Goal: Task Accomplishment & Management: Use online tool/utility

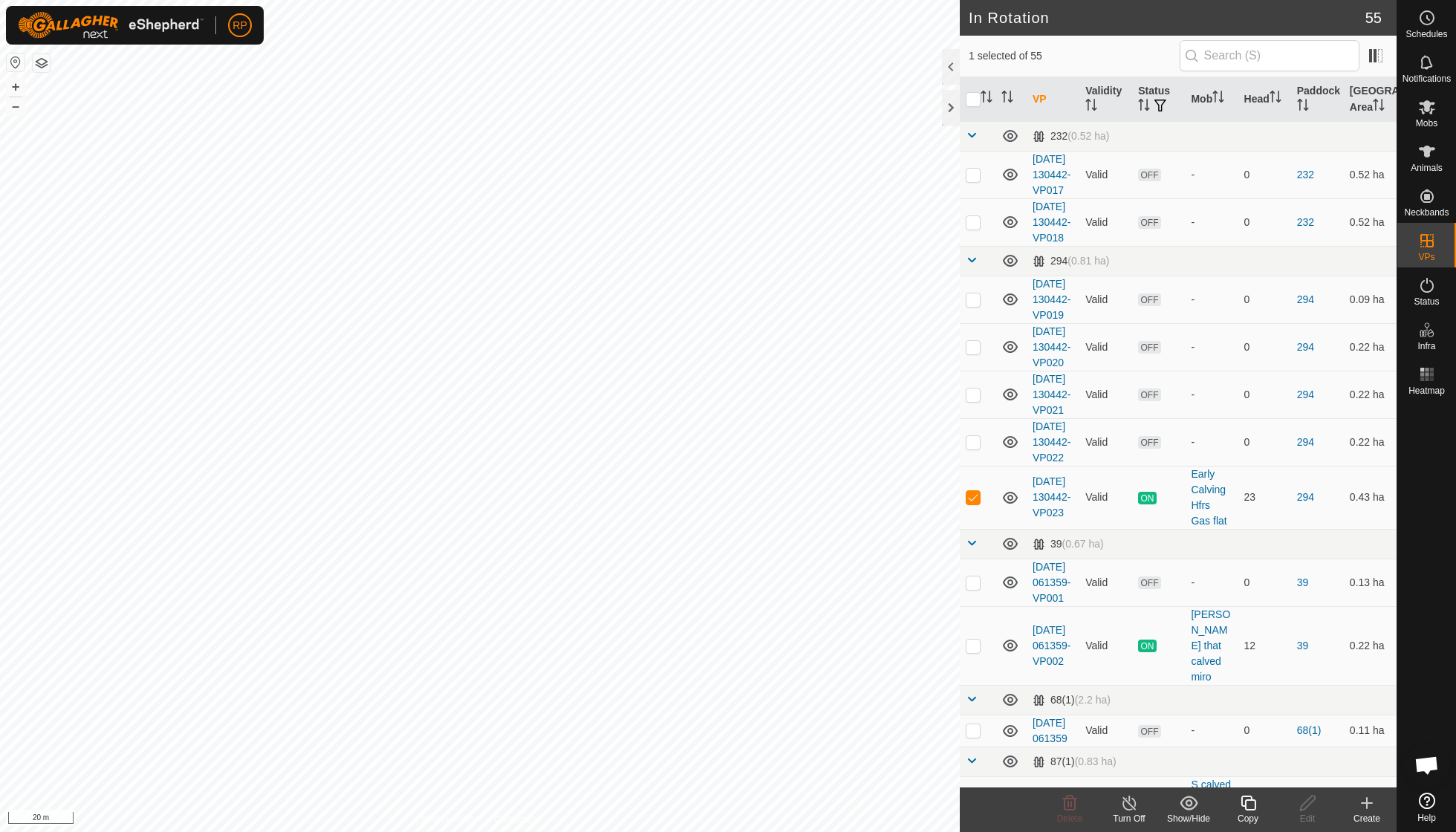
click at [901, 595] on div "Copy" at bounding box center [1248, 818] width 59 height 13
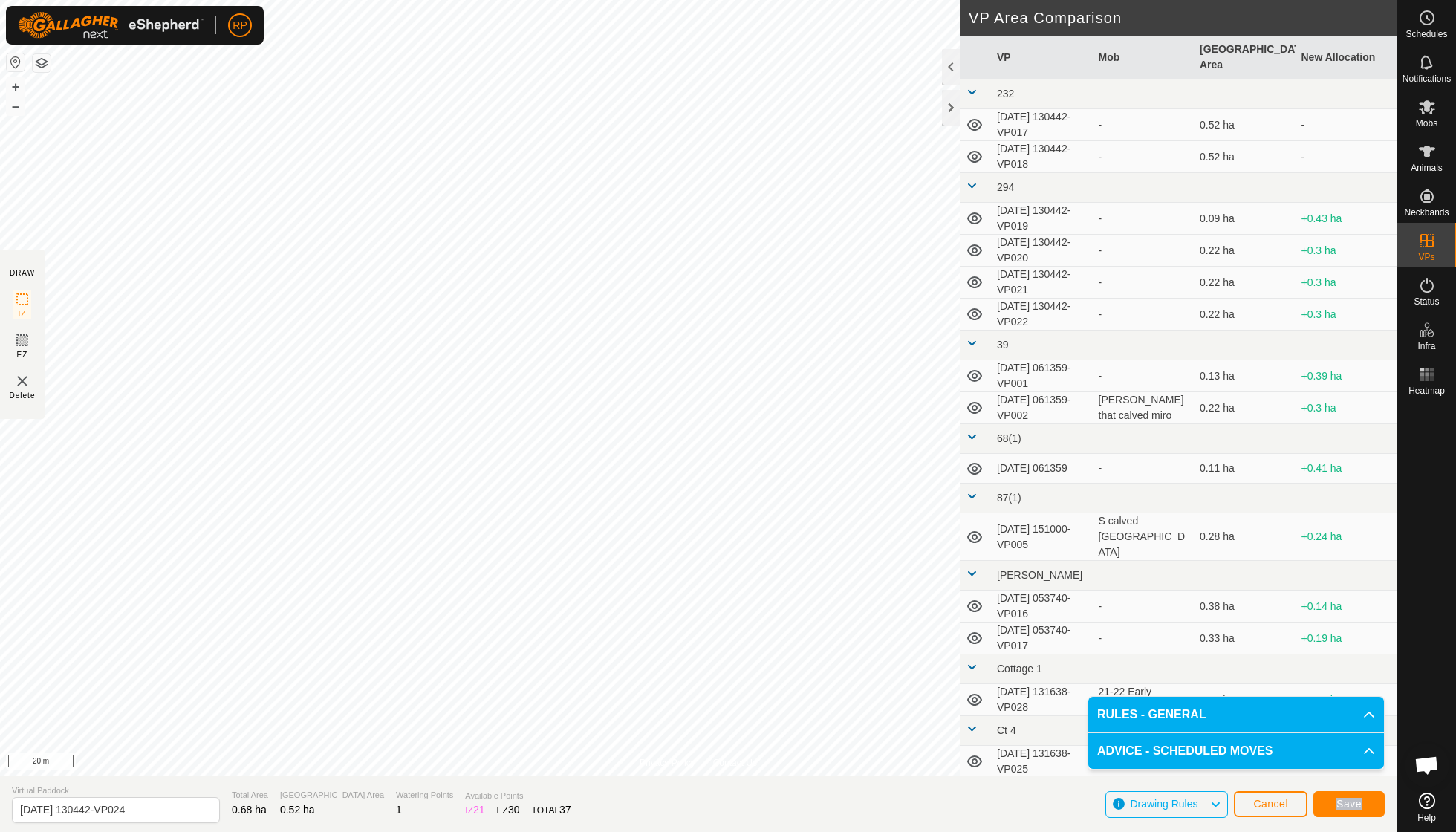
click at [901, 595] on span "Save" at bounding box center [1349, 803] width 25 height 12
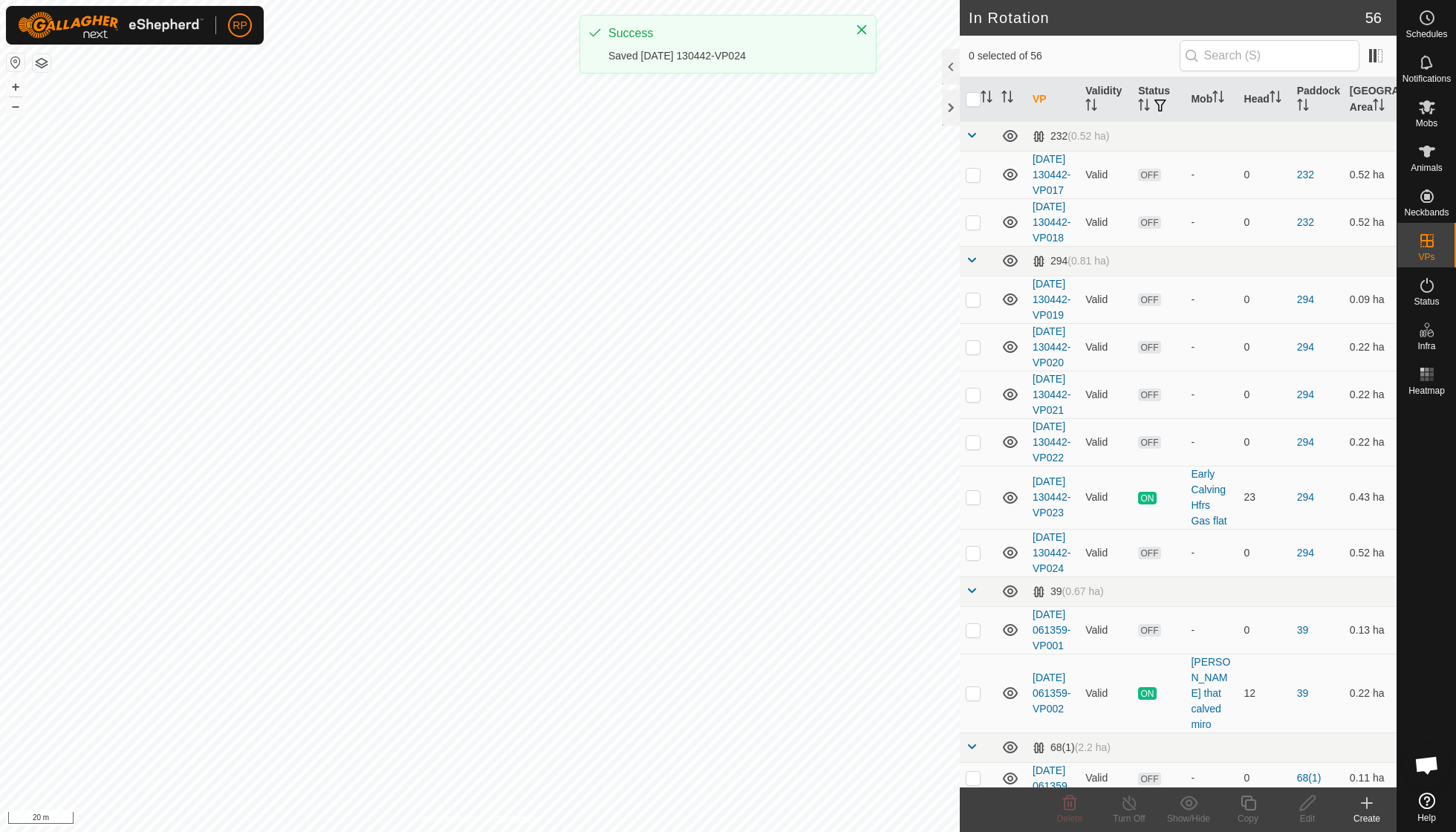
click at [901, 119] on span "Mobs" at bounding box center [1426, 122] width 22 height 8
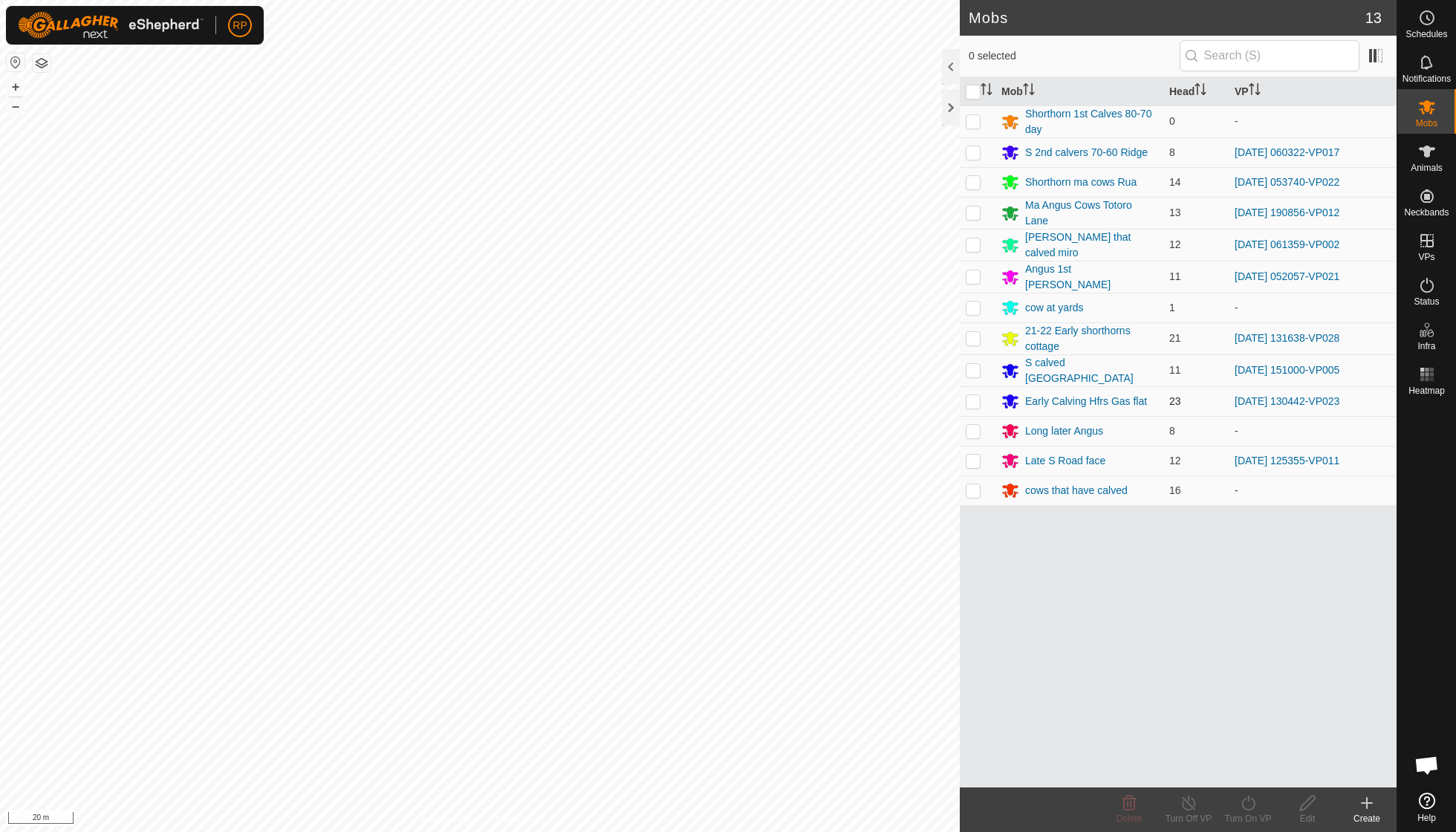
click at [901, 401] on td at bounding box center [977, 401] width 36 height 30
checkbox input "true"
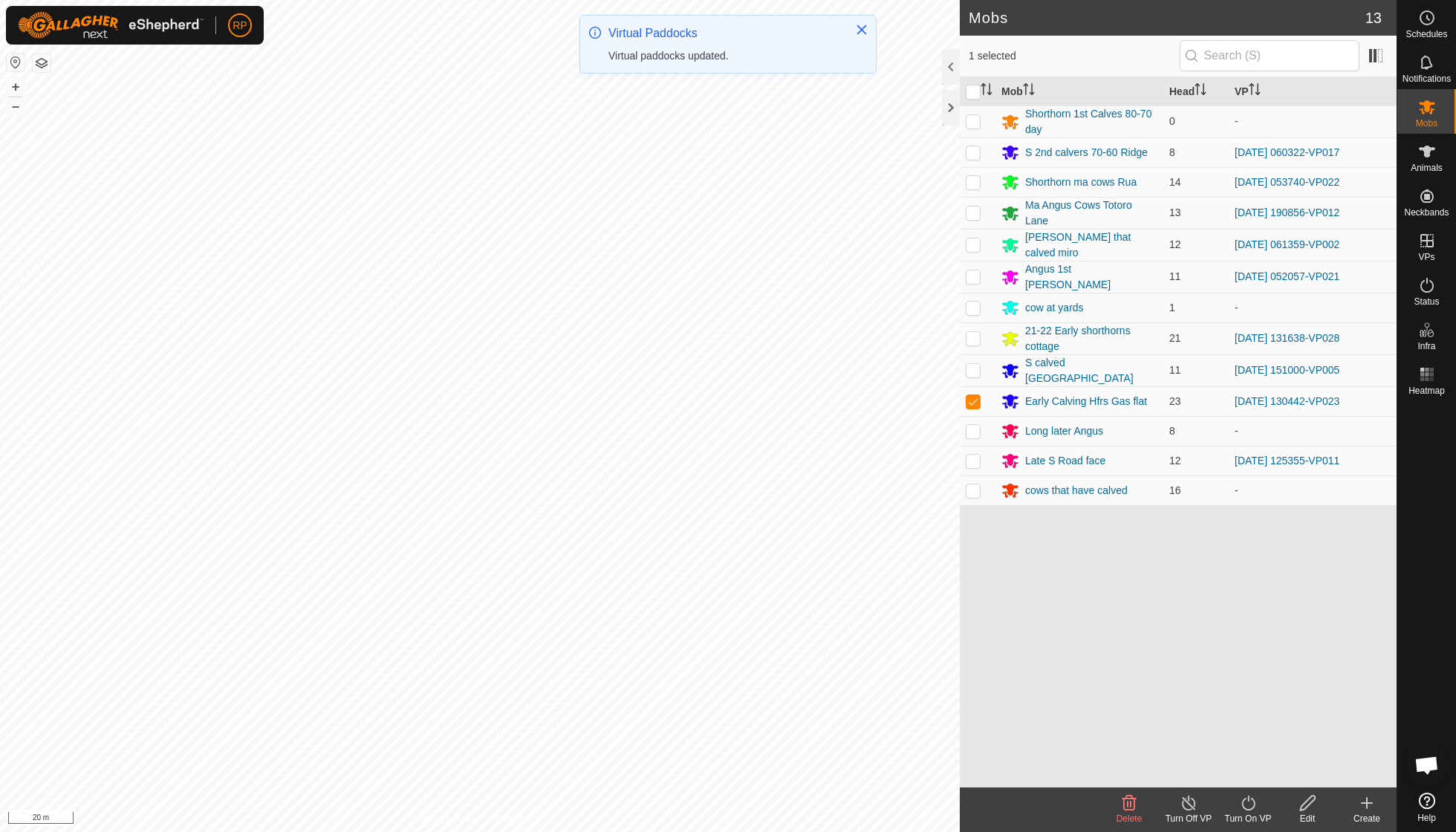
click at [901, 595] on icon at bounding box center [1249, 803] width 19 height 18
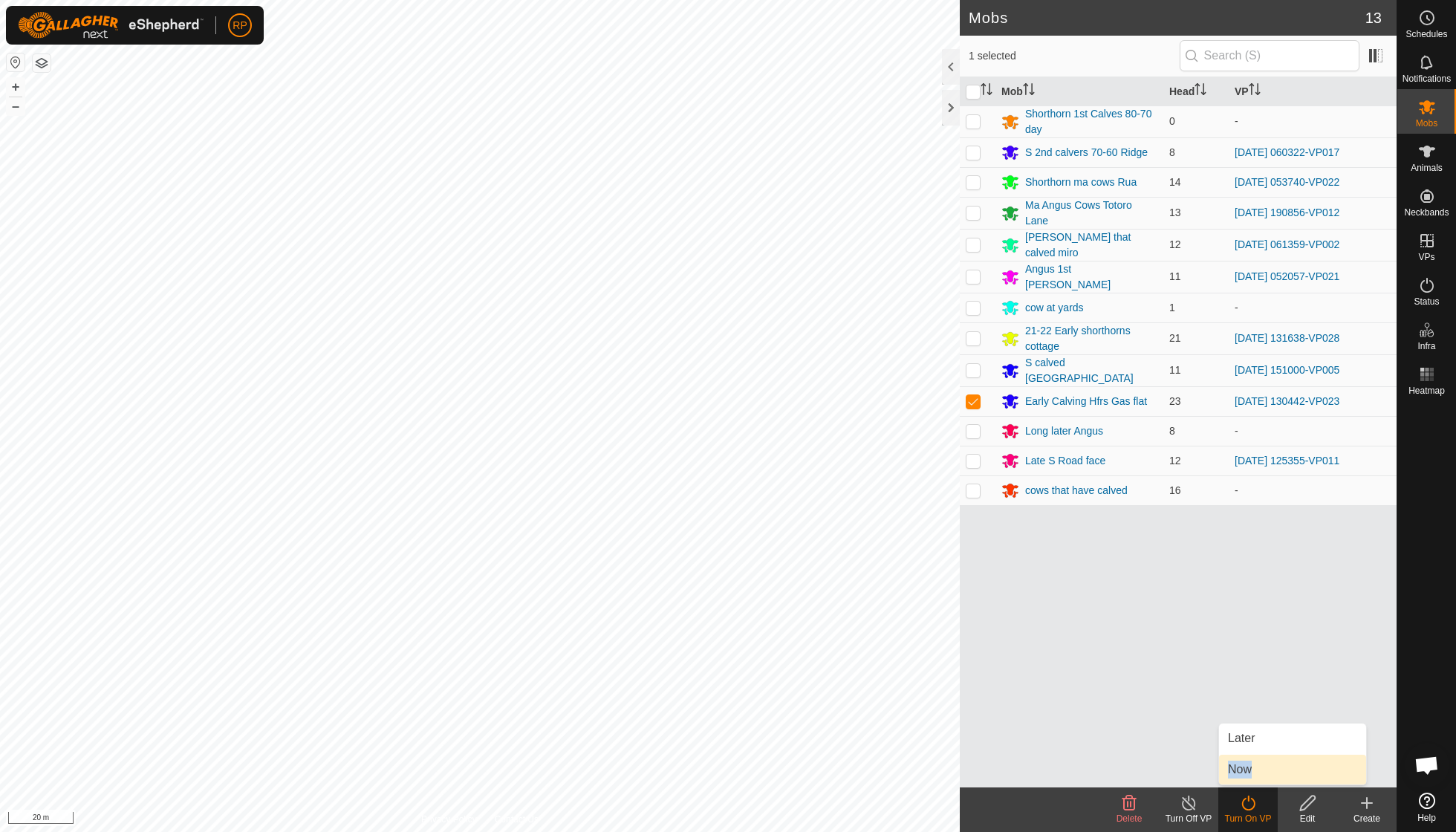
click at [901, 595] on link "Now" at bounding box center [1292, 770] width 147 height 30
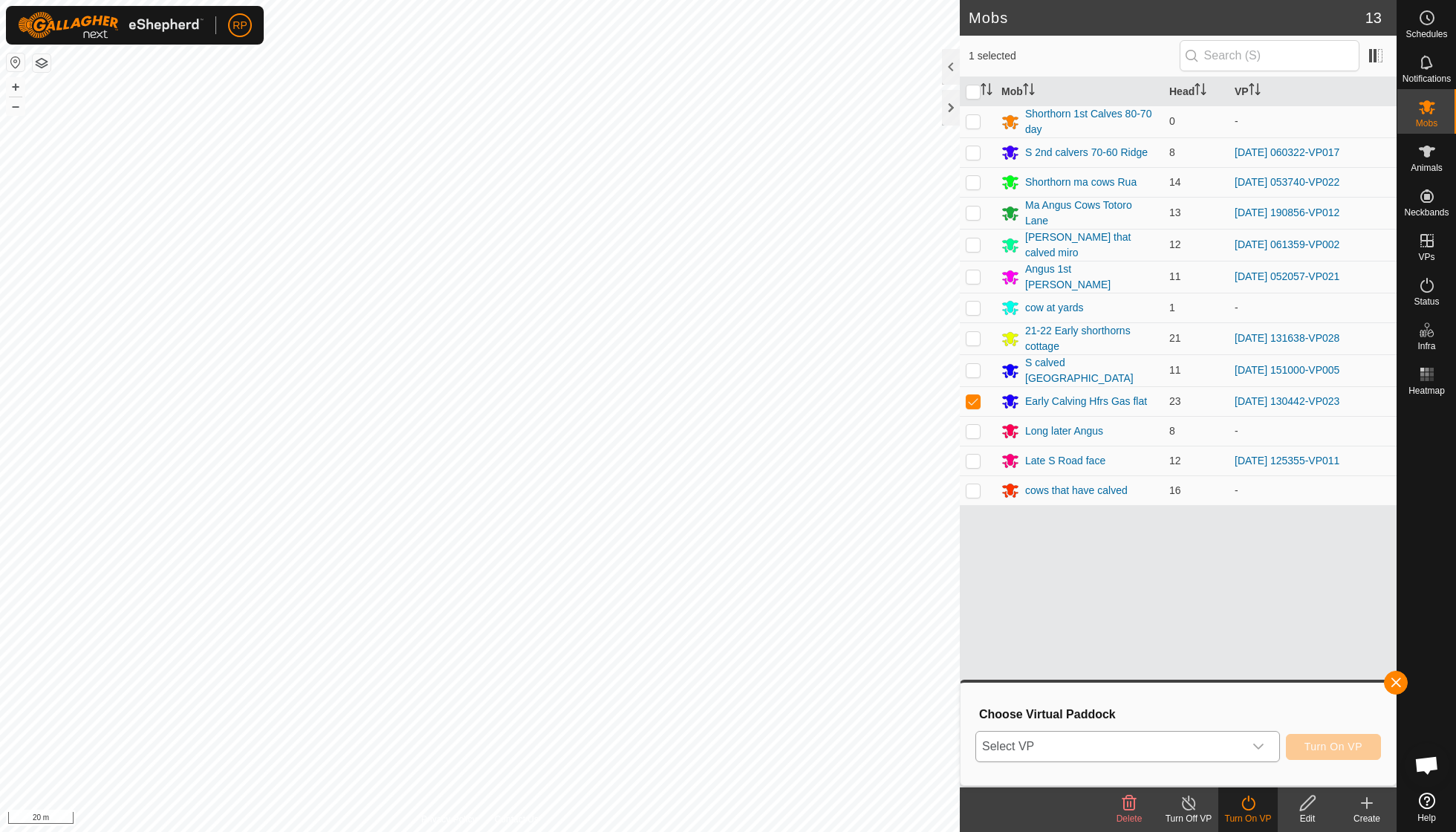
click at [901, 595] on icon "dropdown trigger" at bounding box center [1258, 746] width 12 height 12
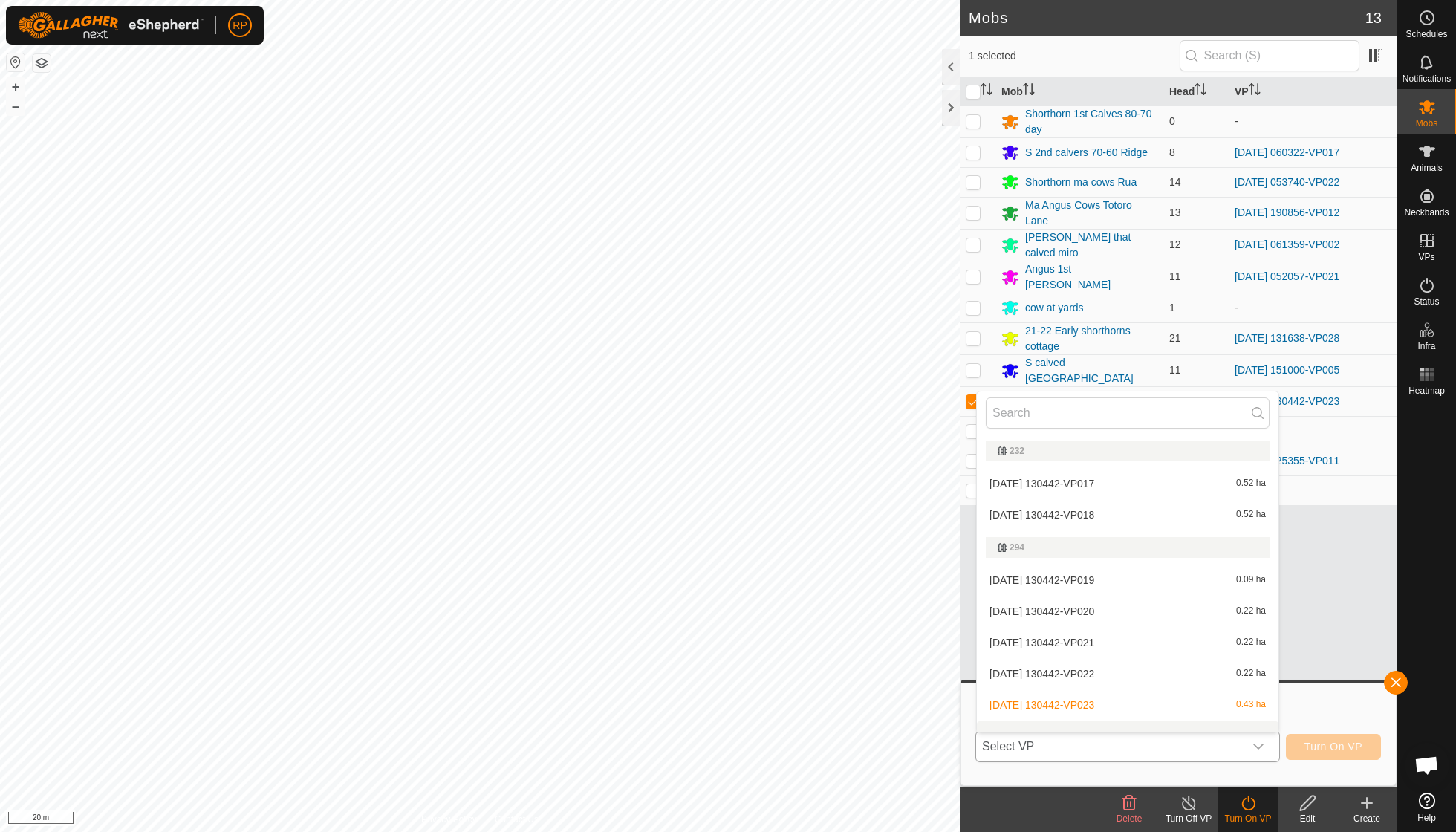
scroll to position [16, 0]
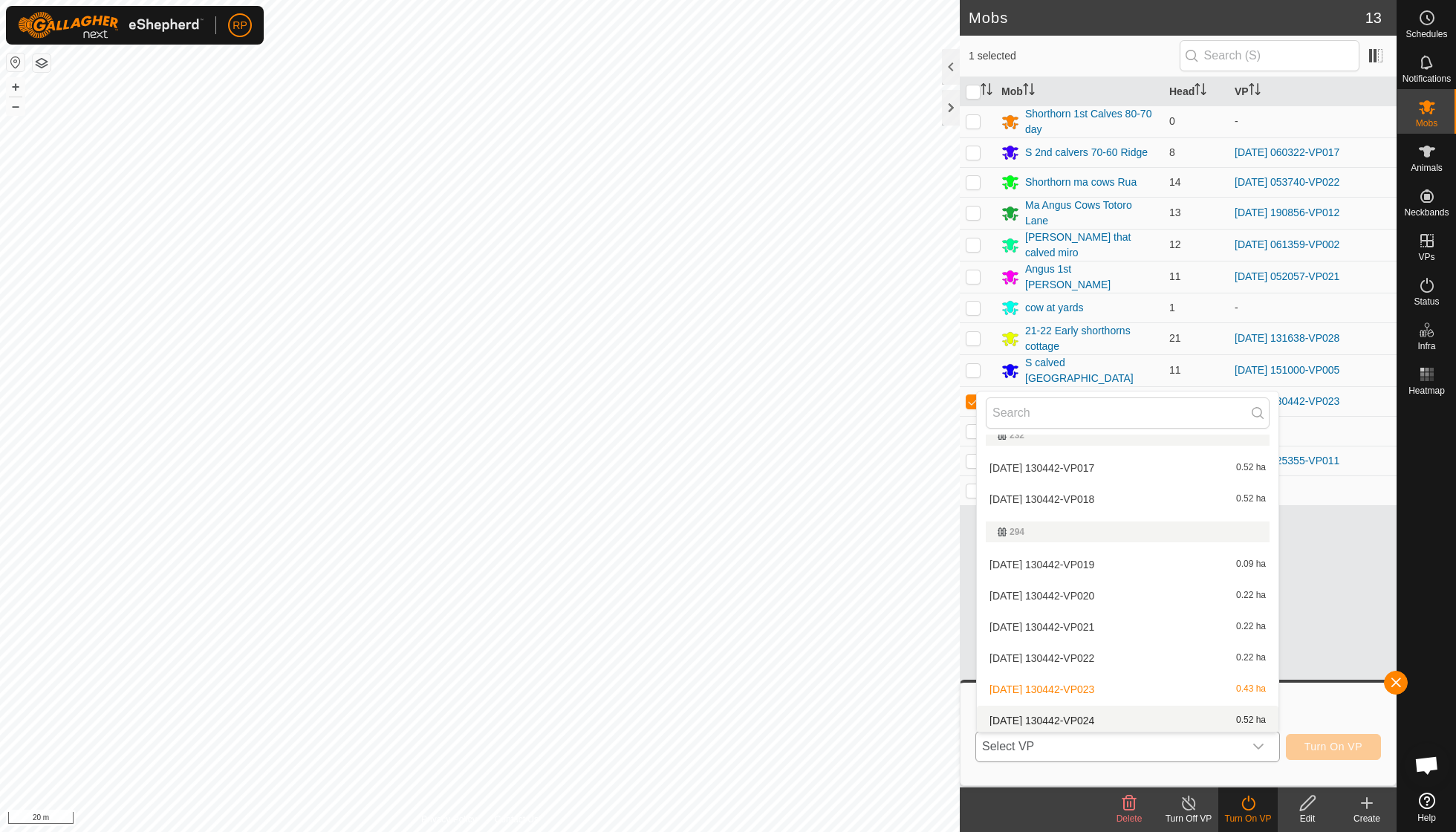
click at [901, 595] on li "2025-08-21 130442-VP024 0.52 ha" at bounding box center [1127, 721] width 302 height 30
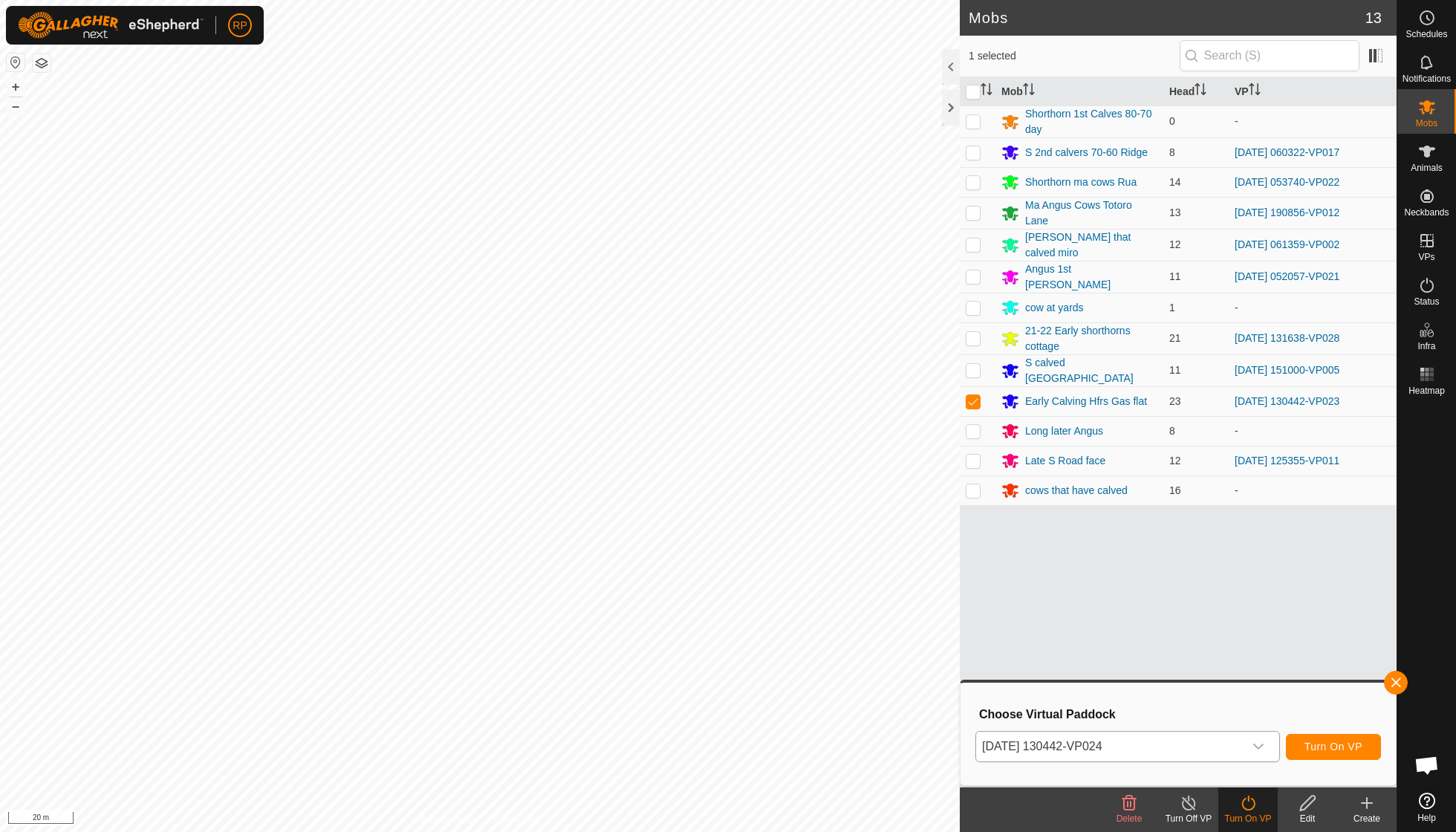
click at [901, 595] on span "Turn On VP" at bounding box center [1333, 746] width 57 height 12
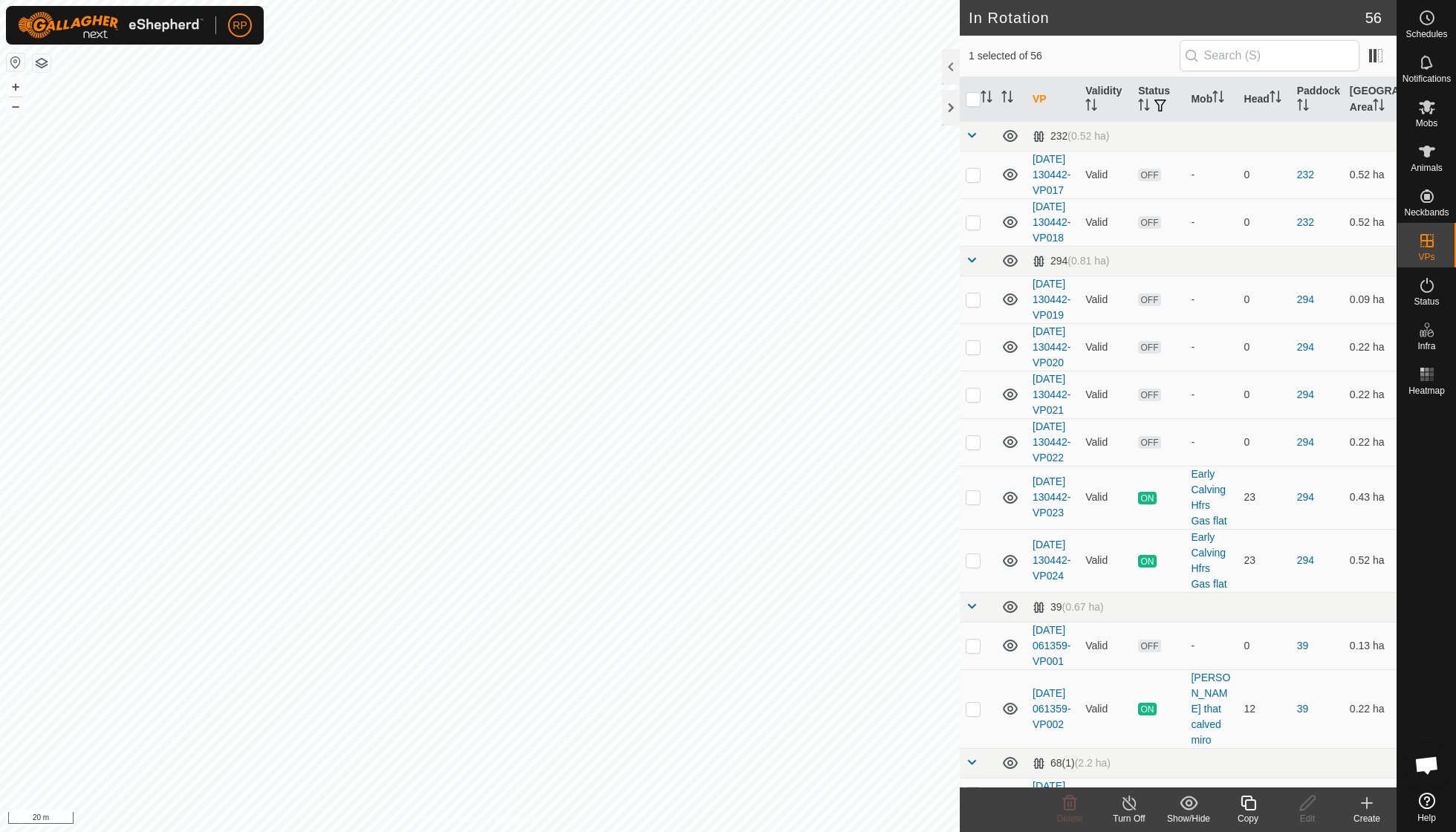
click at [901, 595] on icon at bounding box center [1249, 803] width 19 height 18
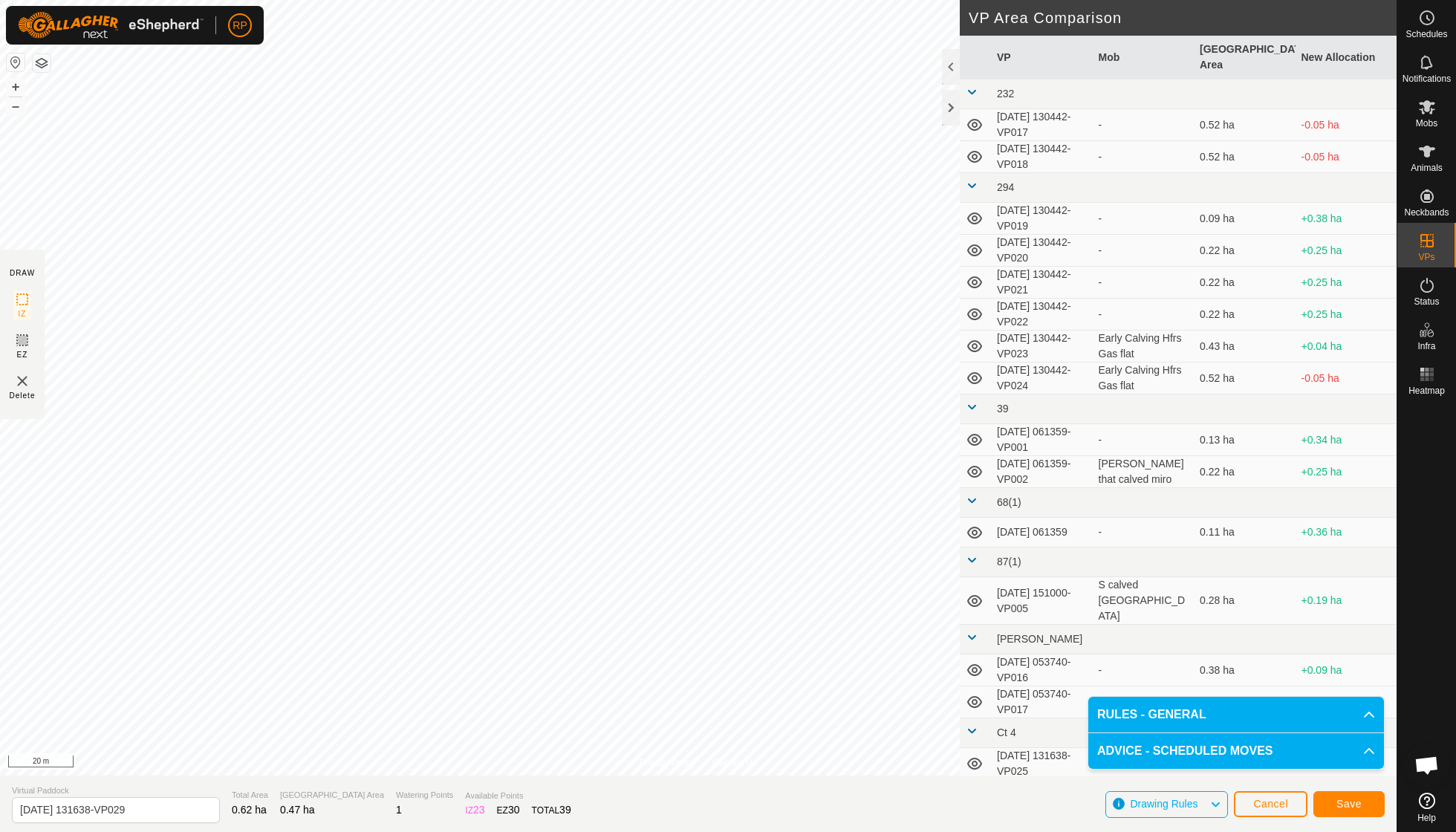
click at [901, 595] on span "Save" at bounding box center [1349, 803] width 25 height 12
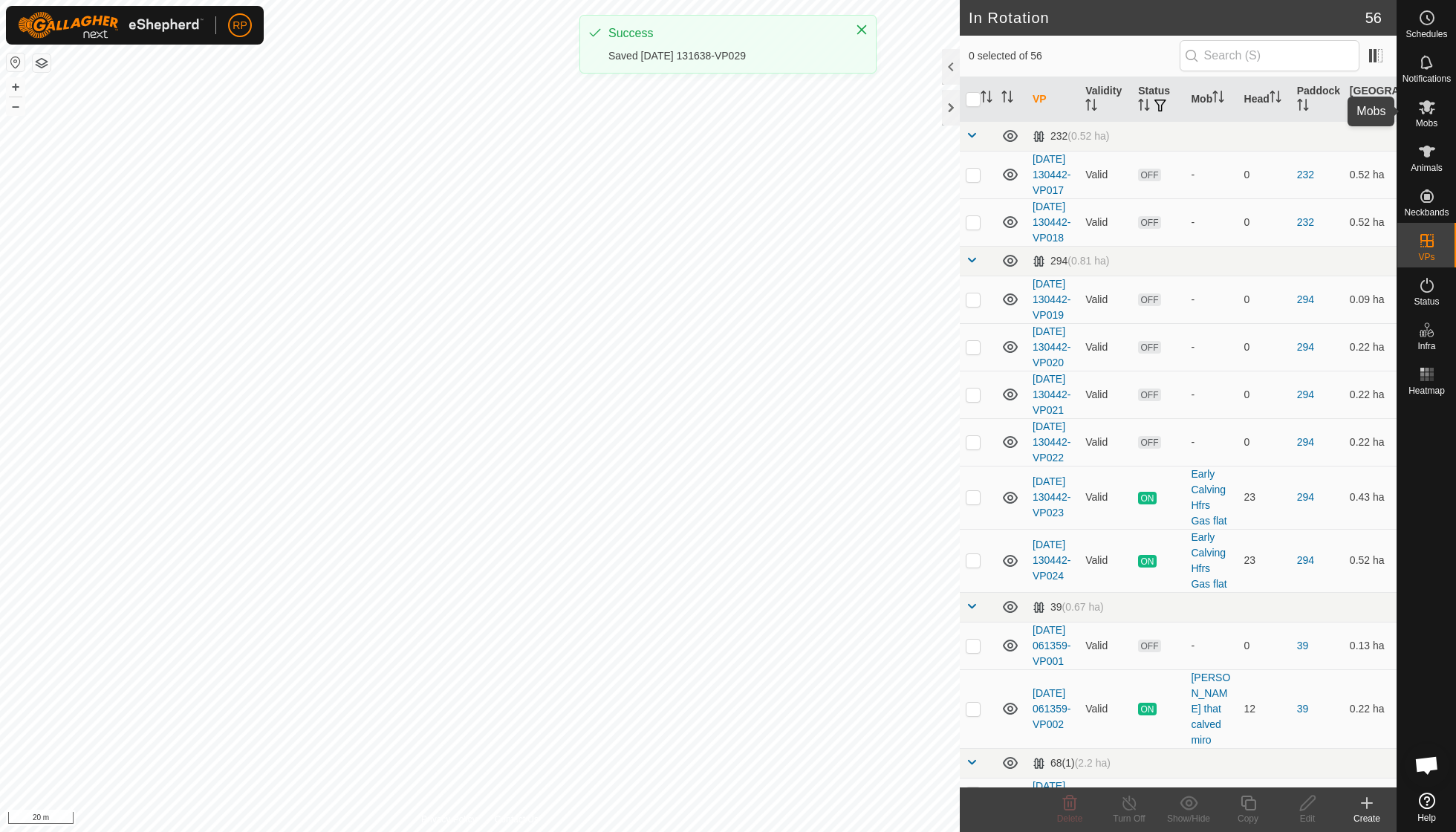
click at [901, 114] on icon at bounding box center [1427, 106] width 18 height 18
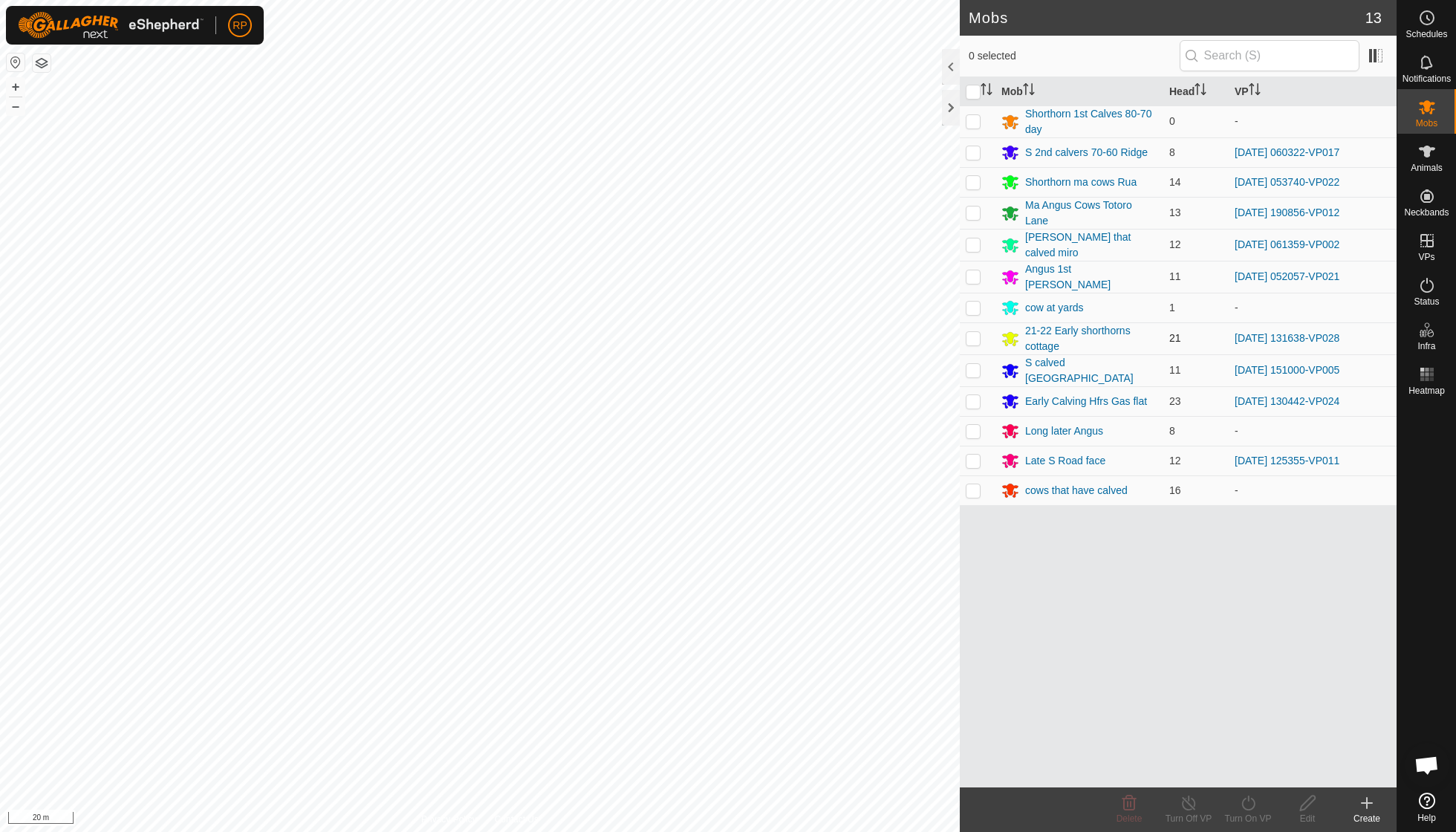
click at [901, 336] on p-checkbox at bounding box center [973, 337] width 15 height 12
checkbox input "true"
click at [901, 595] on icon at bounding box center [1249, 803] width 19 height 18
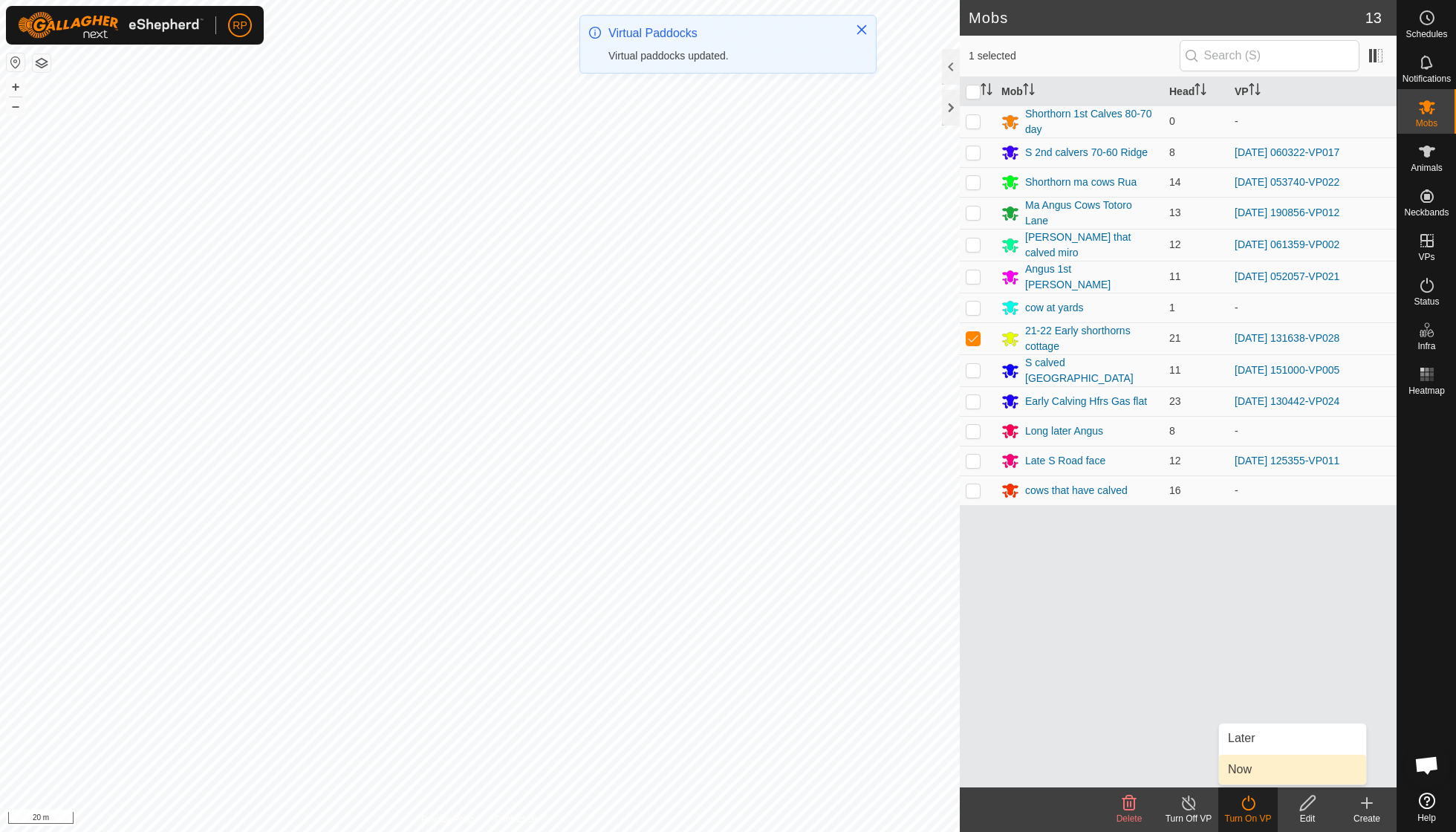
click at [901, 595] on link "Now" at bounding box center [1292, 770] width 147 height 30
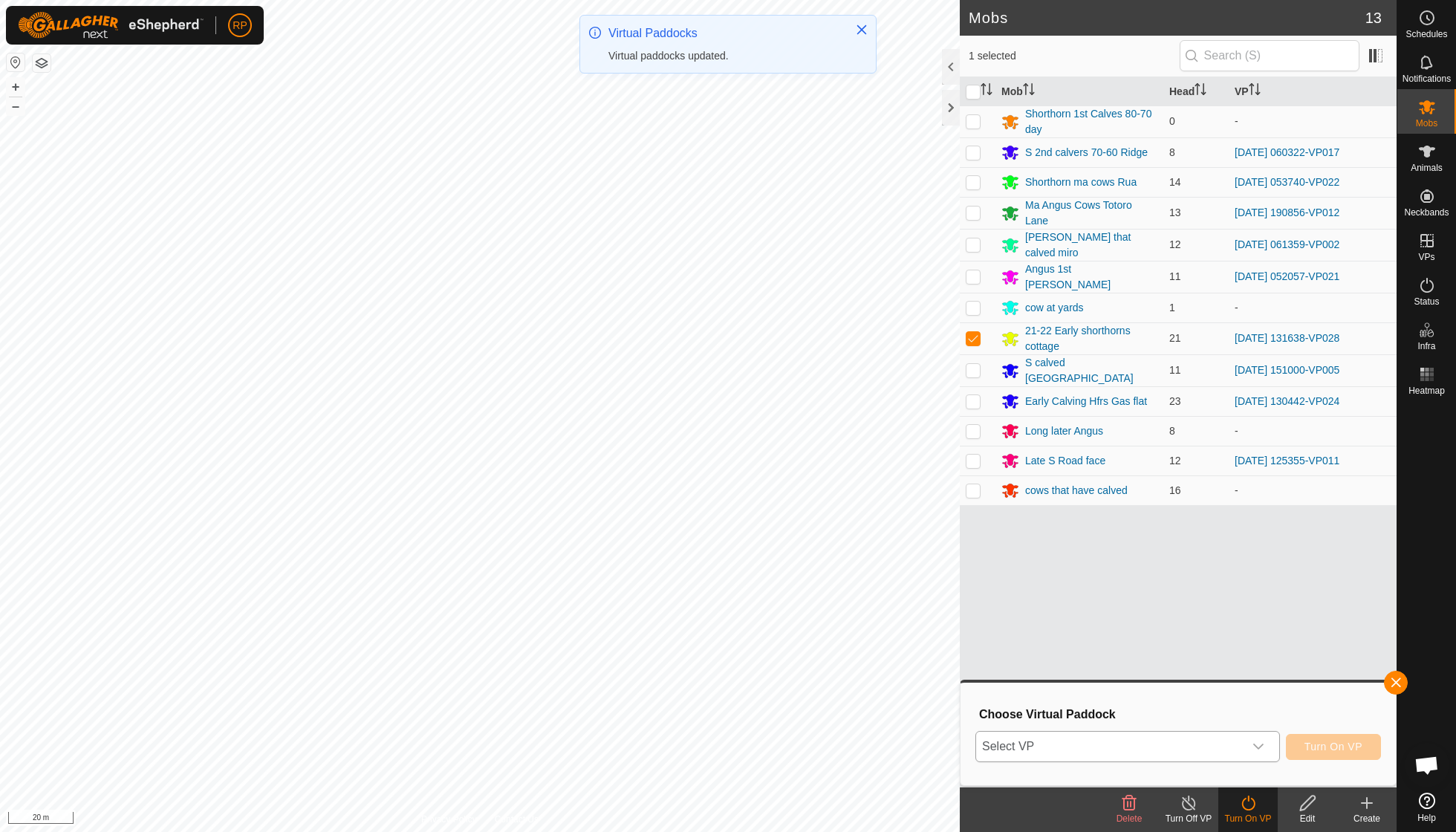
click at [901, 595] on icon "dropdown trigger" at bounding box center [1258, 746] width 12 height 12
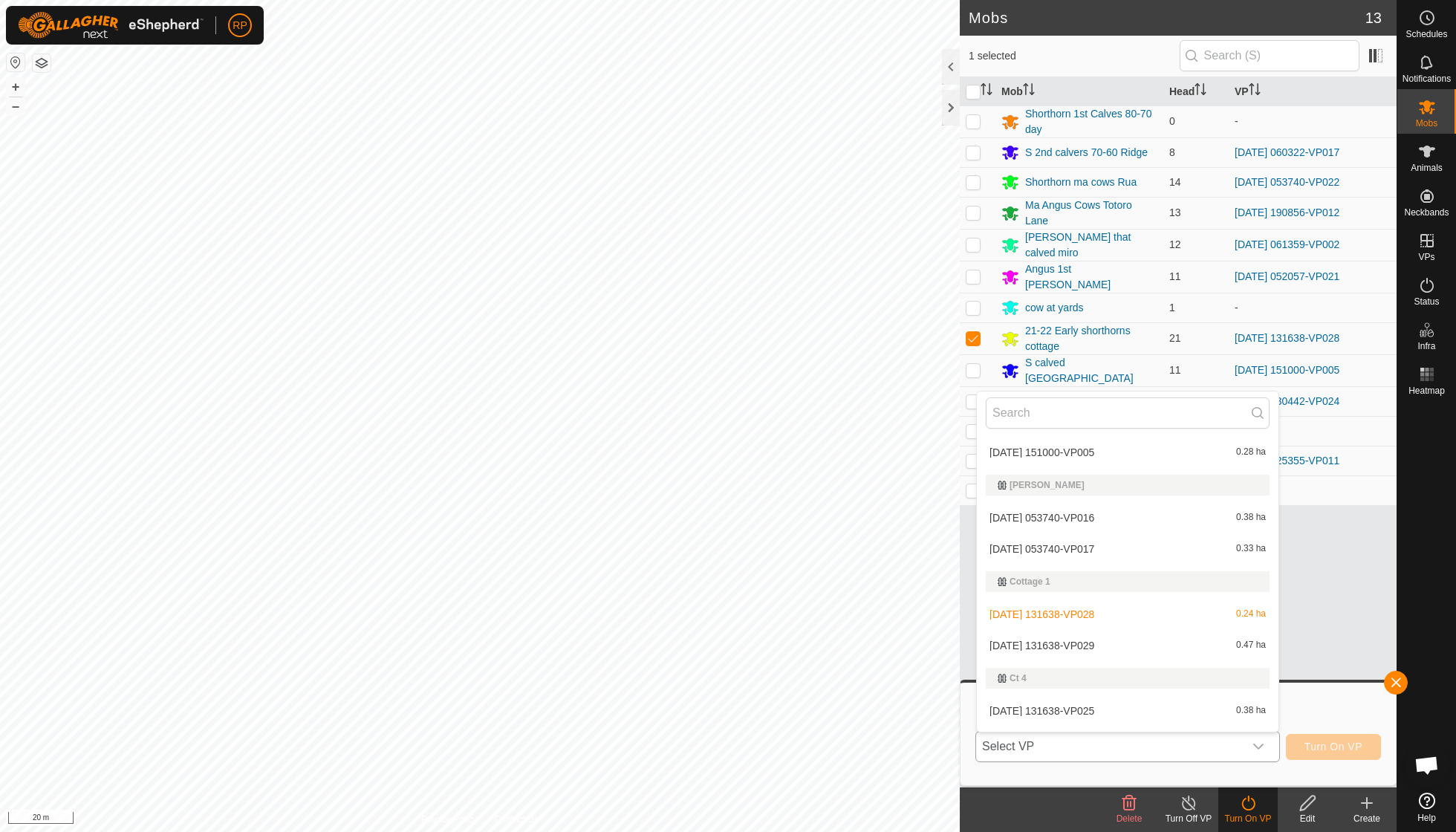
scroll to position [512, 0]
click at [901, 595] on li "2025-08-21 131638-VP029 0.47 ha" at bounding box center [1127, 644] width 302 height 30
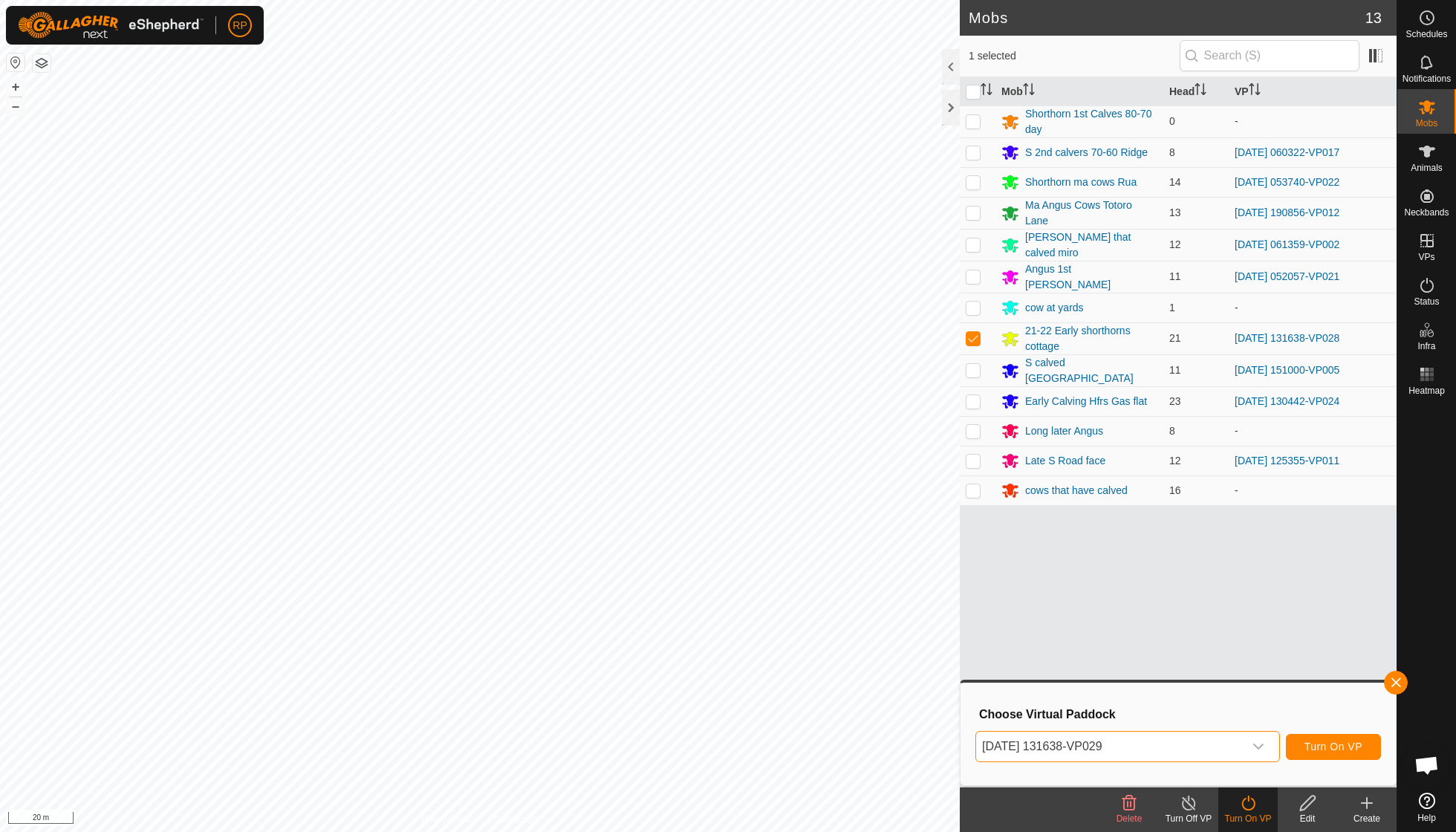
click at [901, 595] on span "Turn On VP" at bounding box center [1333, 746] width 57 height 12
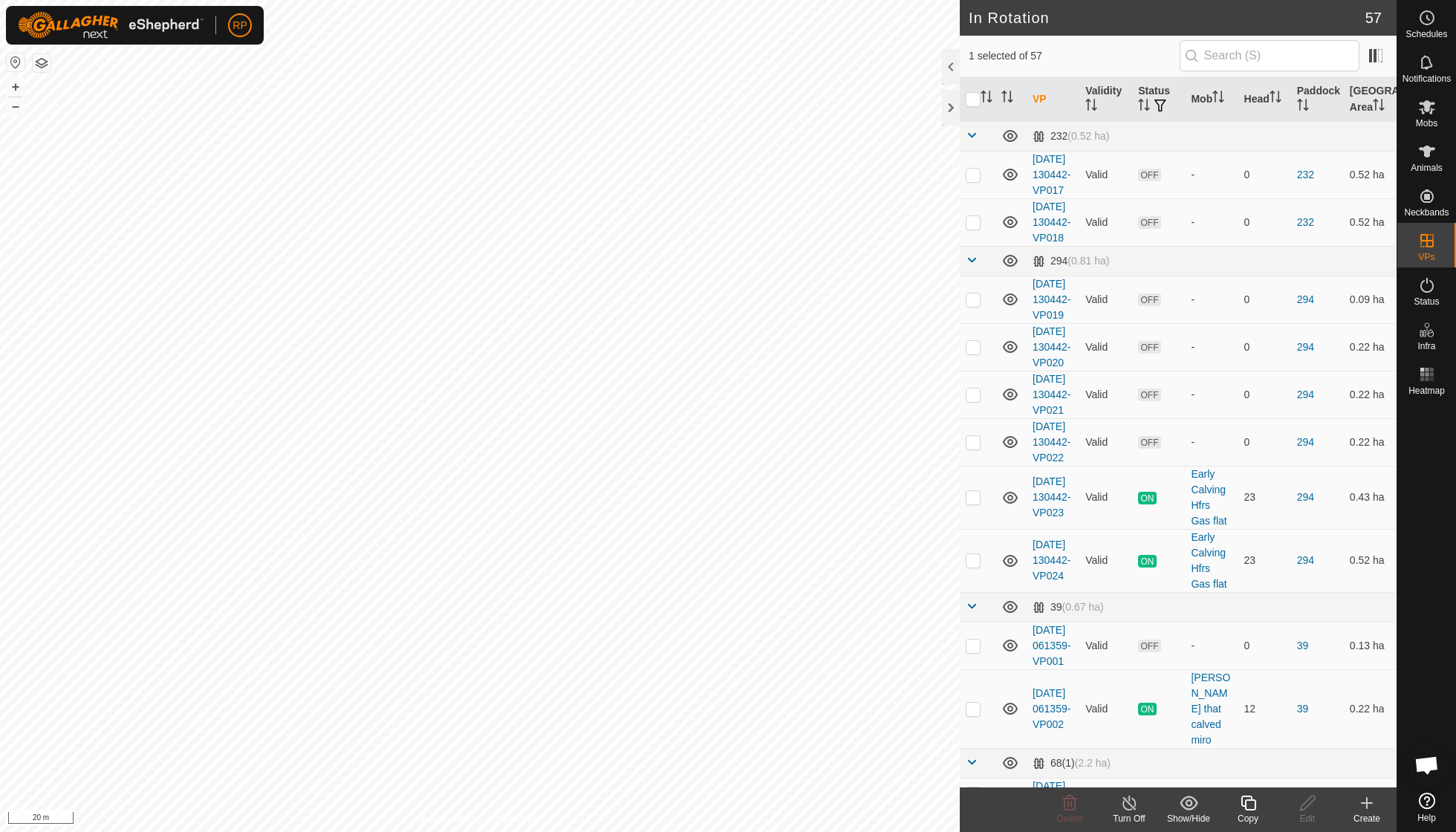
click at [901, 595] on icon at bounding box center [1249, 803] width 19 height 18
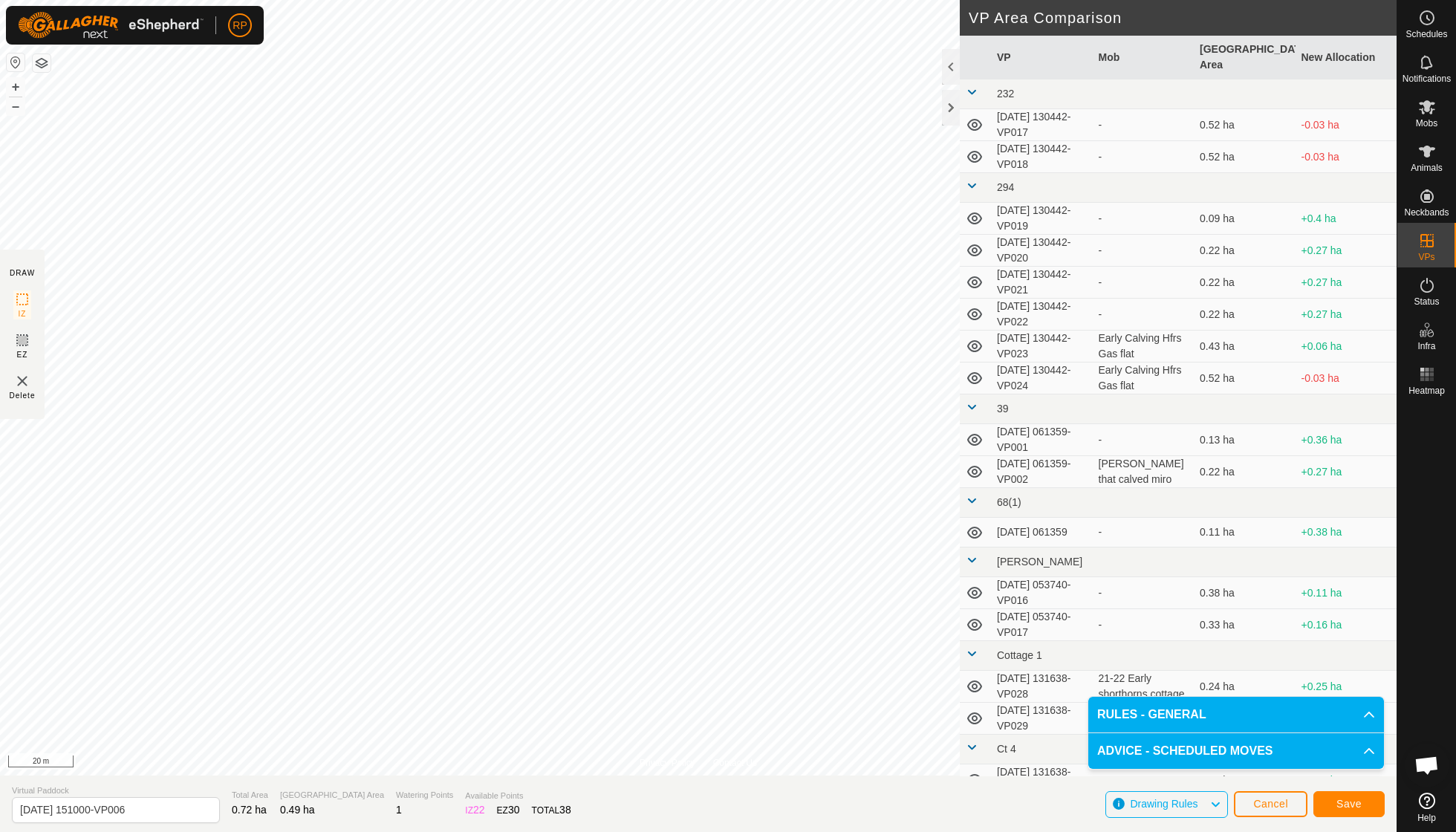
click at [901, 595] on span "Save" at bounding box center [1349, 803] width 25 height 12
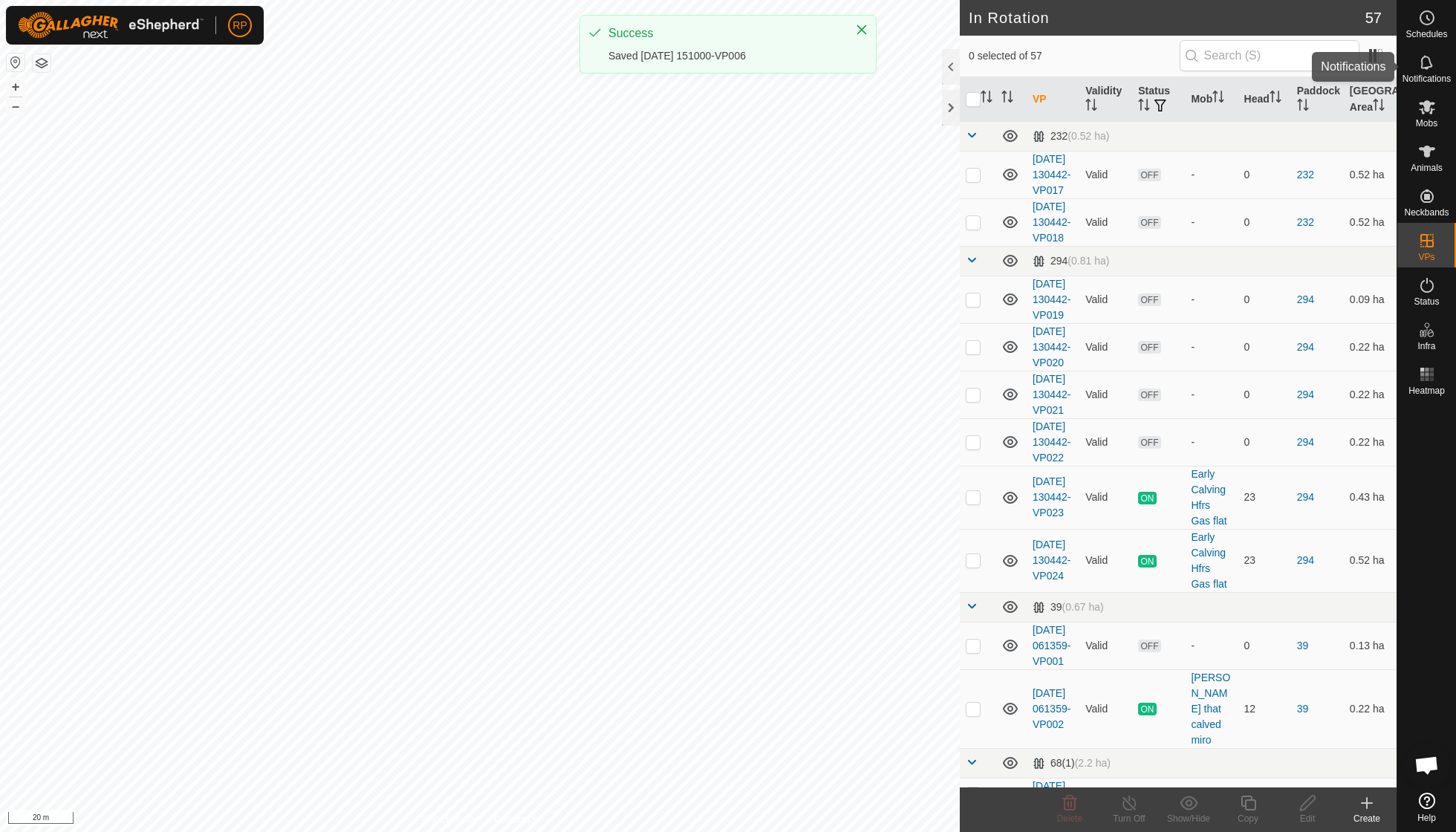
click at [901, 120] on span "Mobs" at bounding box center [1426, 122] width 22 height 8
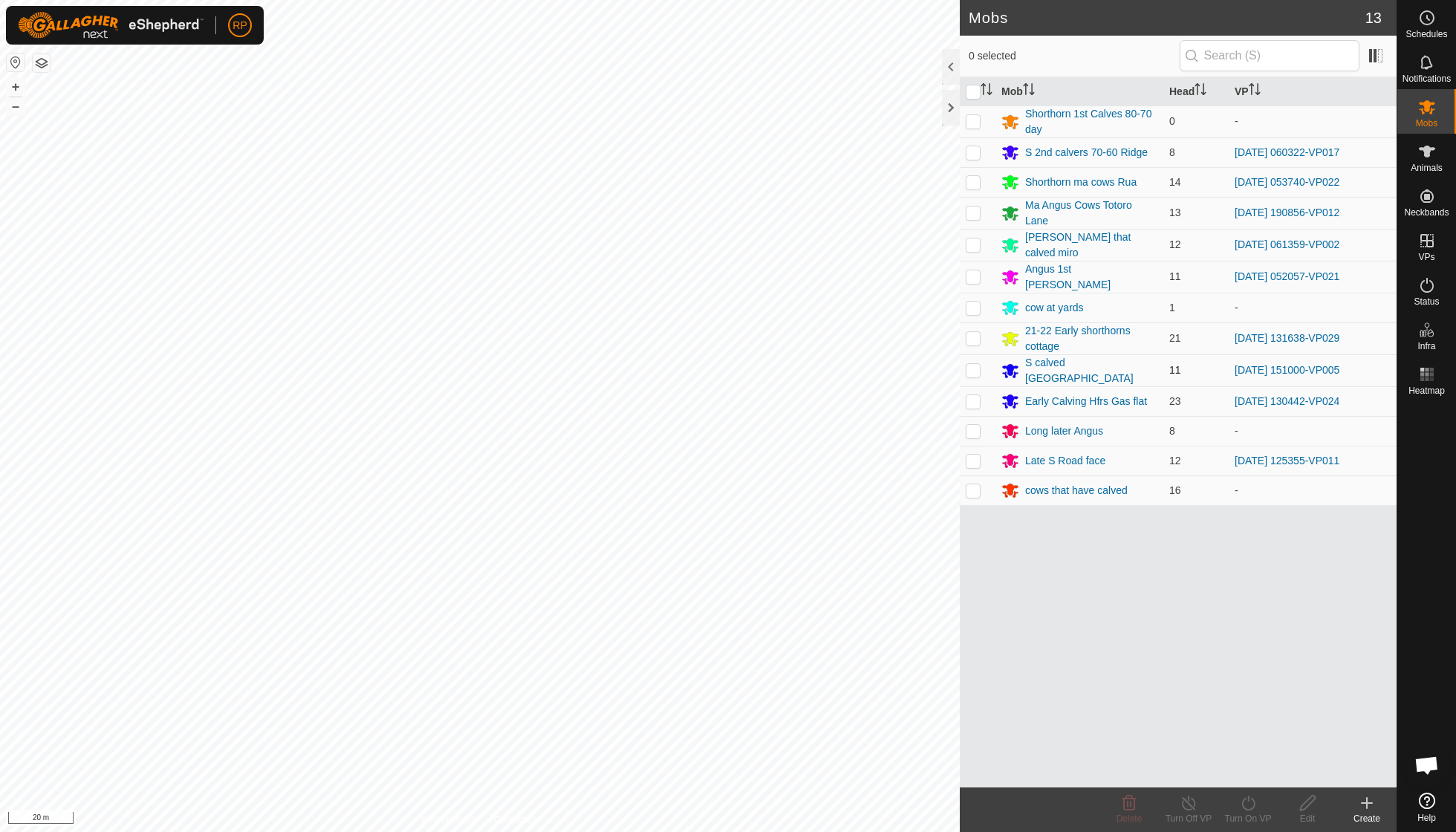
click at [901, 364] on p-checkbox at bounding box center [973, 369] width 15 height 12
checkbox input "true"
click at [901, 595] on icon at bounding box center [1249, 803] width 19 height 18
click at [901, 595] on link "Now" at bounding box center [1292, 770] width 147 height 30
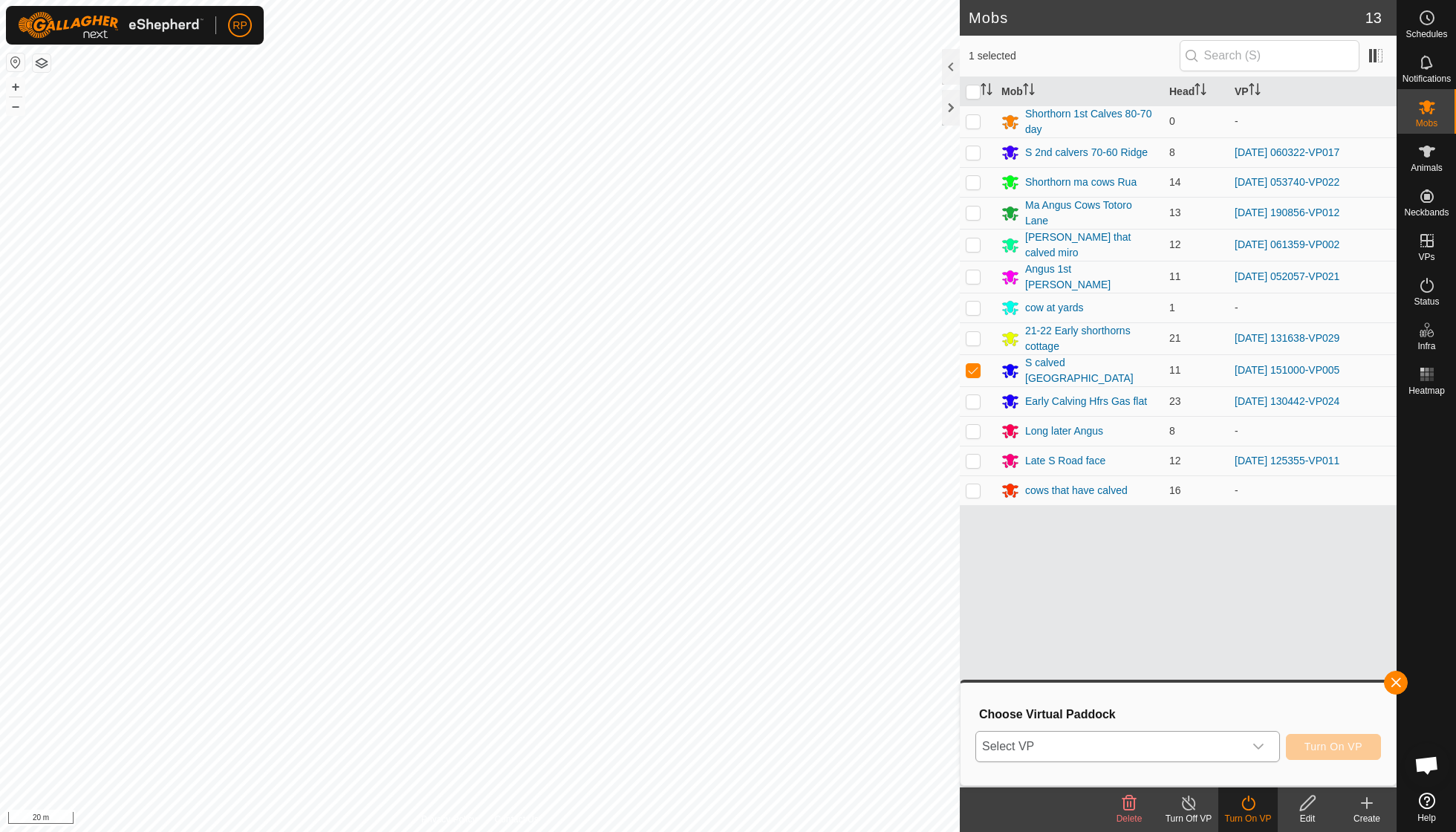
click at [901, 595] on icon "dropdown trigger" at bounding box center [1258, 746] width 12 height 12
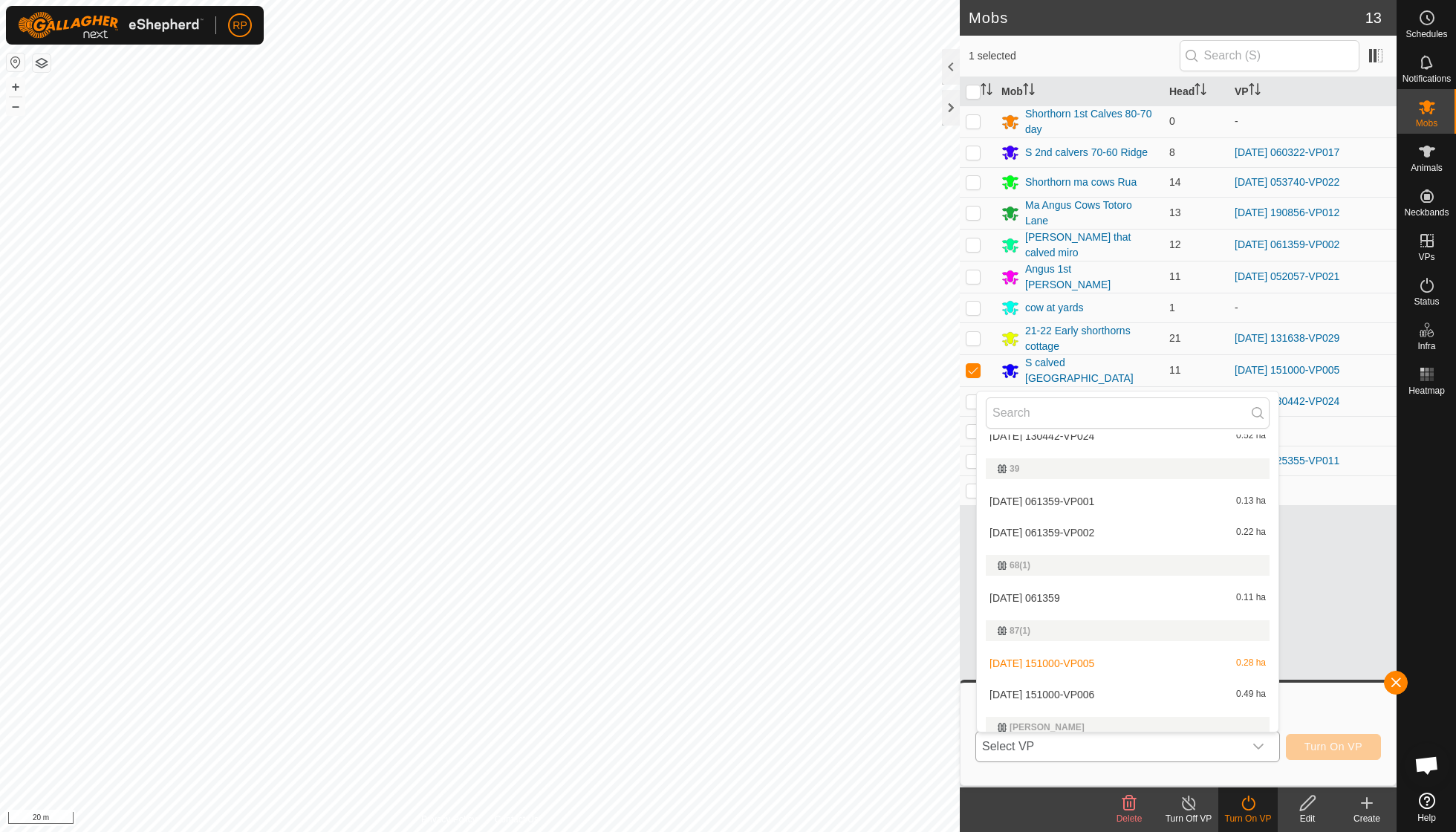
scroll to position [301, 0]
click at [901, 595] on li "2025-09-05 151000-VP006 0.49 ha" at bounding box center [1127, 693] width 302 height 30
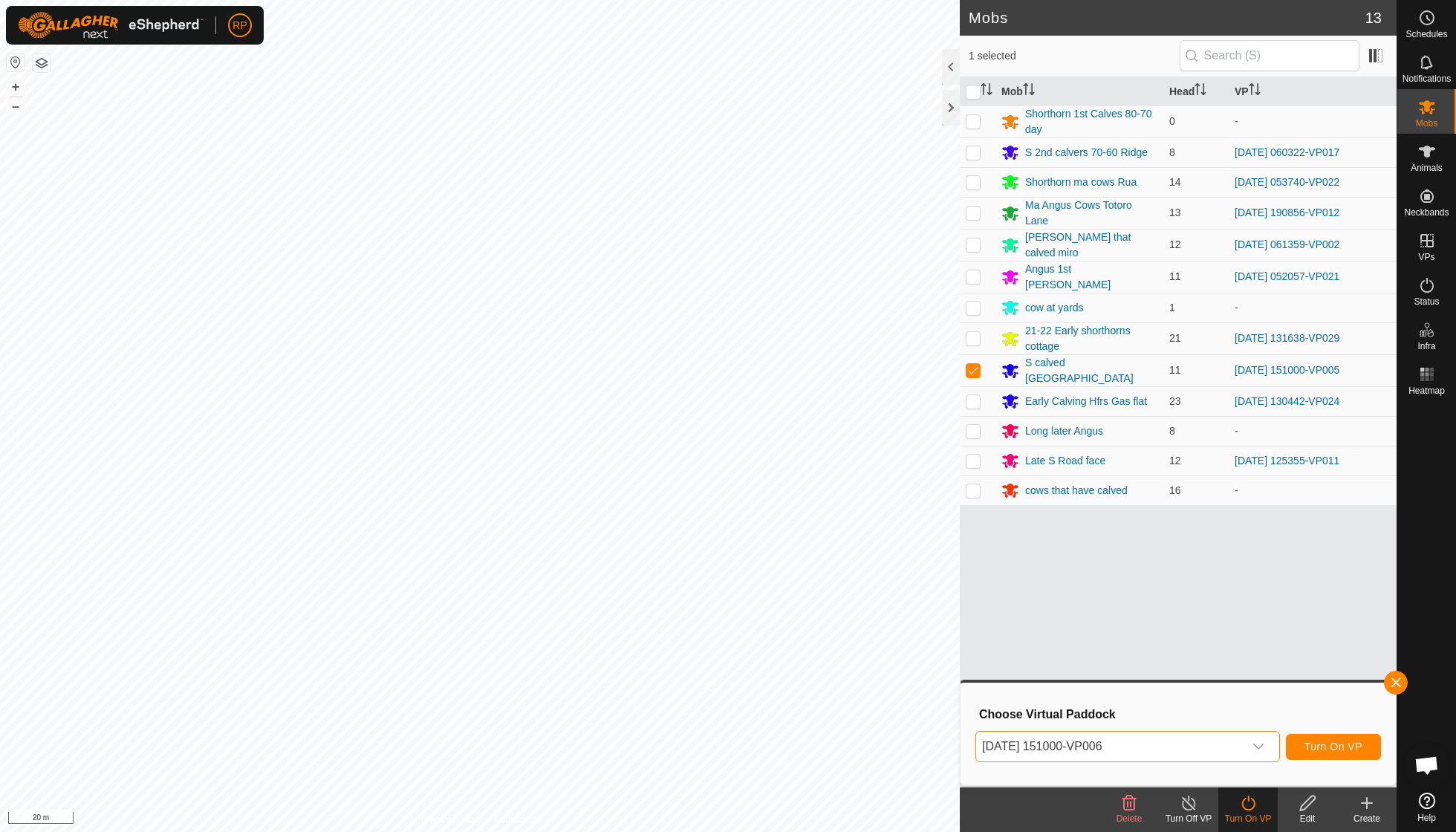
click at [901, 595] on span "Turn On VP" at bounding box center [1333, 746] width 57 height 12
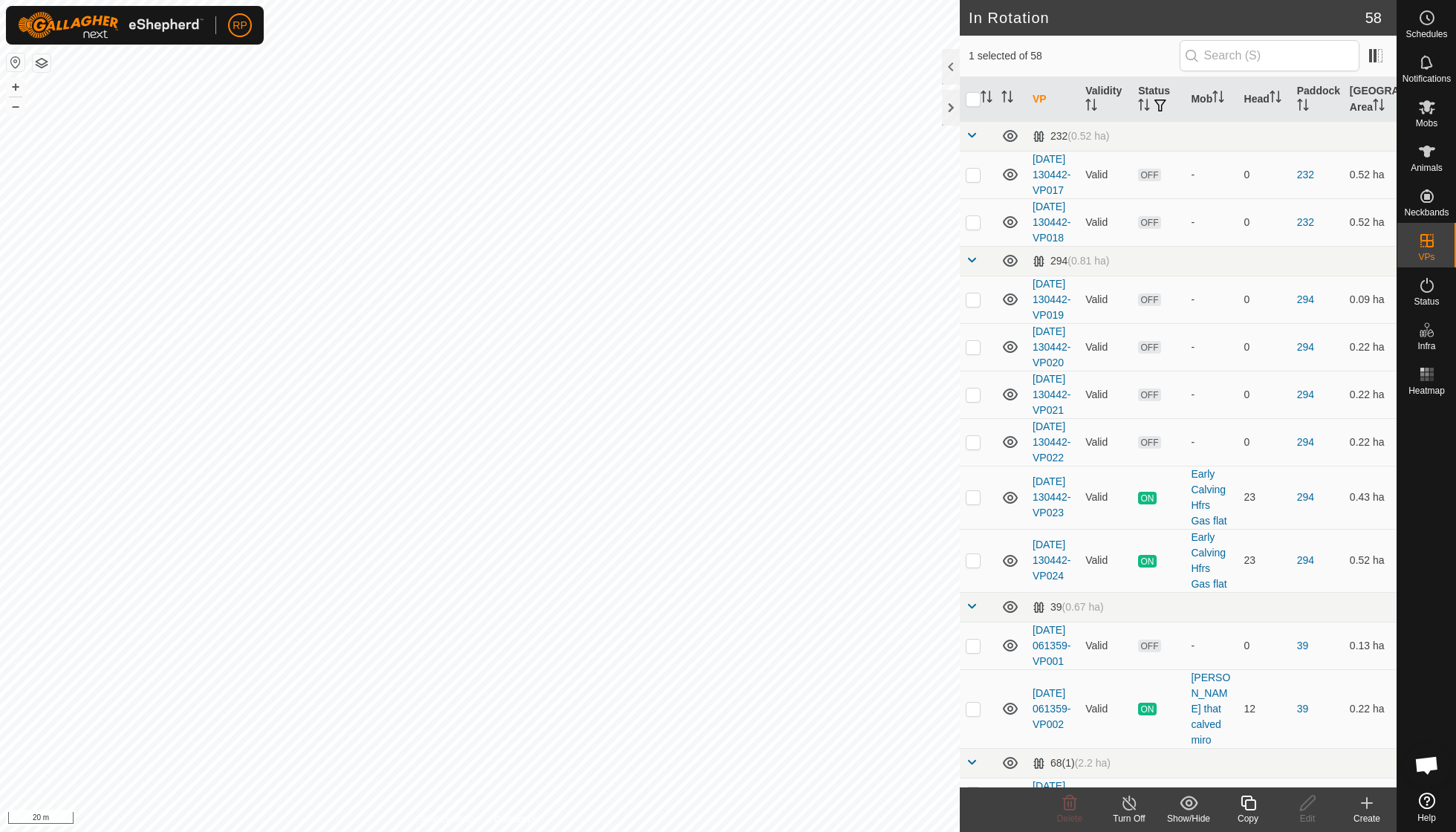
click at [901, 595] on icon at bounding box center [1249, 803] width 19 height 18
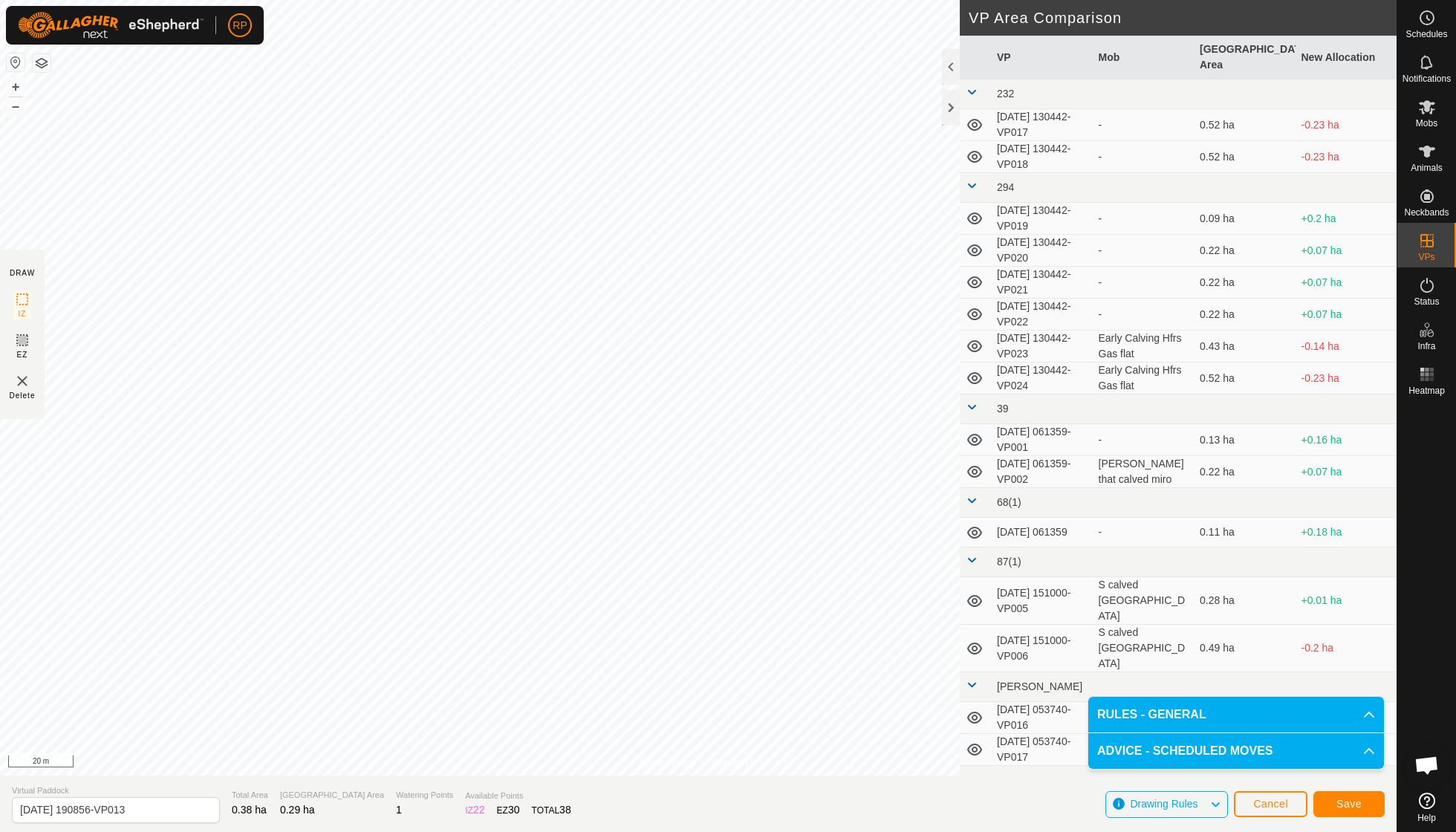
click at [901, 595] on button "Save" at bounding box center [1349, 804] width 72 height 26
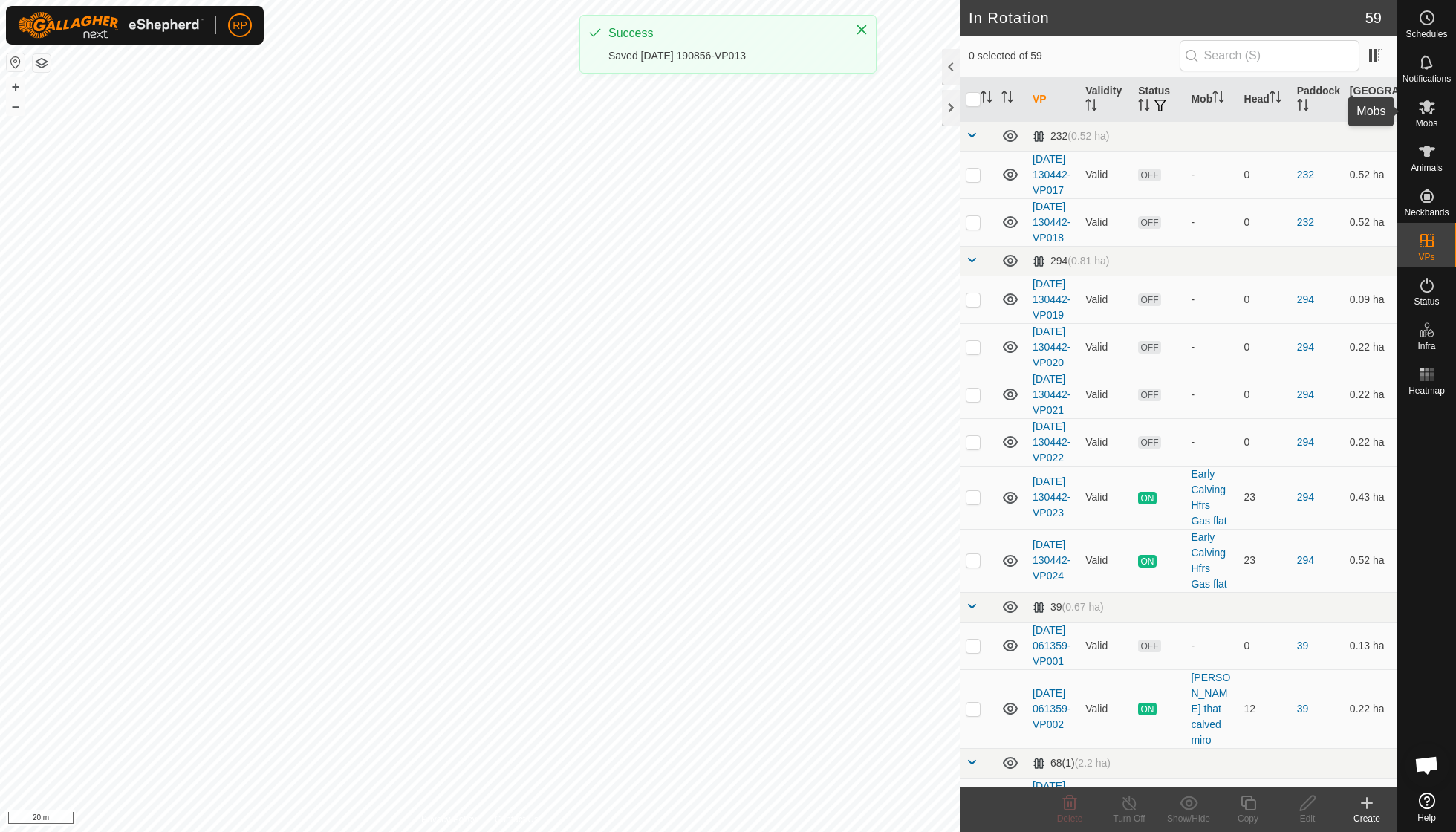
click at [901, 117] on es-mob-svg-icon at bounding box center [1427, 106] width 26 height 24
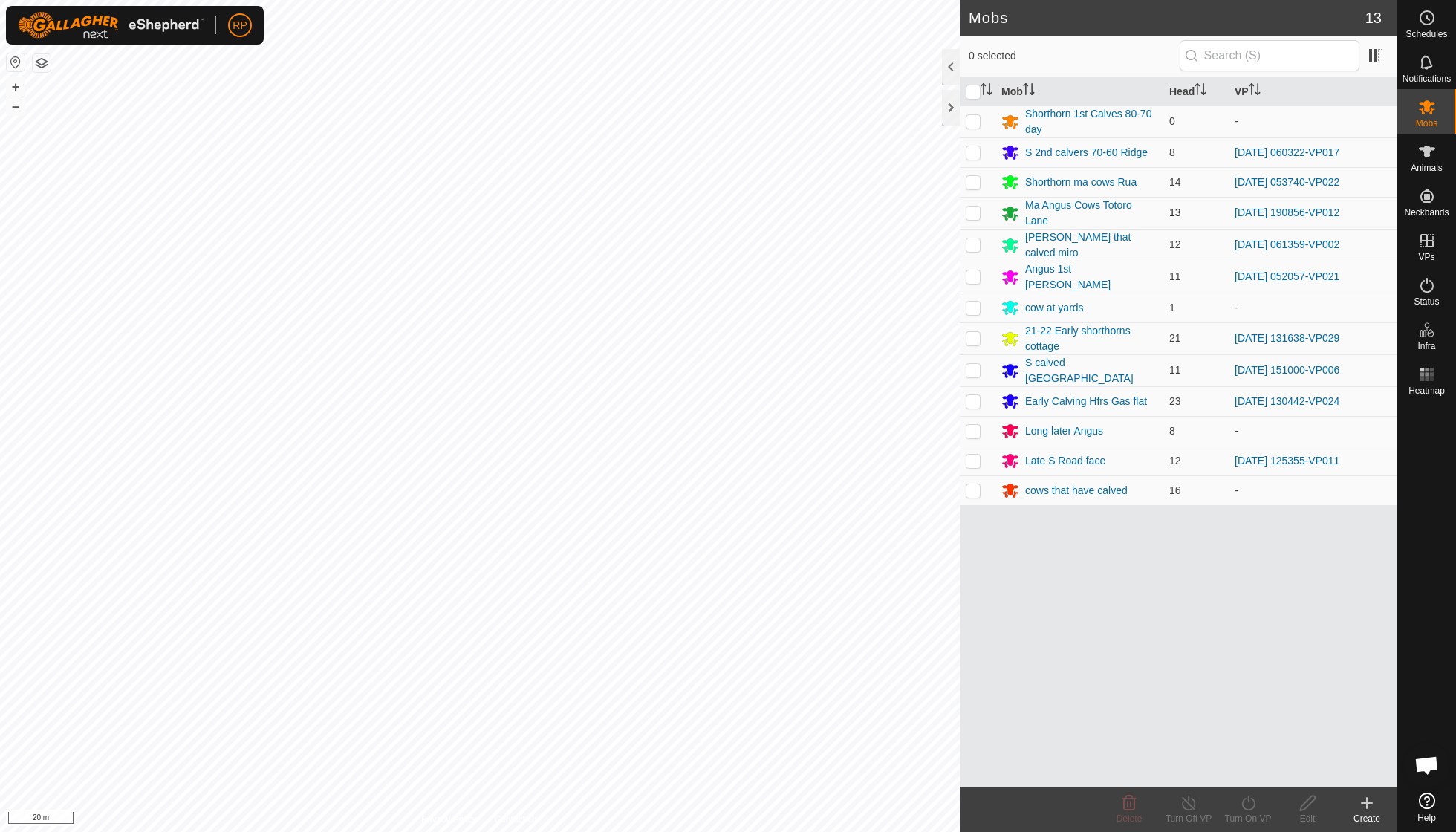
click at [901, 211] on p-checkbox at bounding box center [973, 212] width 15 height 12
checkbox input "true"
click at [901, 595] on icon at bounding box center [1249, 803] width 19 height 18
click at [901, 595] on link "Now" at bounding box center [1292, 770] width 147 height 30
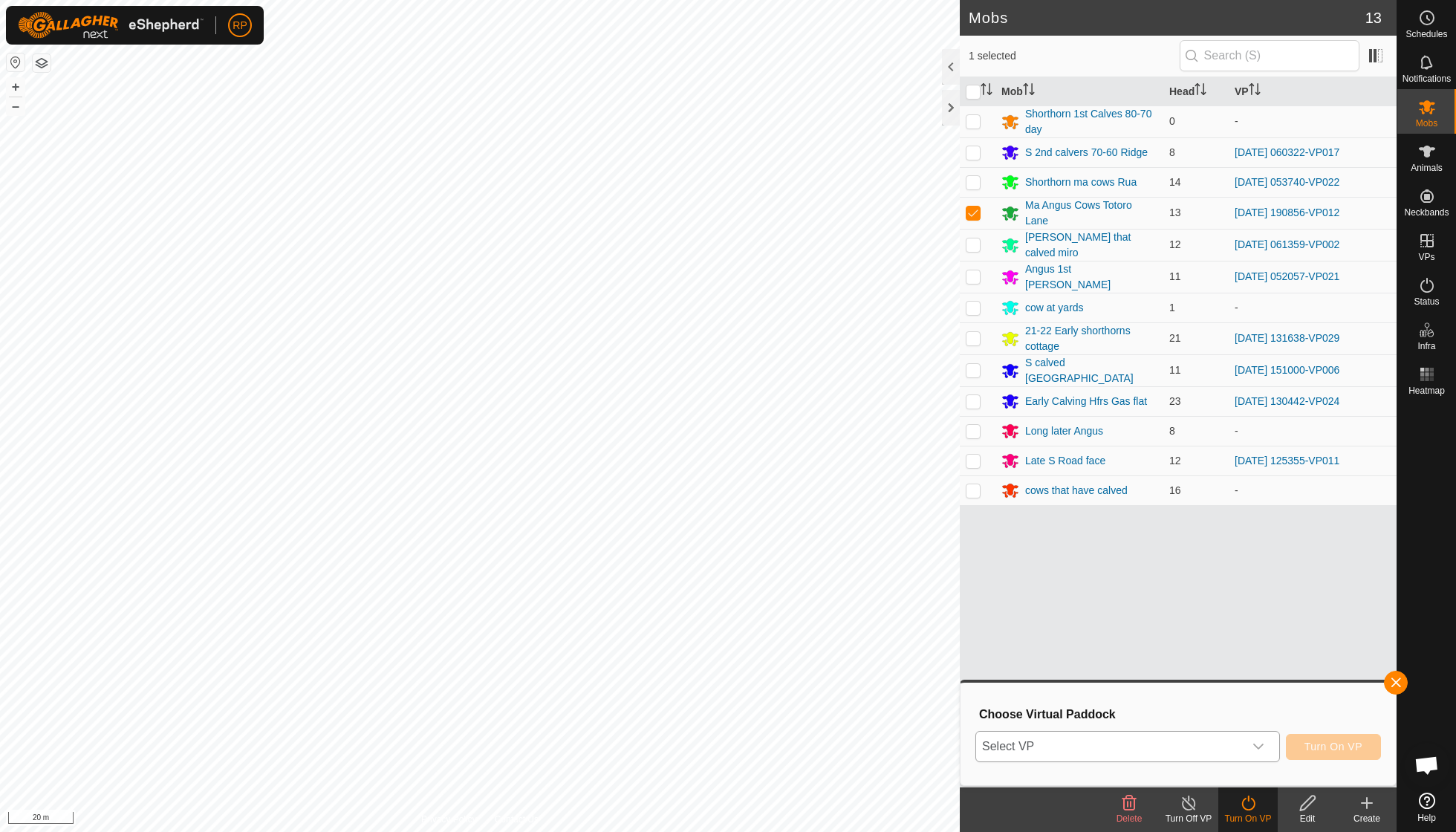
click at [901, 595] on icon "dropdown trigger" at bounding box center [1258, 746] width 12 height 12
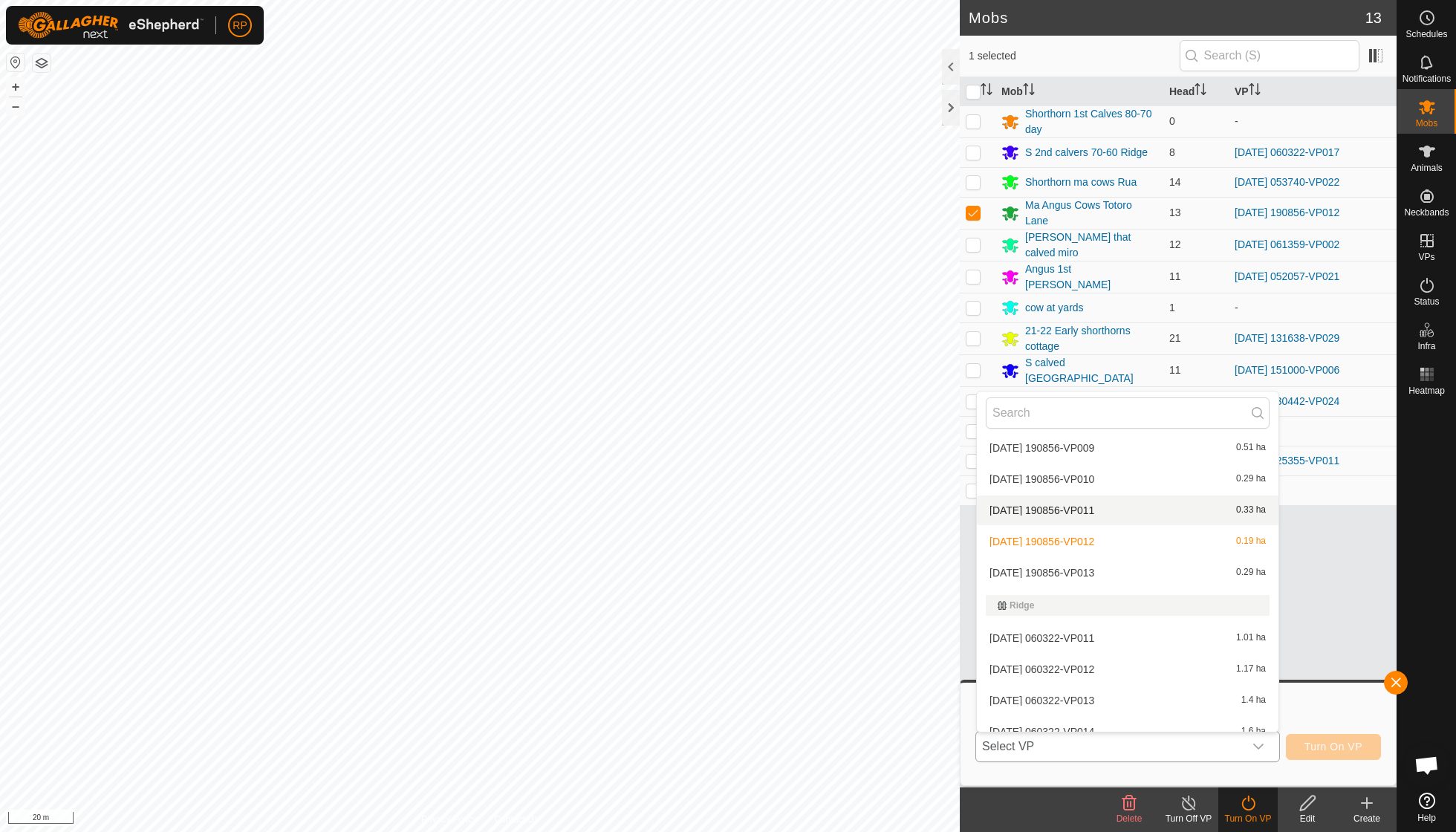
scroll to position [1439, 0]
click at [901, 557] on li "2025-09-03 190856-VP013 0.29 ha" at bounding box center [1127, 572] width 302 height 30
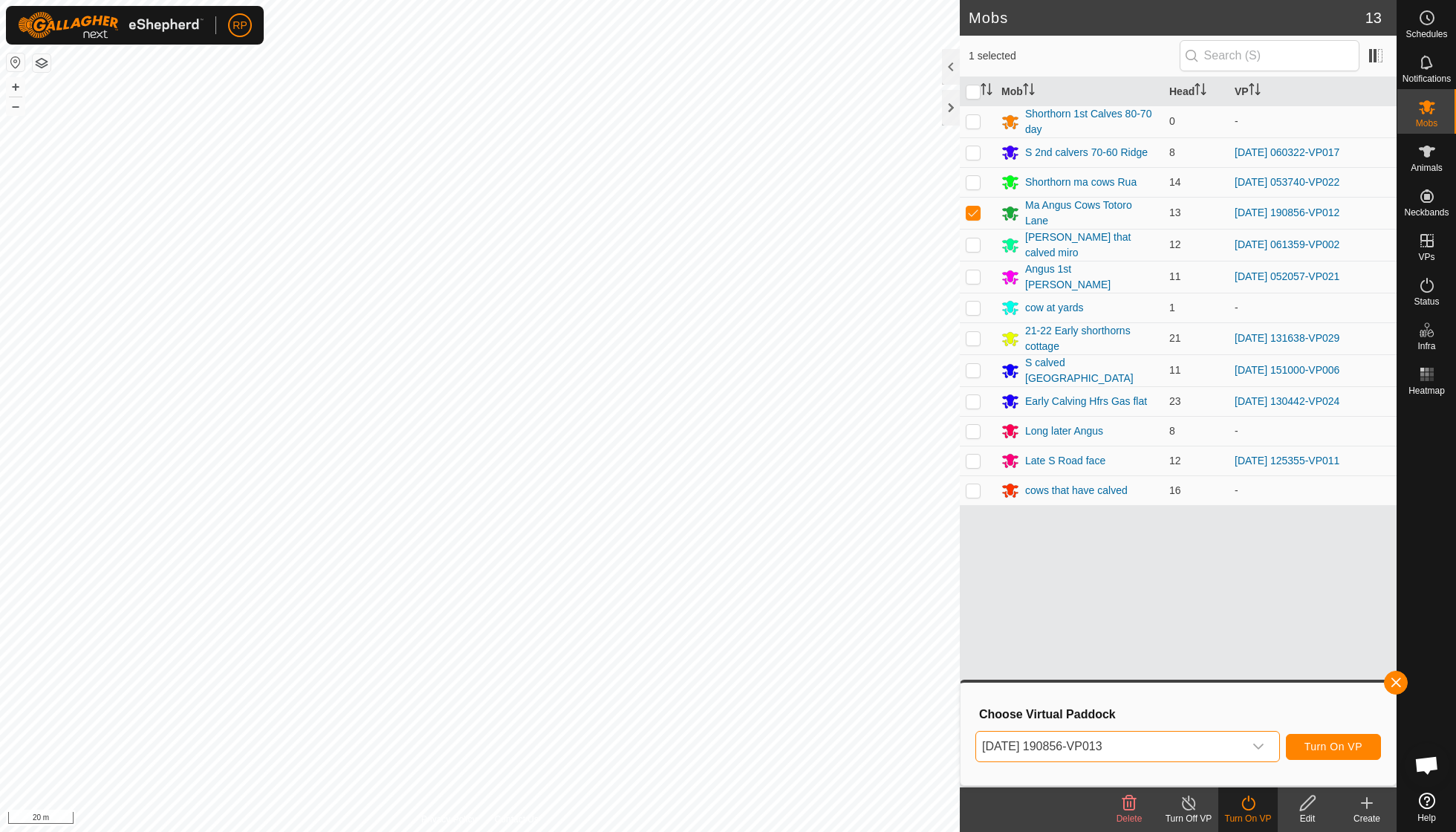
click at [901, 595] on span "Turn On VP" at bounding box center [1333, 746] width 57 height 12
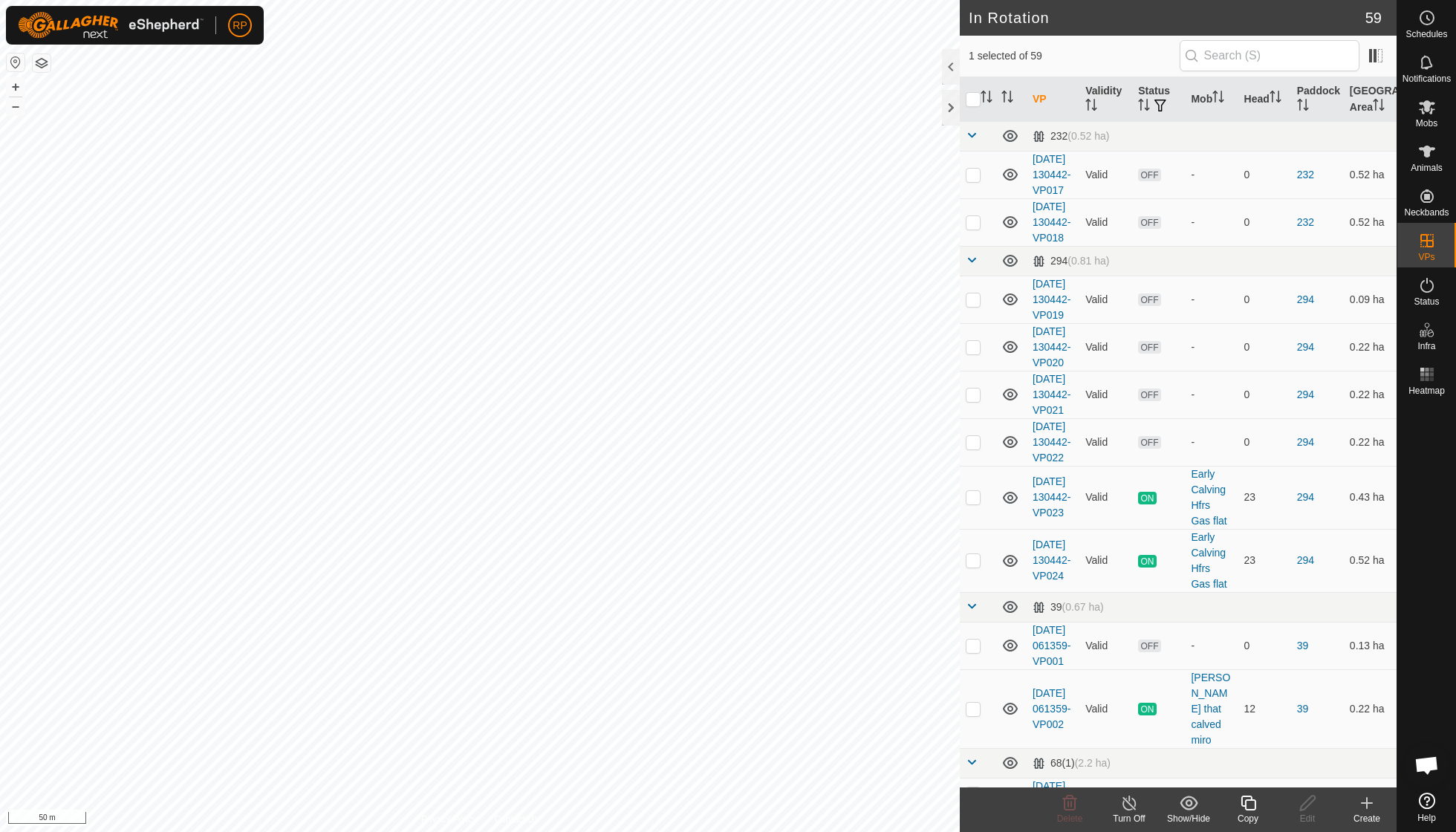
click at [901, 595] on icon at bounding box center [1248, 803] width 15 height 15
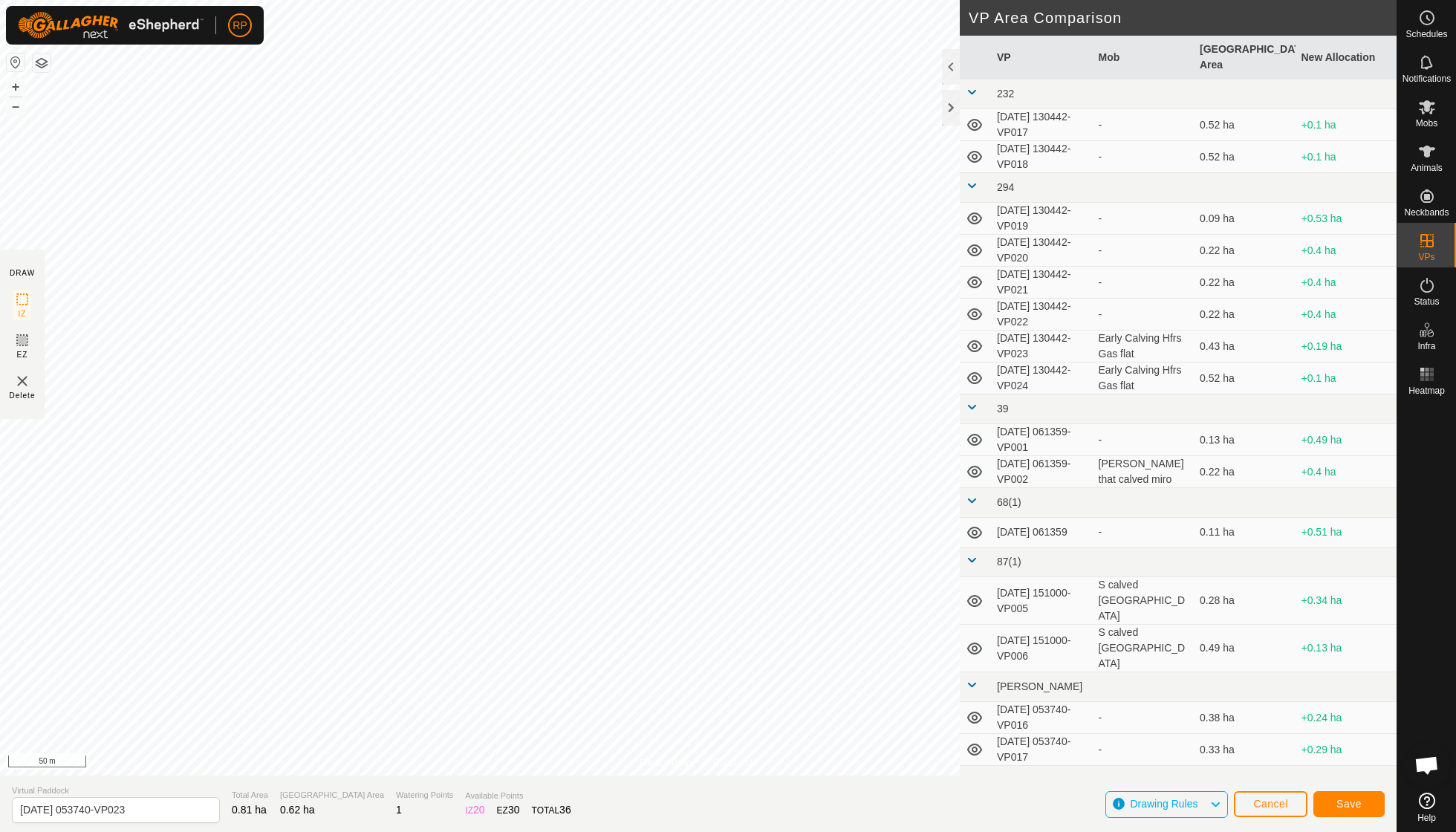
click at [901, 595] on span "Save" at bounding box center [1349, 803] width 25 height 12
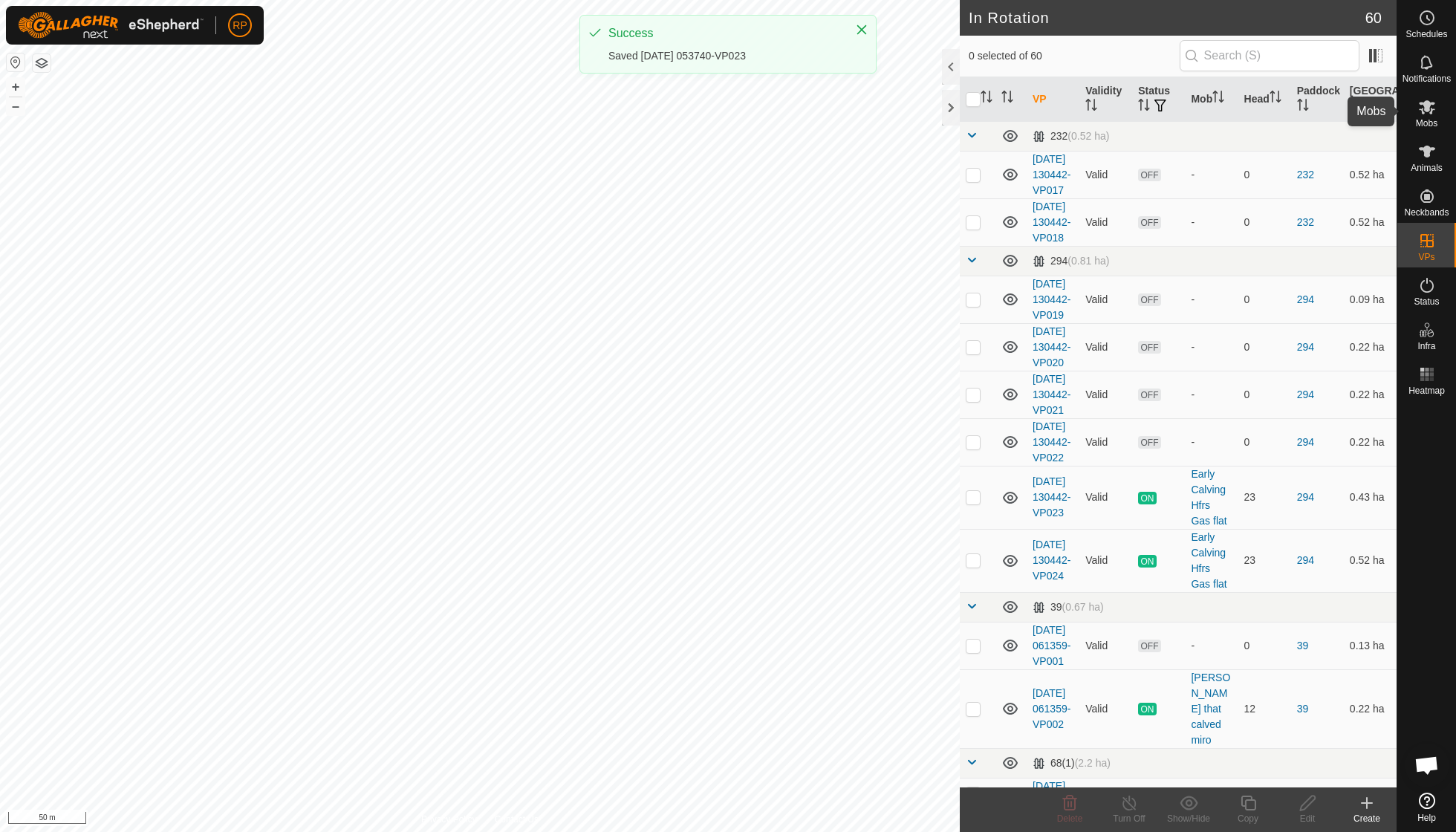
click at [901, 114] on icon at bounding box center [1427, 106] width 18 height 18
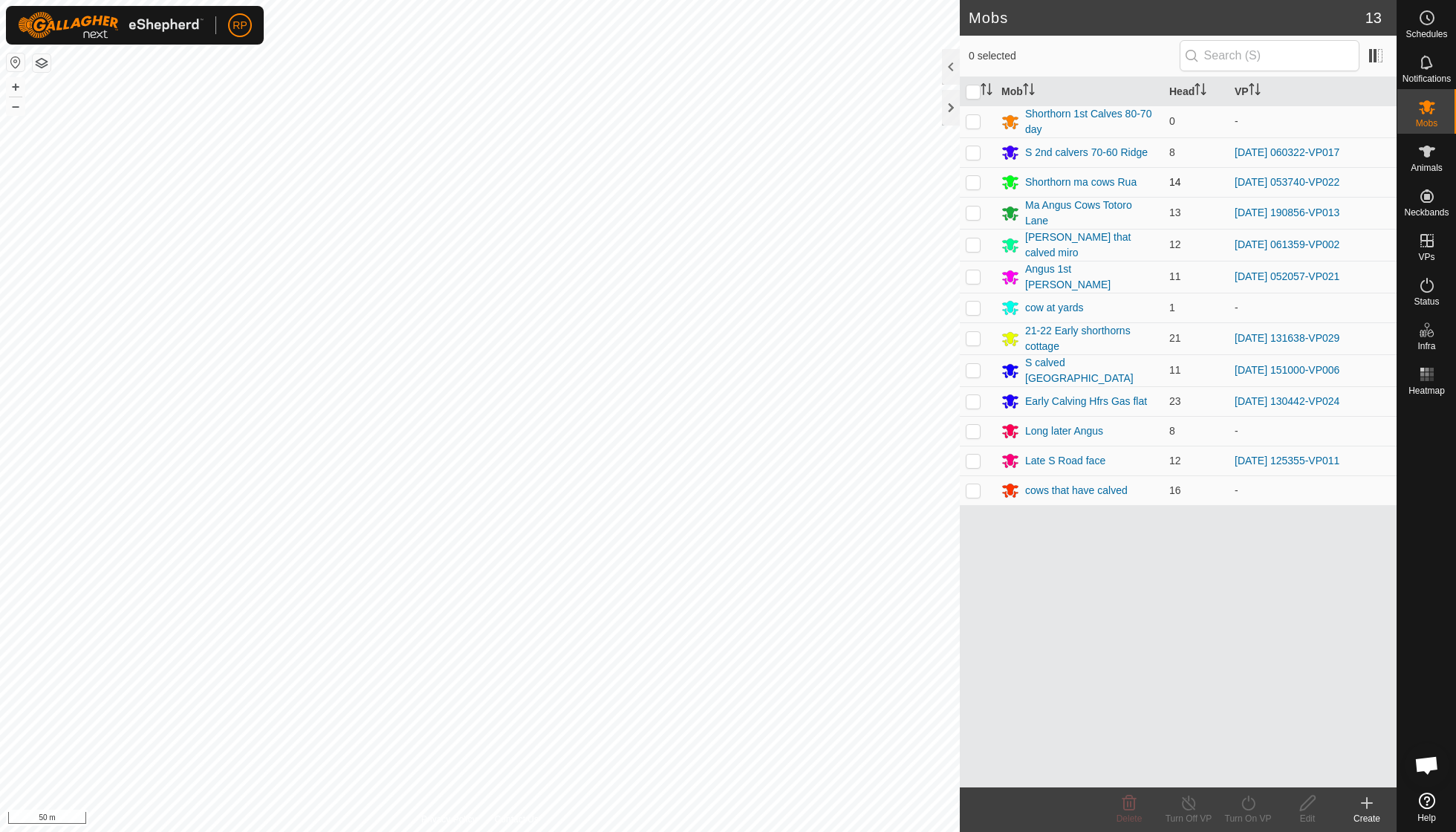
click at [901, 180] on p-checkbox at bounding box center [973, 182] width 15 height 12
checkbox input "true"
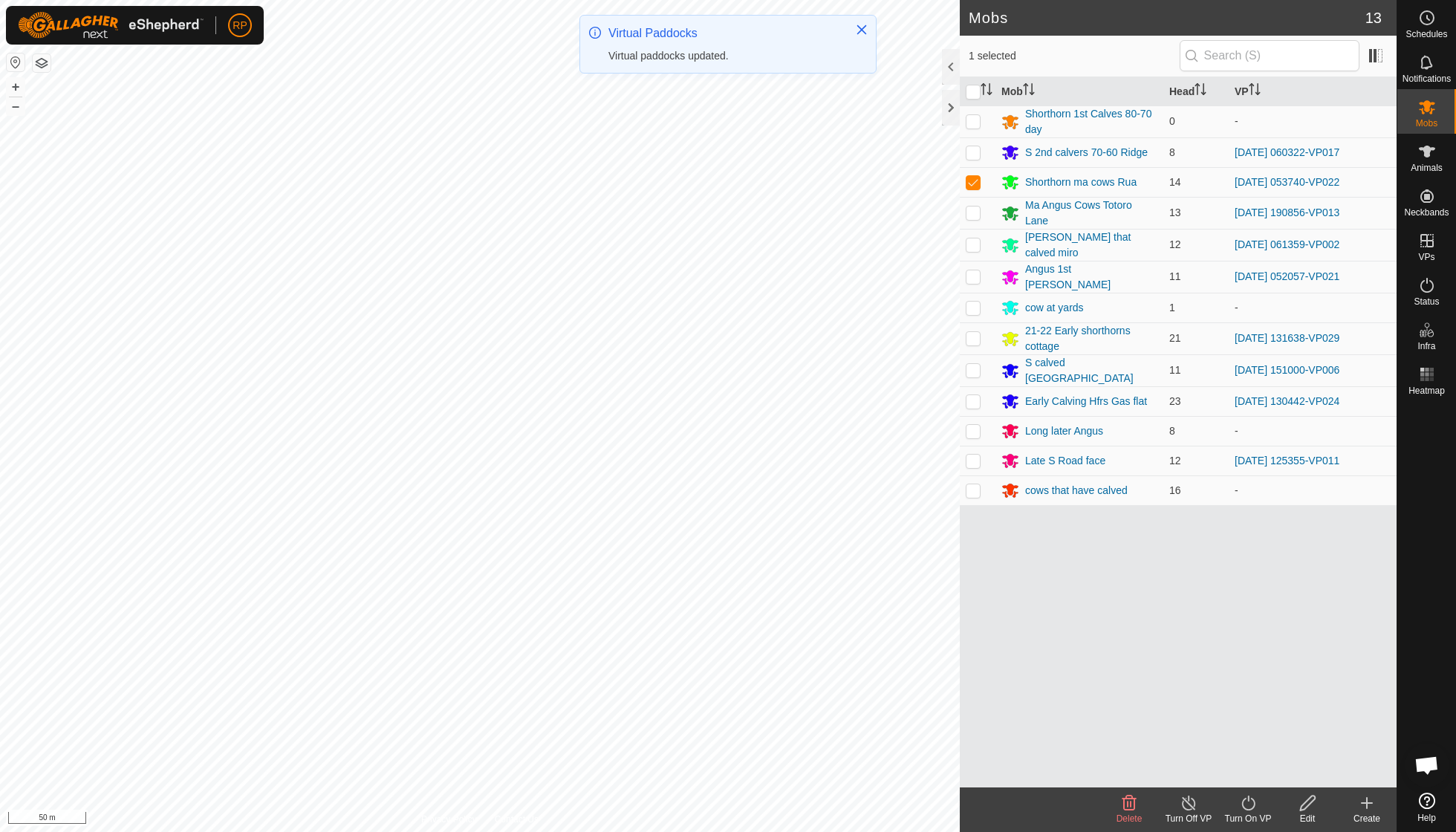
click at [901, 595] on icon at bounding box center [1249, 803] width 19 height 18
click at [901, 595] on link "Now" at bounding box center [1292, 770] width 147 height 30
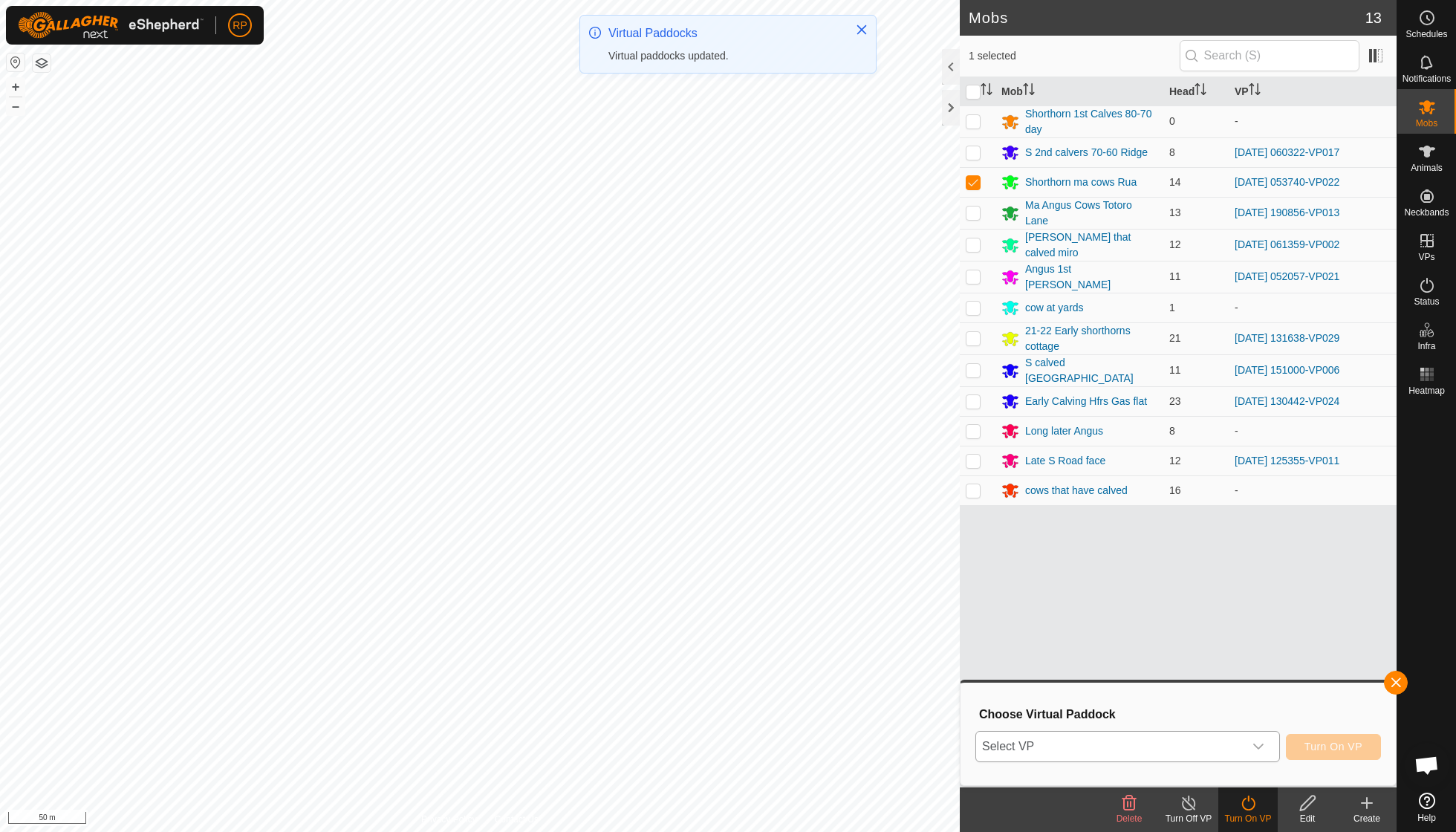
click at [901, 595] on icon "dropdown trigger" at bounding box center [1258, 746] width 12 height 12
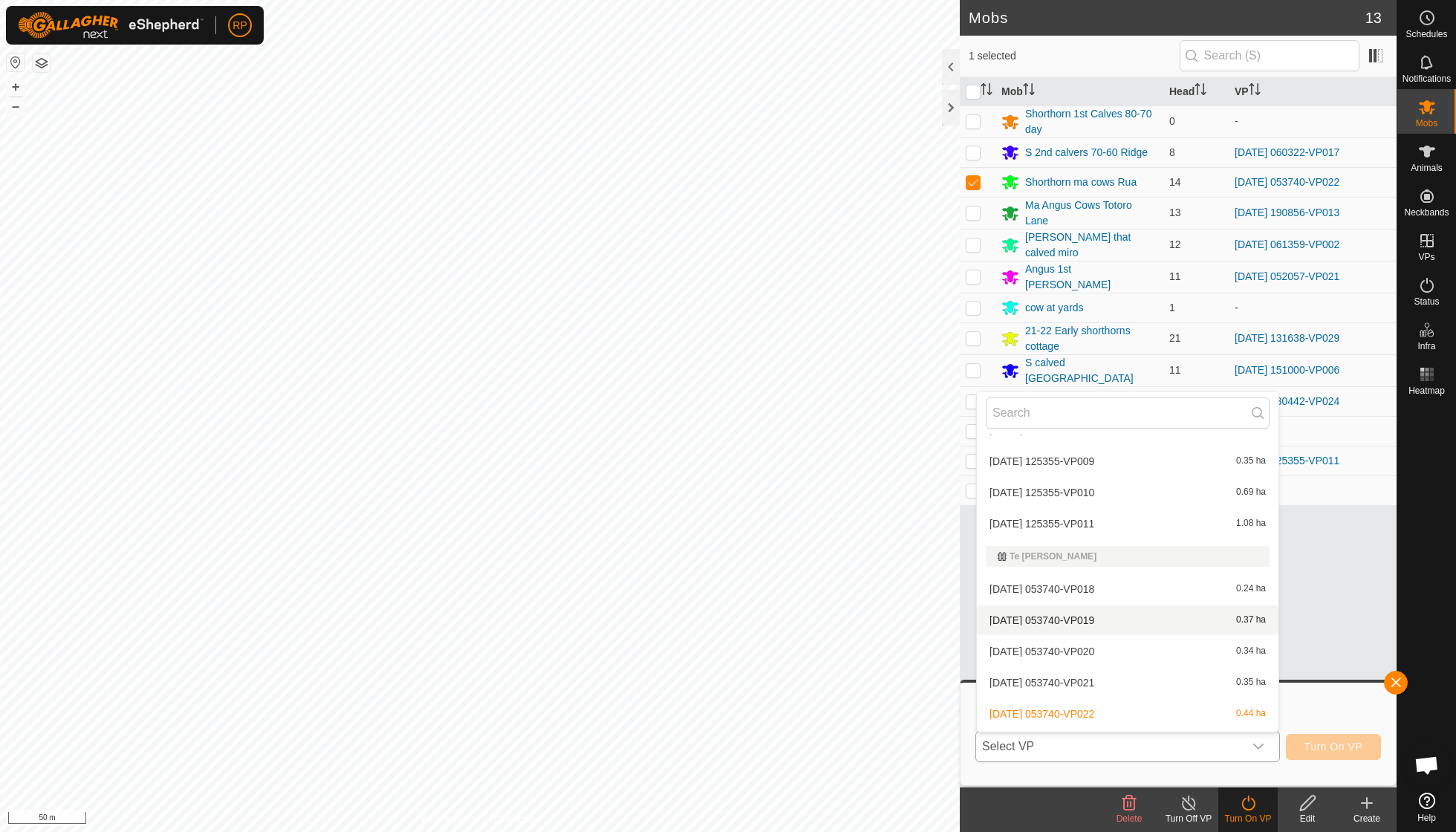
scroll to position [2021, 0]
click at [901, 595] on li "2025-08-22 053740-VP023 0.62 ha" at bounding box center [1127, 746] width 302 height 30
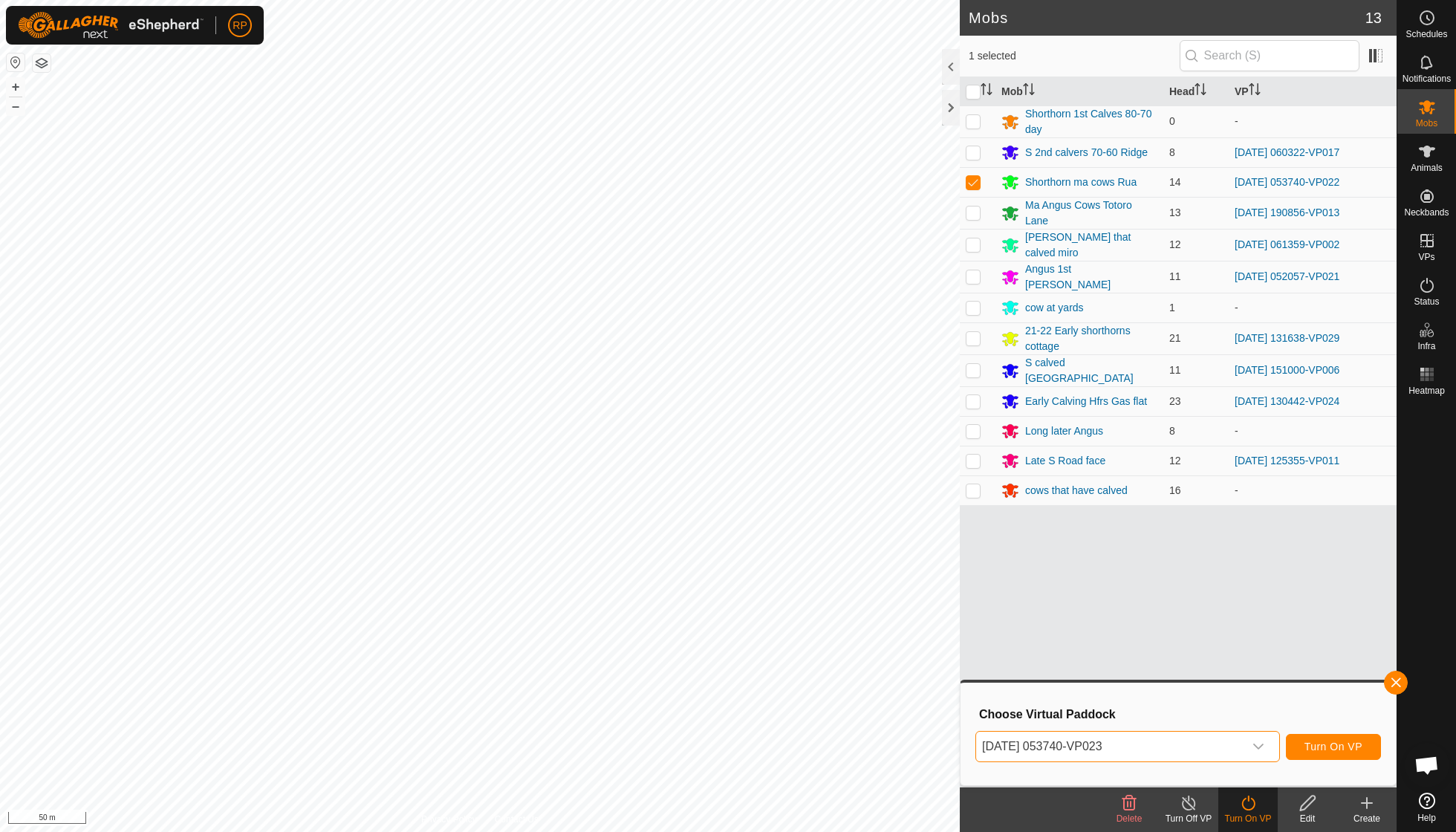
click at [901, 595] on span "Turn On VP" at bounding box center [1333, 746] width 57 height 12
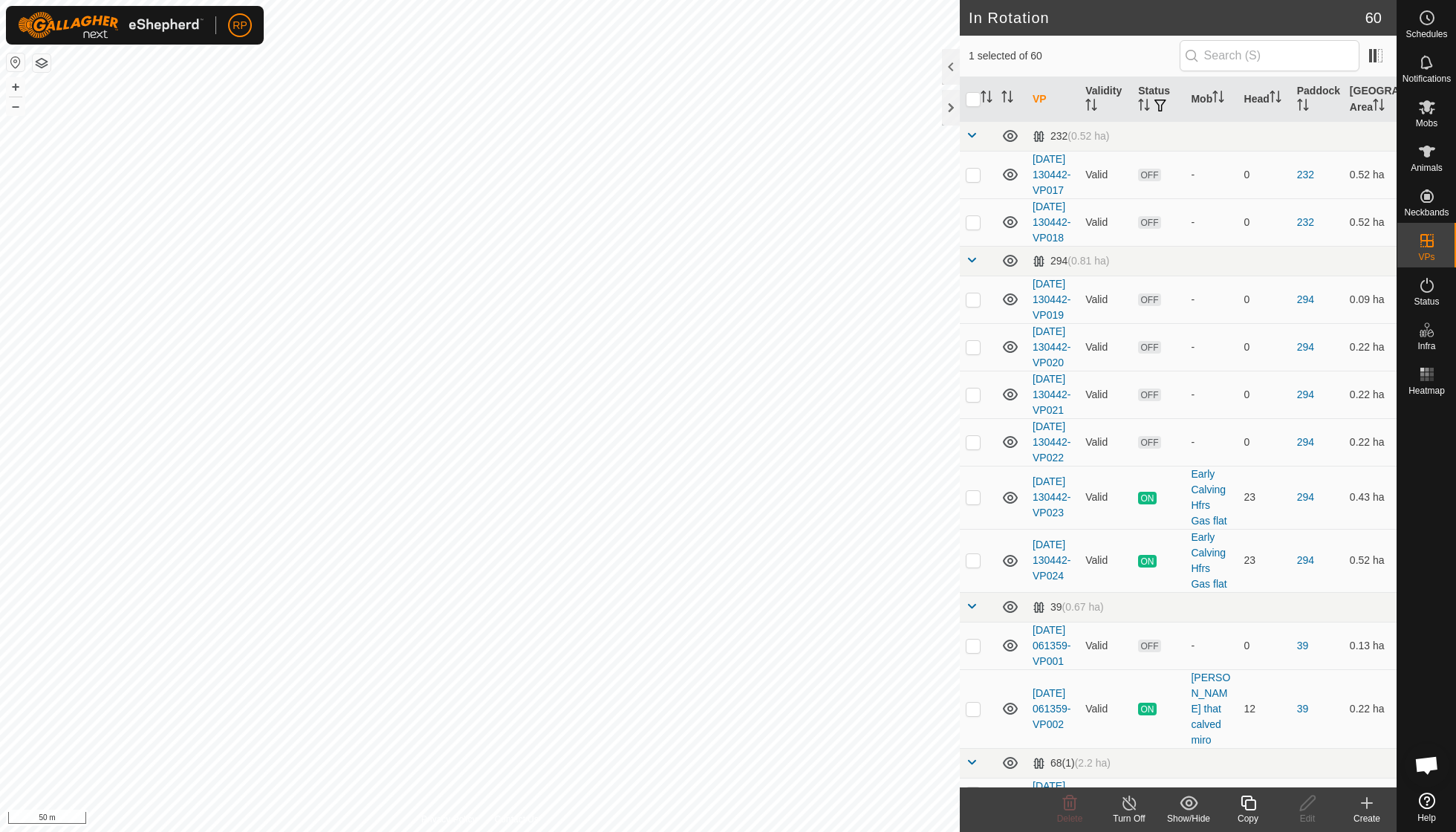
click at [901, 595] on icon at bounding box center [1249, 803] width 19 height 18
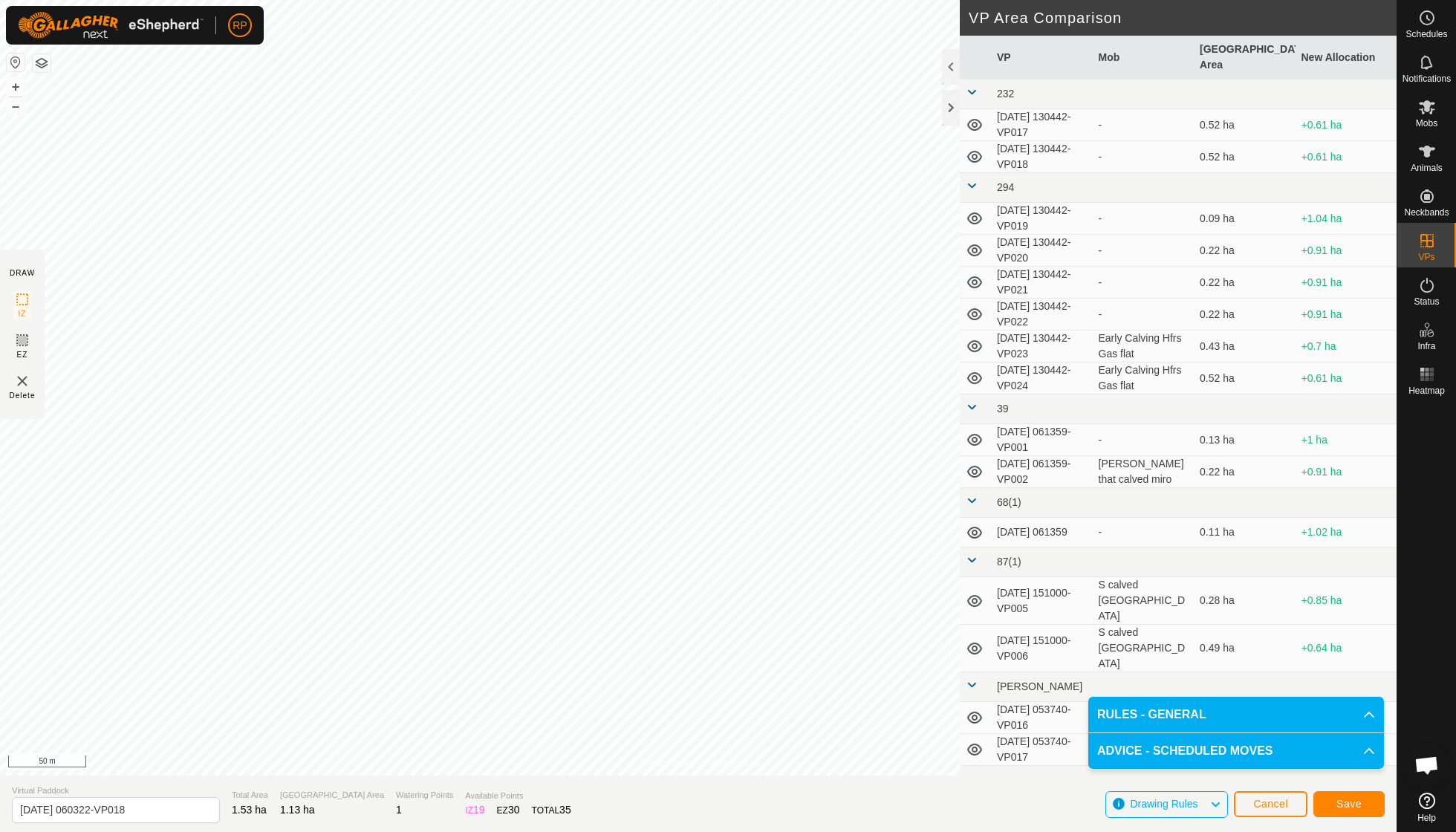
click at [901, 595] on button "Save" at bounding box center [1349, 804] width 72 height 26
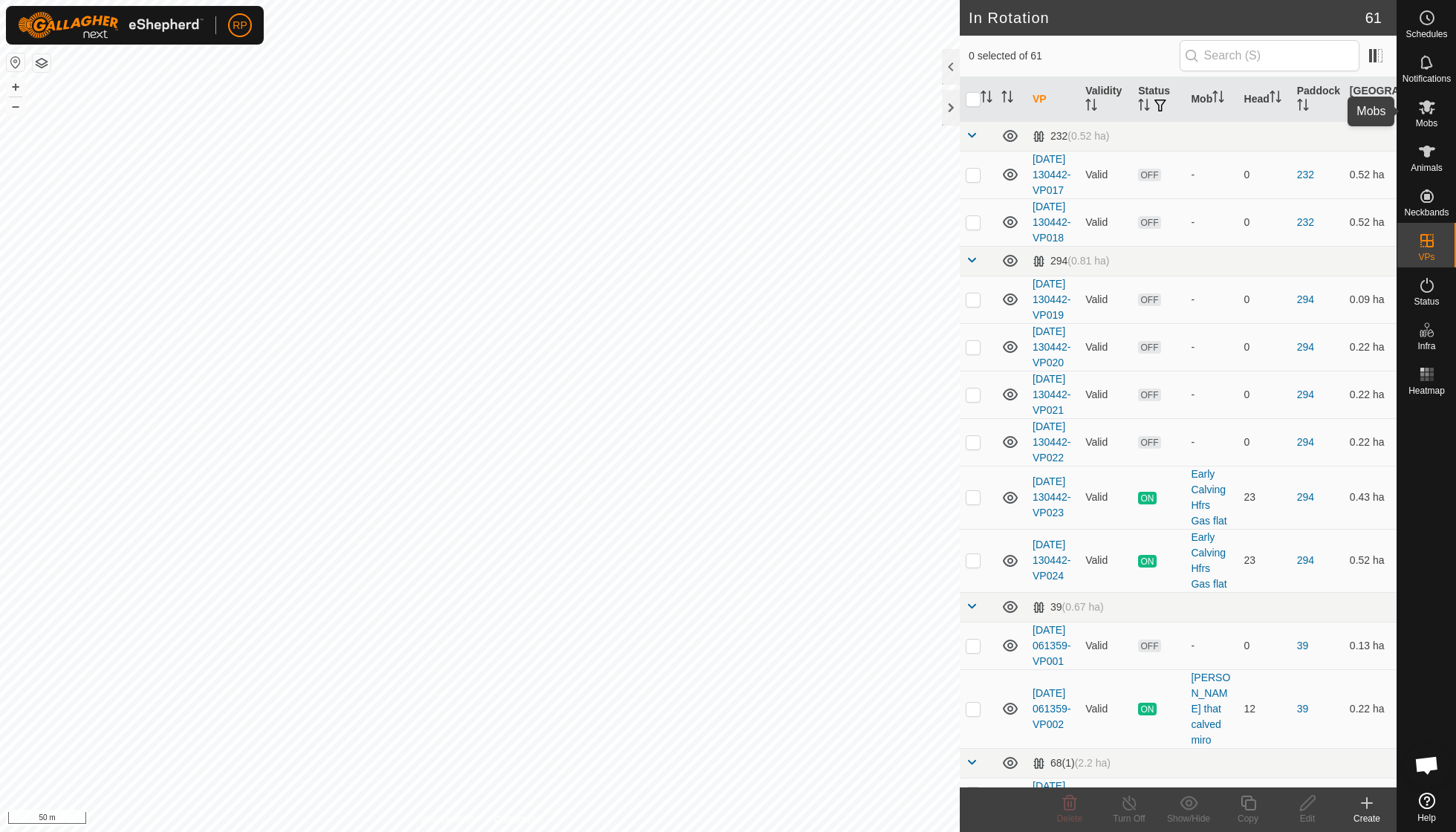
click at [901, 113] on icon at bounding box center [1426, 106] width 16 height 14
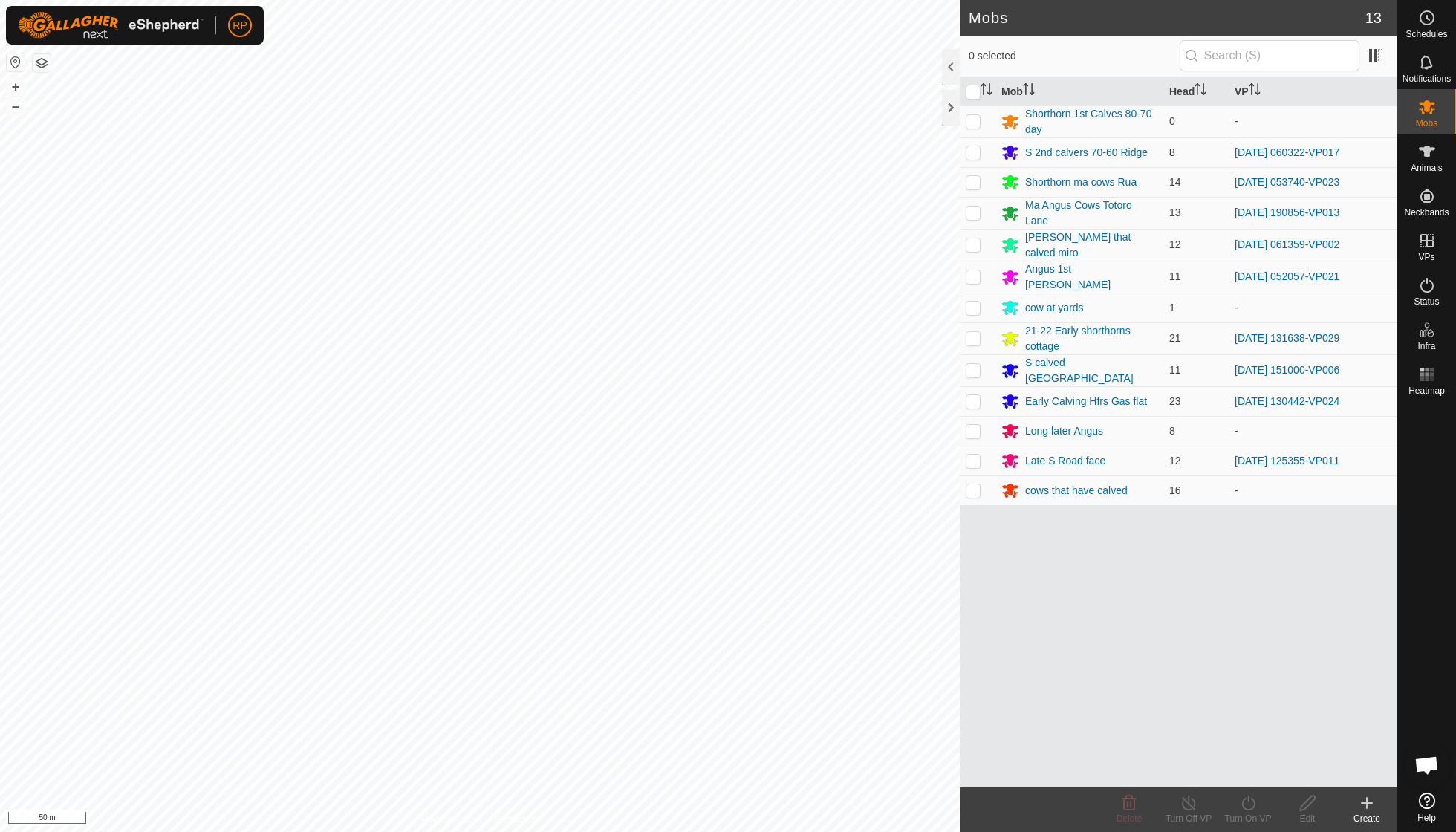
click at [901, 152] on p-checkbox at bounding box center [973, 152] width 15 height 12
checkbox input "true"
click at [901, 595] on icon at bounding box center [1249, 803] width 19 height 18
click at [901, 595] on link "Now" at bounding box center [1292, 770] width 147 height 30
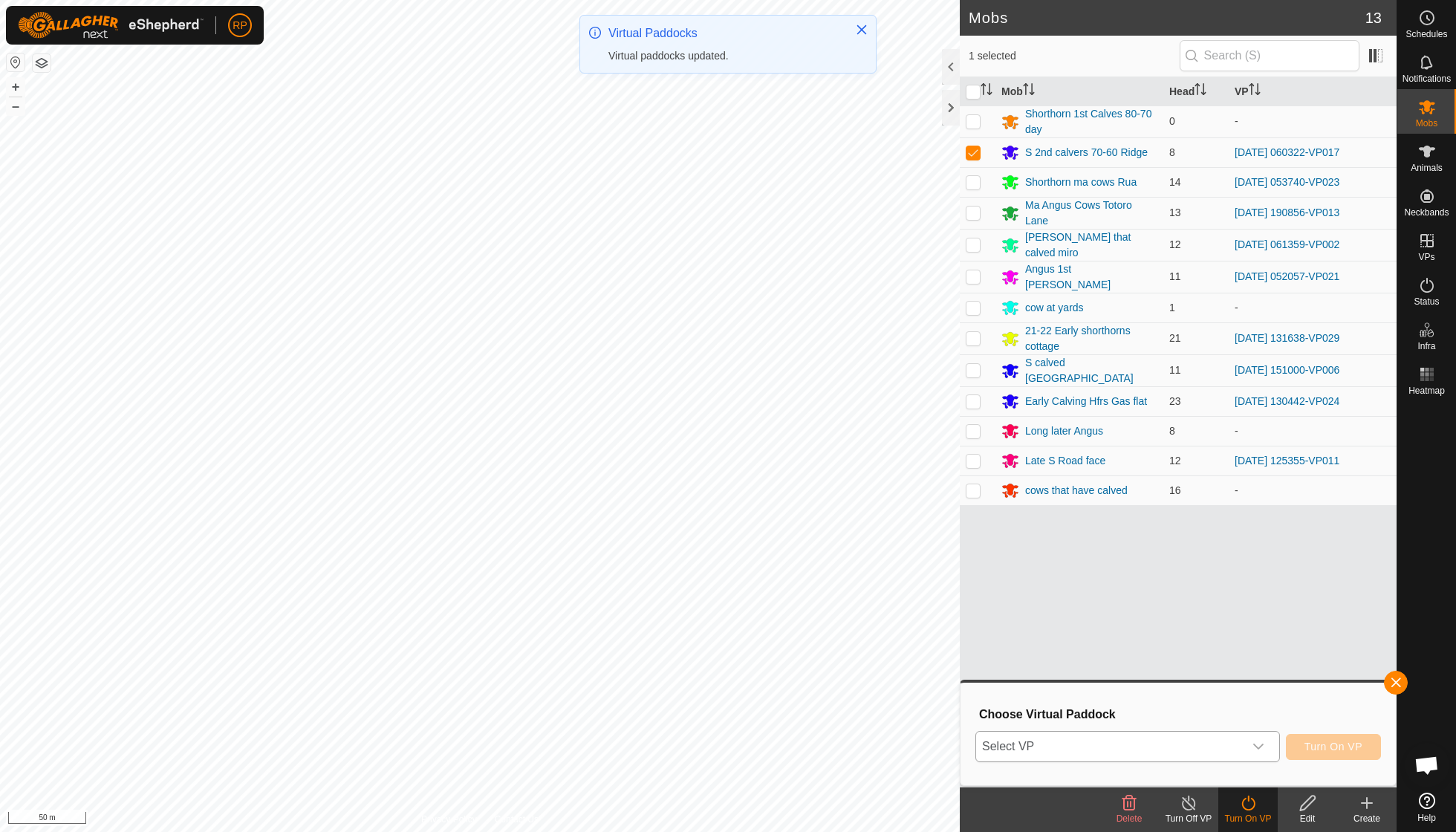
click at [901, 595] on icon "dropdown trigger" at bounding box center [1258, 746] width 12 height 12
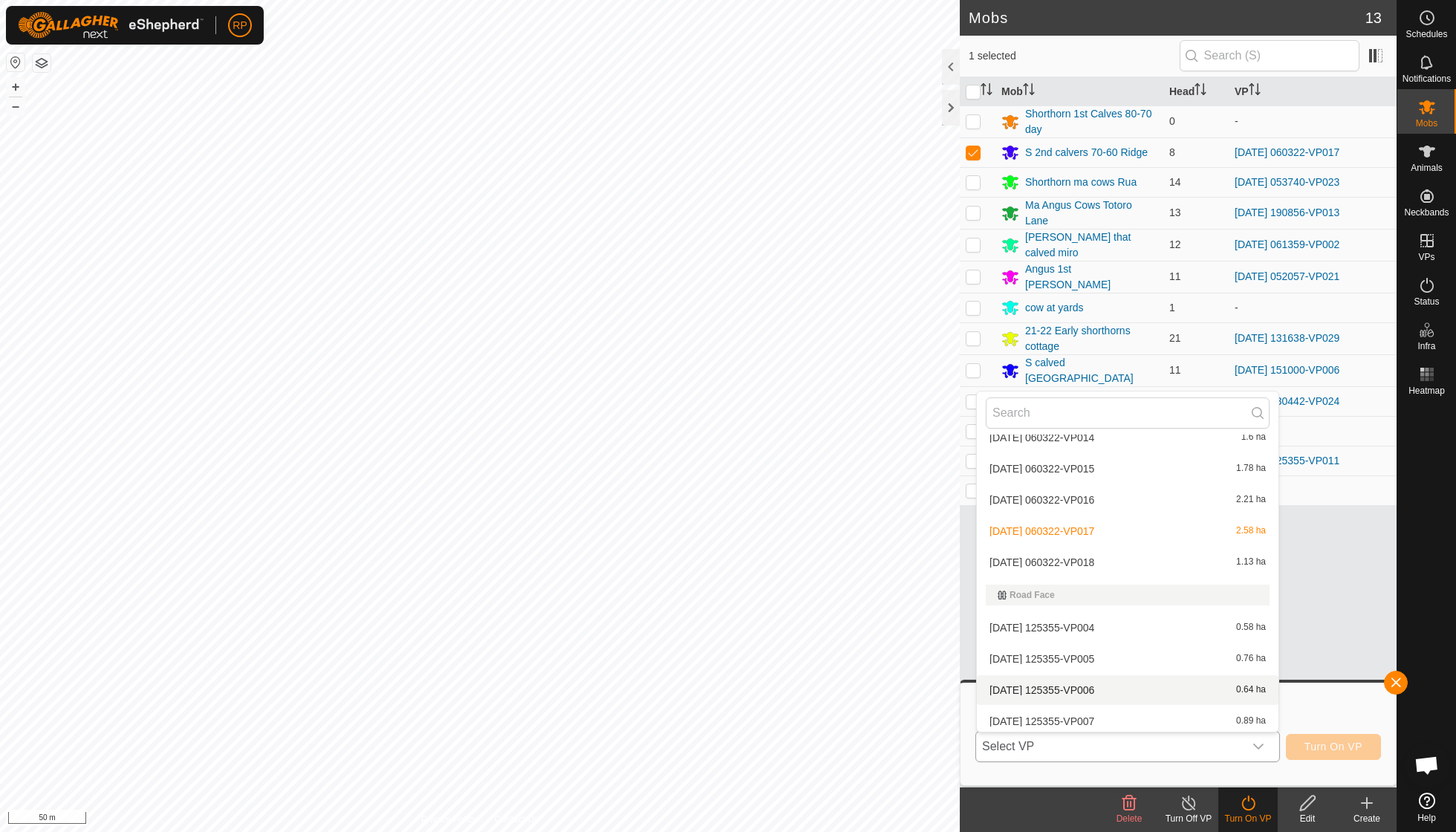
scroll to position [1730, 0]
click at [901, 548] on li "2025-08-25 060322-VP018 1.13 ha" at bounding box center [1127, 563] width 302 height 30
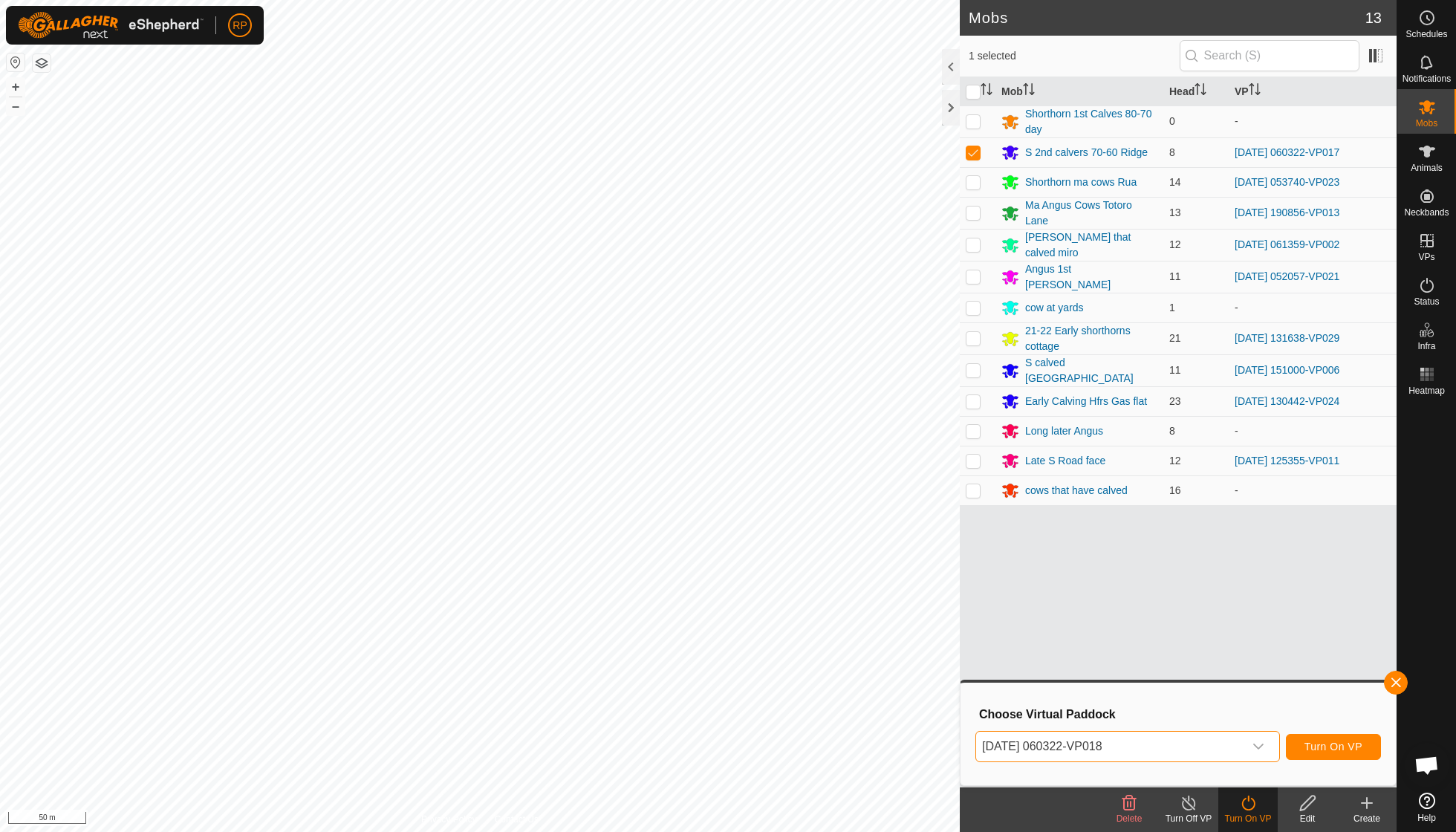
click at [901, 595] on button "Turn On VP" at bounding box center [1333, 747] width 95 height 26
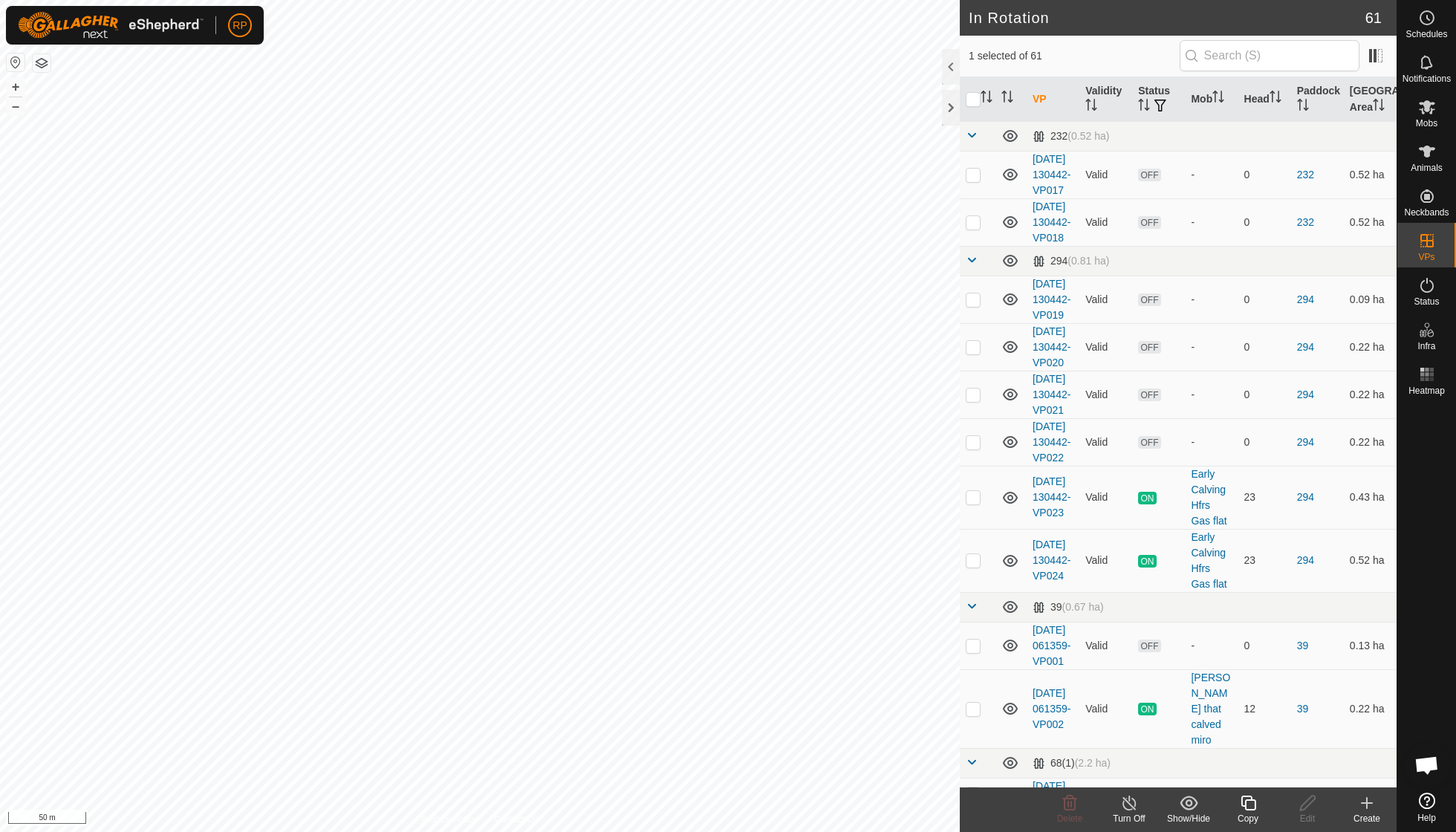
click at [901, 595] on icon at bounding box center [1249, 803] width 19 height 18
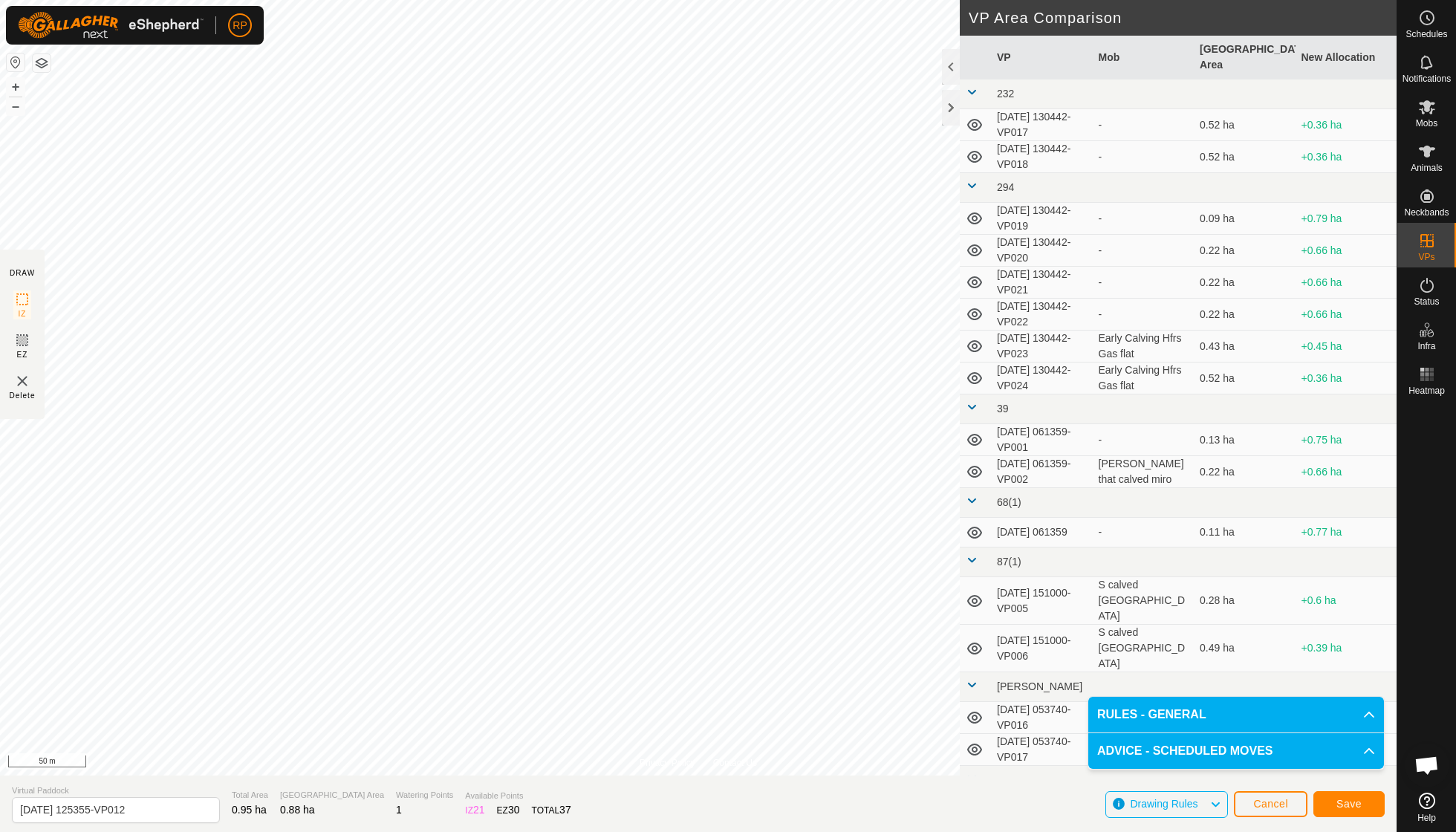
click at [901, 595] on span "Save" at bounding box center [1349, 803] width 25 height 12
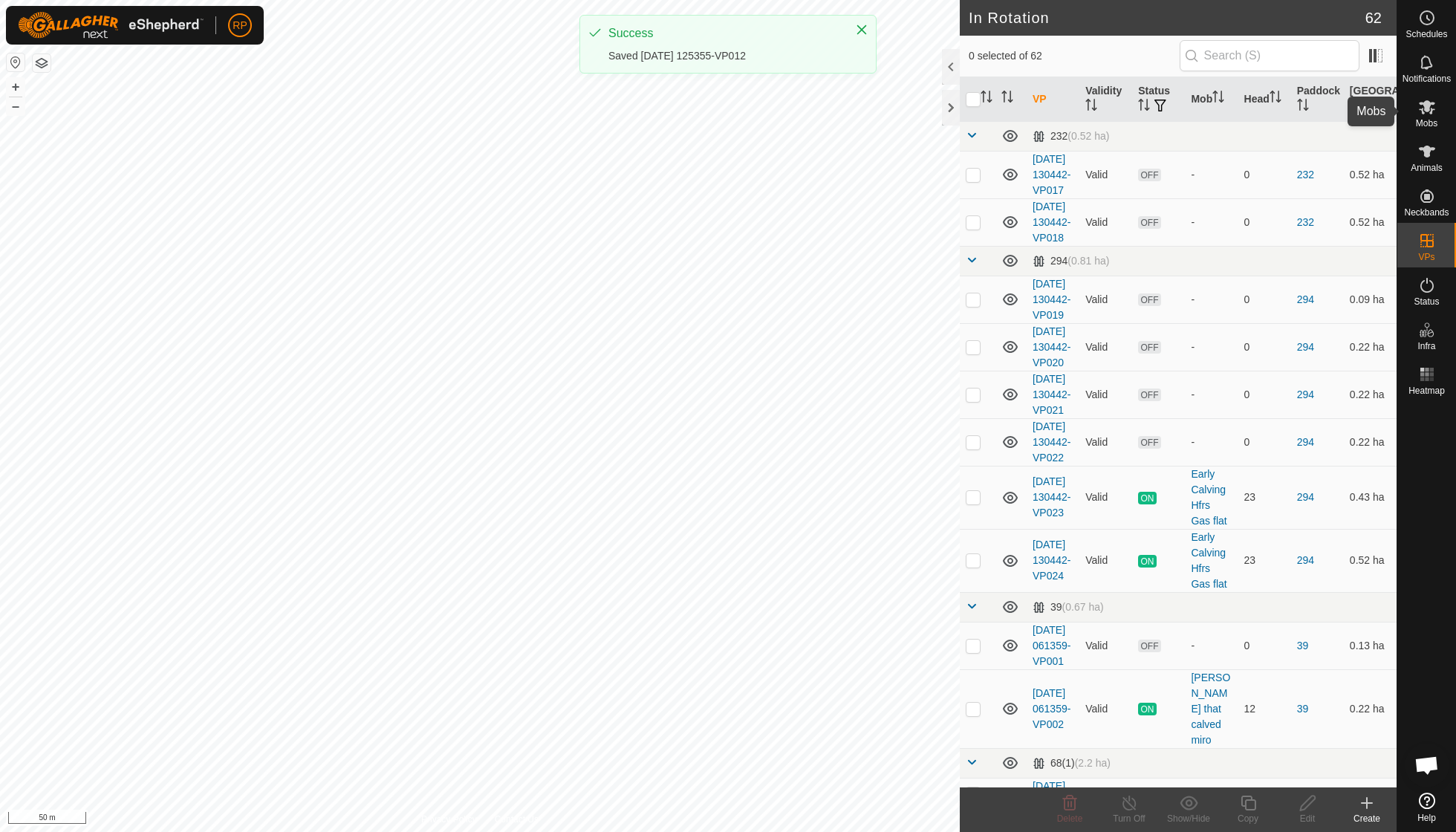
click at [901, 110] on icon at bounding box center [1426, 106] width 16 height 14
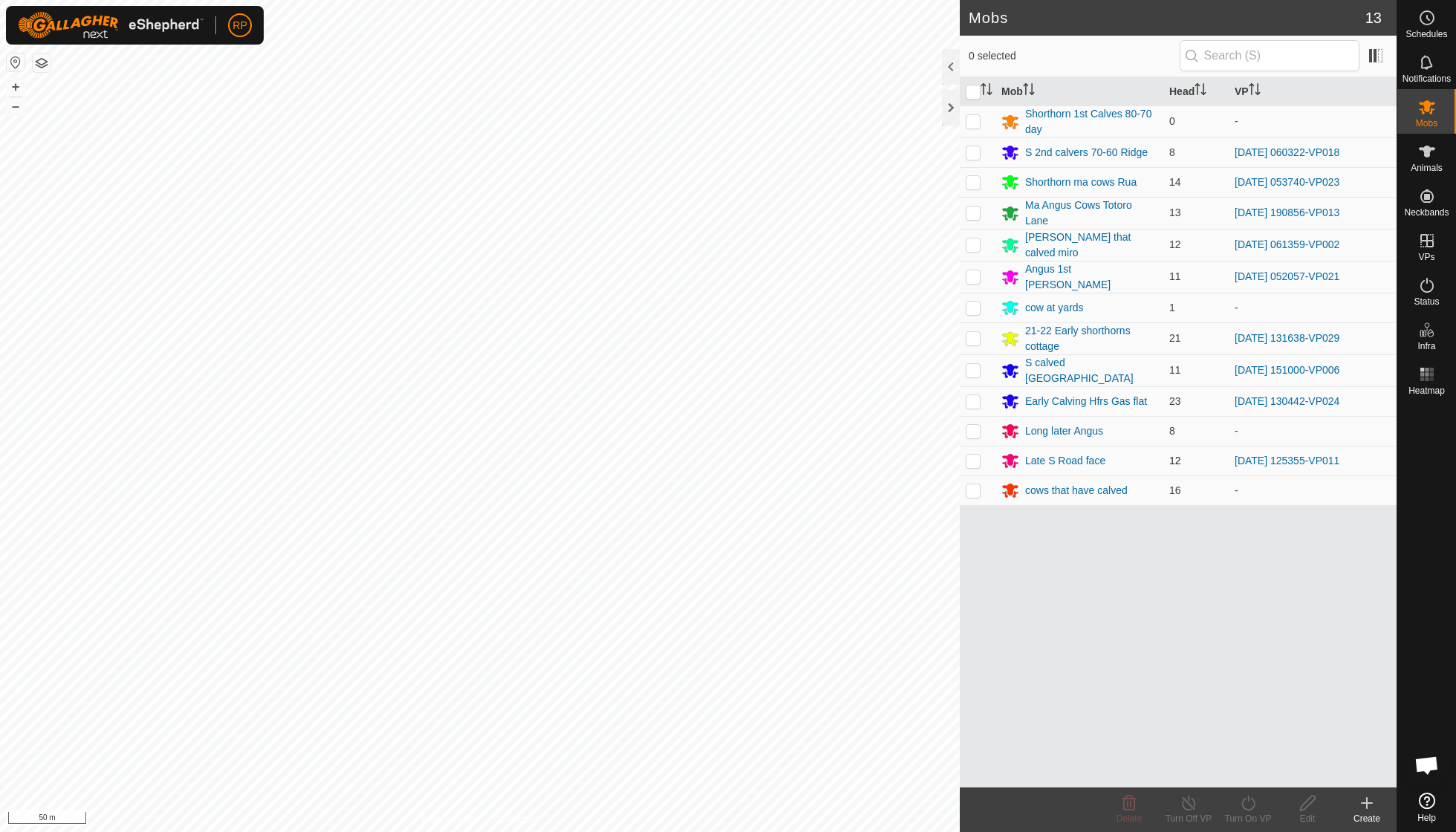
click at [901, 454] on p-checkbox at bounding box center [973, 460] width 15 height 12
checkbox input "true"
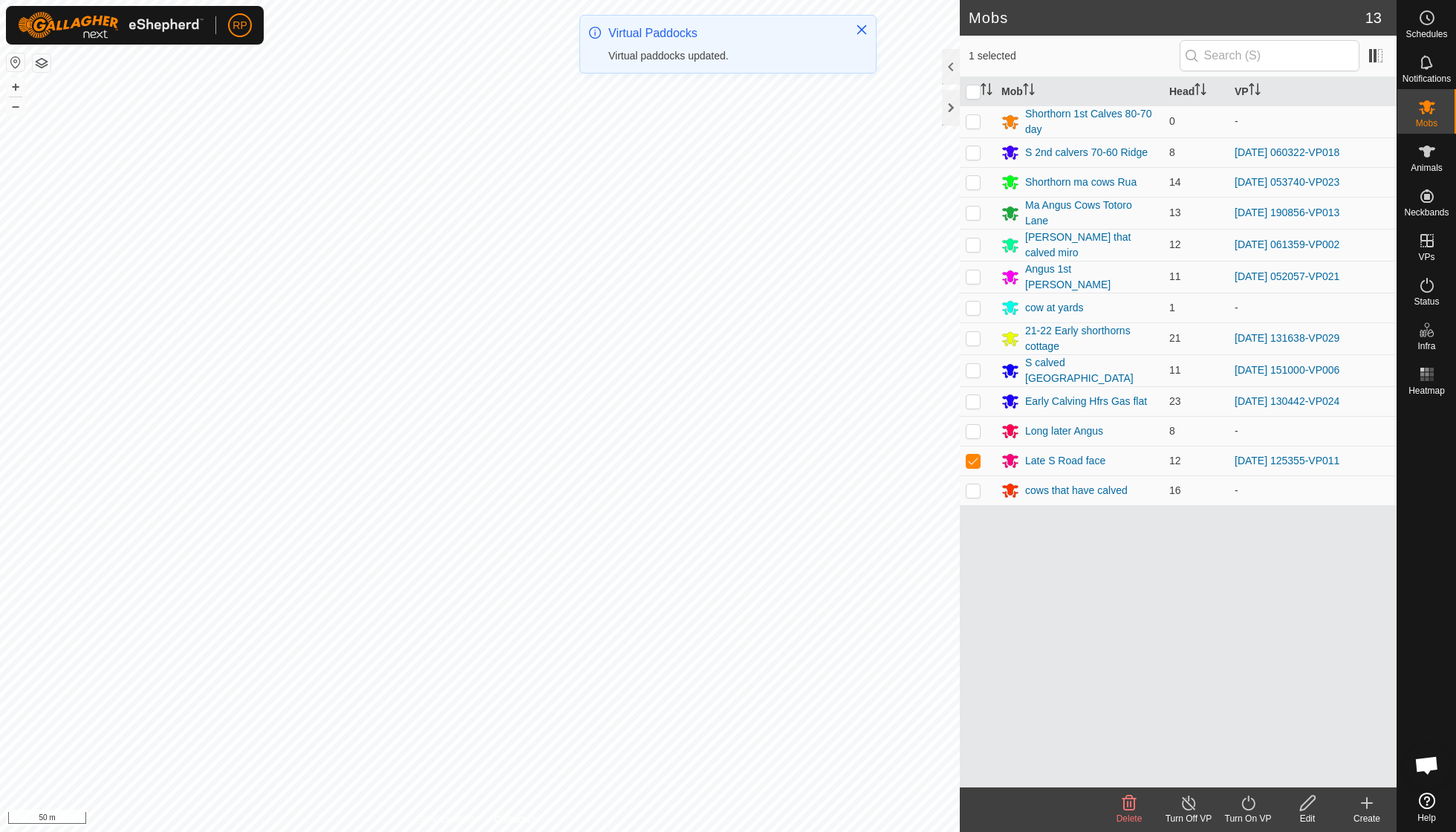
click at [901, 595] on icon at bounding box center [1249, 803] width 19 height 18
click at [901, 595] on link "Now" at bounding box center [1292, 770] width 147 height 30
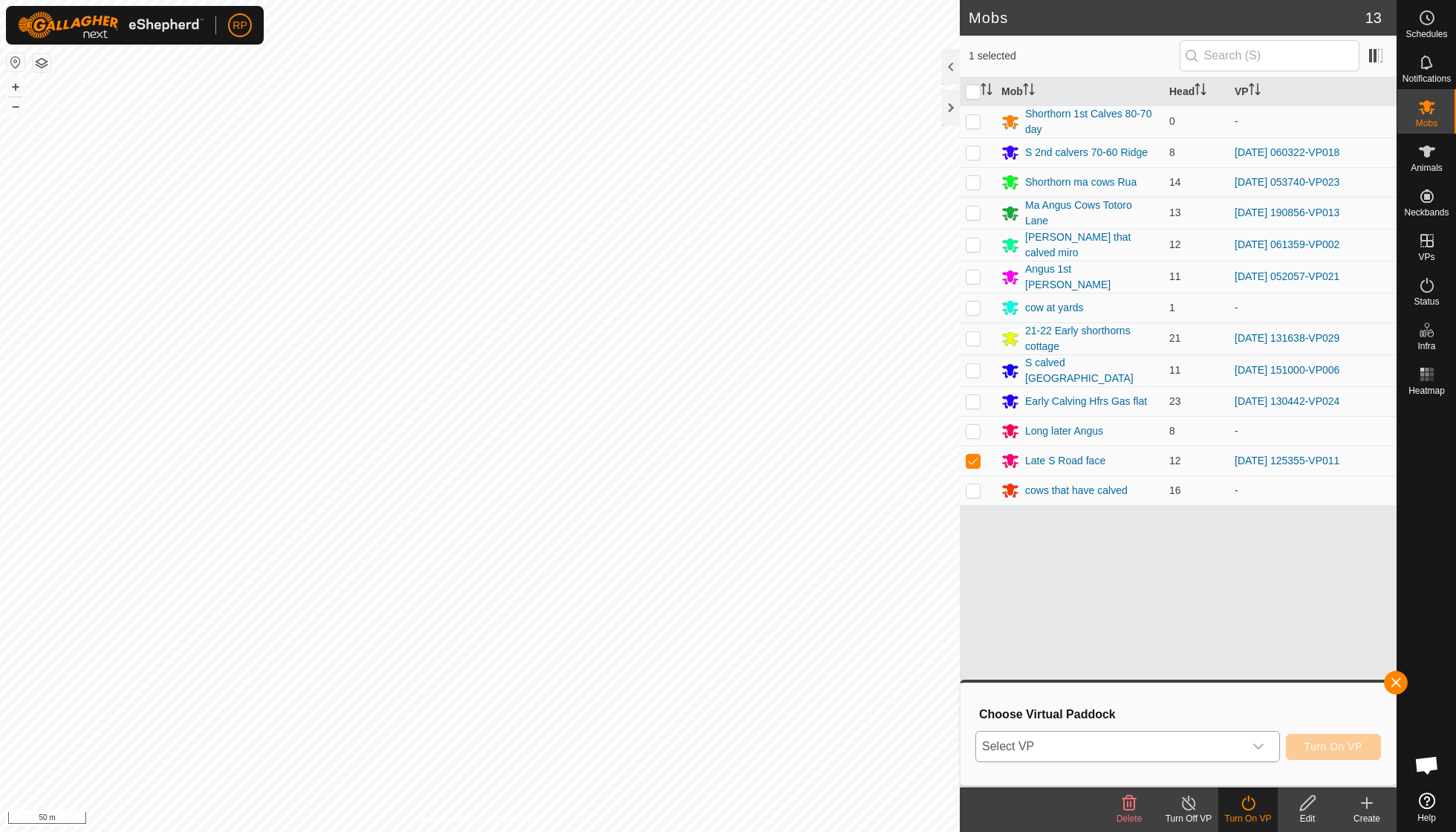
click at [901, 595] on icon "dropdown trigger" at bounding box center [1258, 746] width 12 height 12
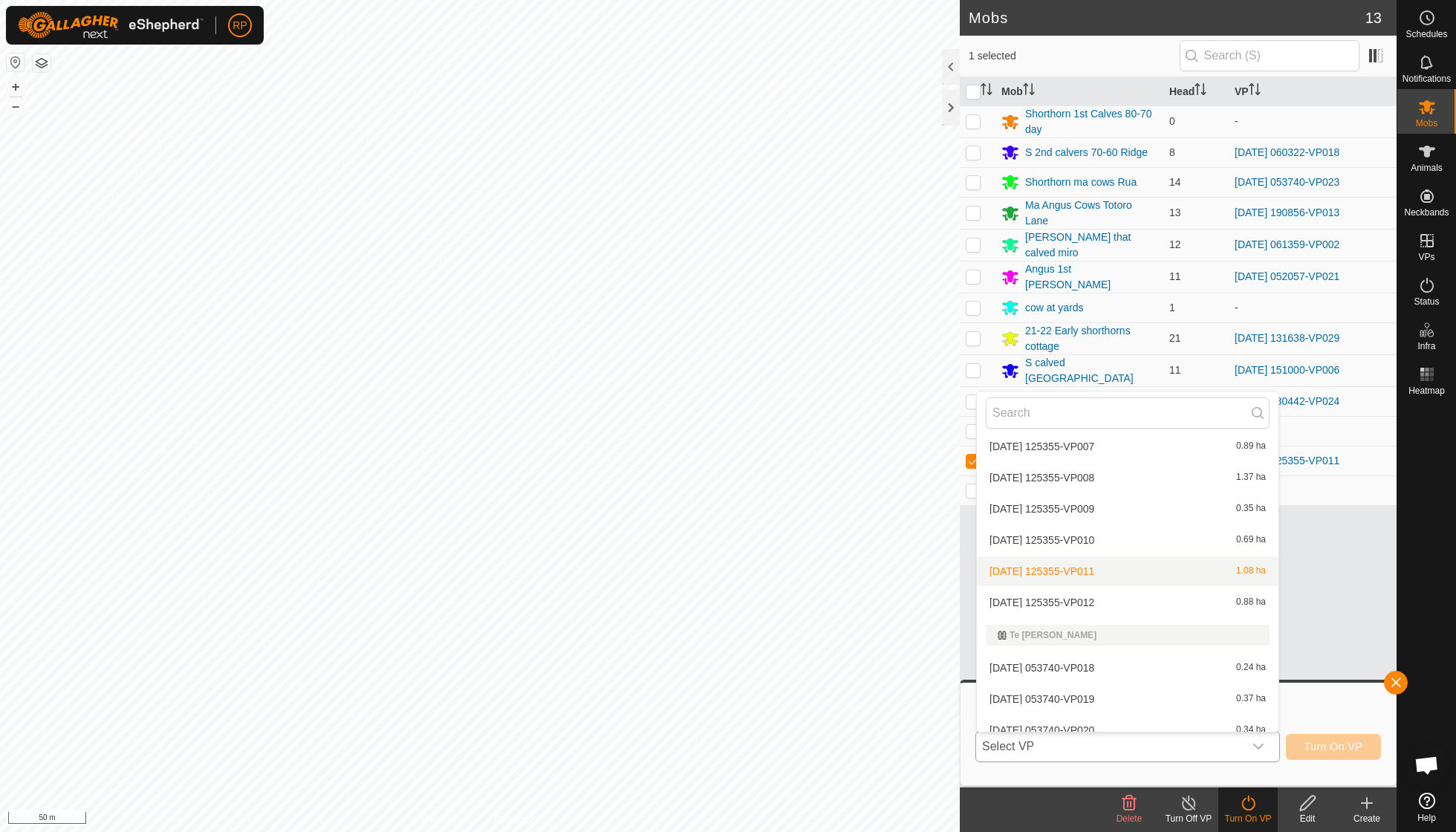
scroll to position [2028, 0]
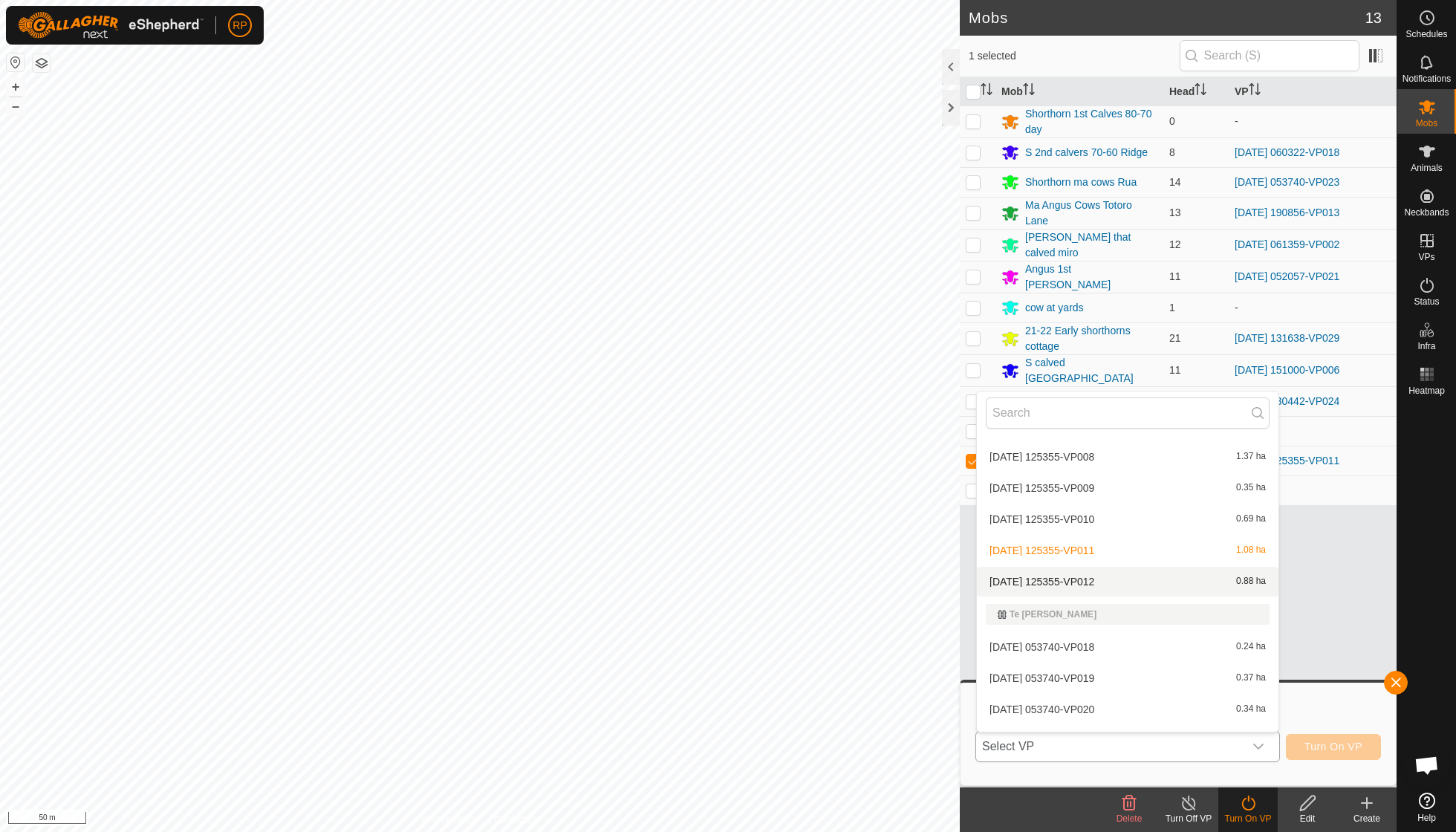
click at [901, 566] on li "2025-09-02 125355-VP012 0.88 ha" at bounding box center [1127, 581] width 302 height 30
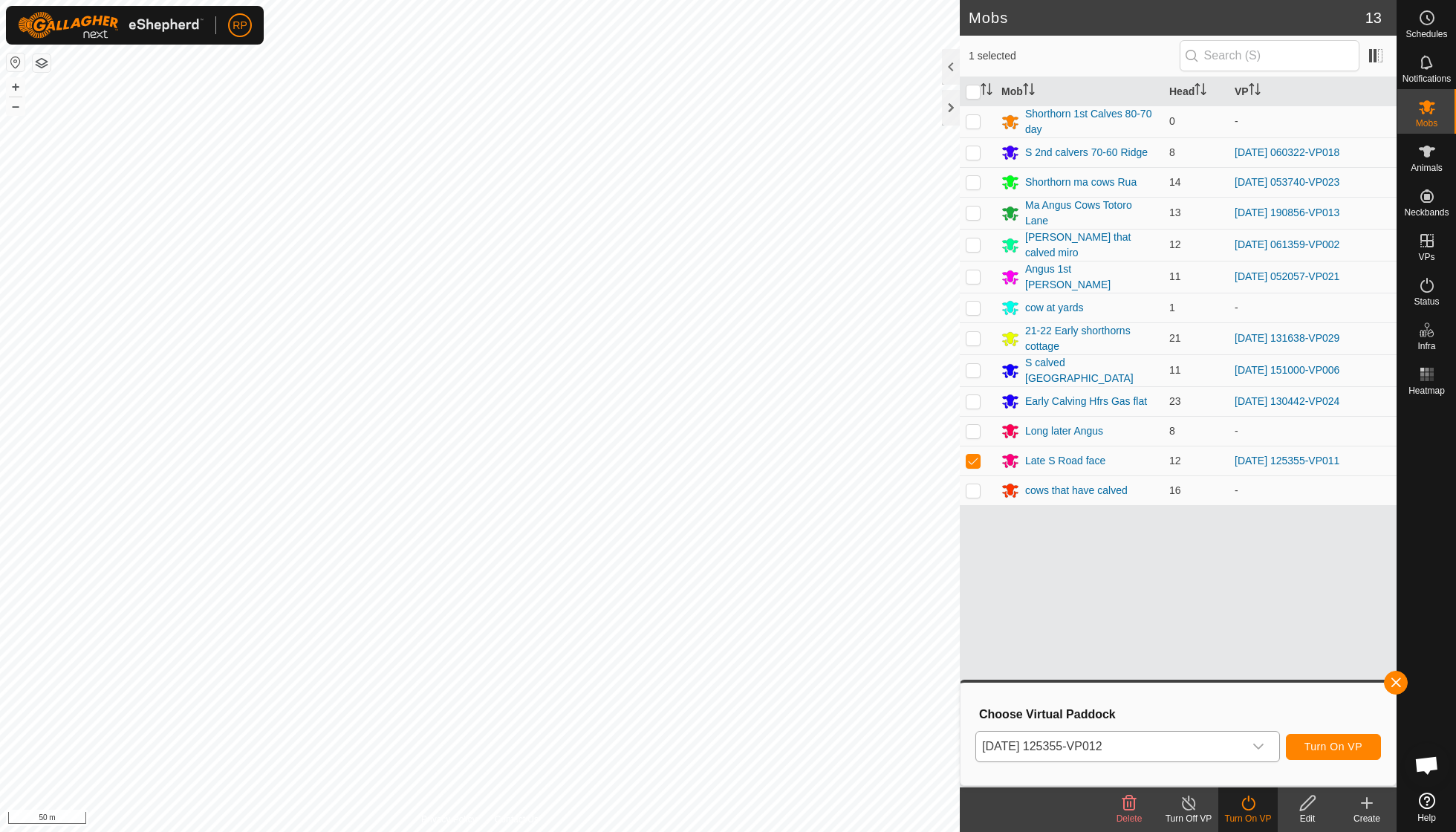
click at [901, 595] on span "Turn On VP" at bounding box center [1333, 746] width 57 height 12
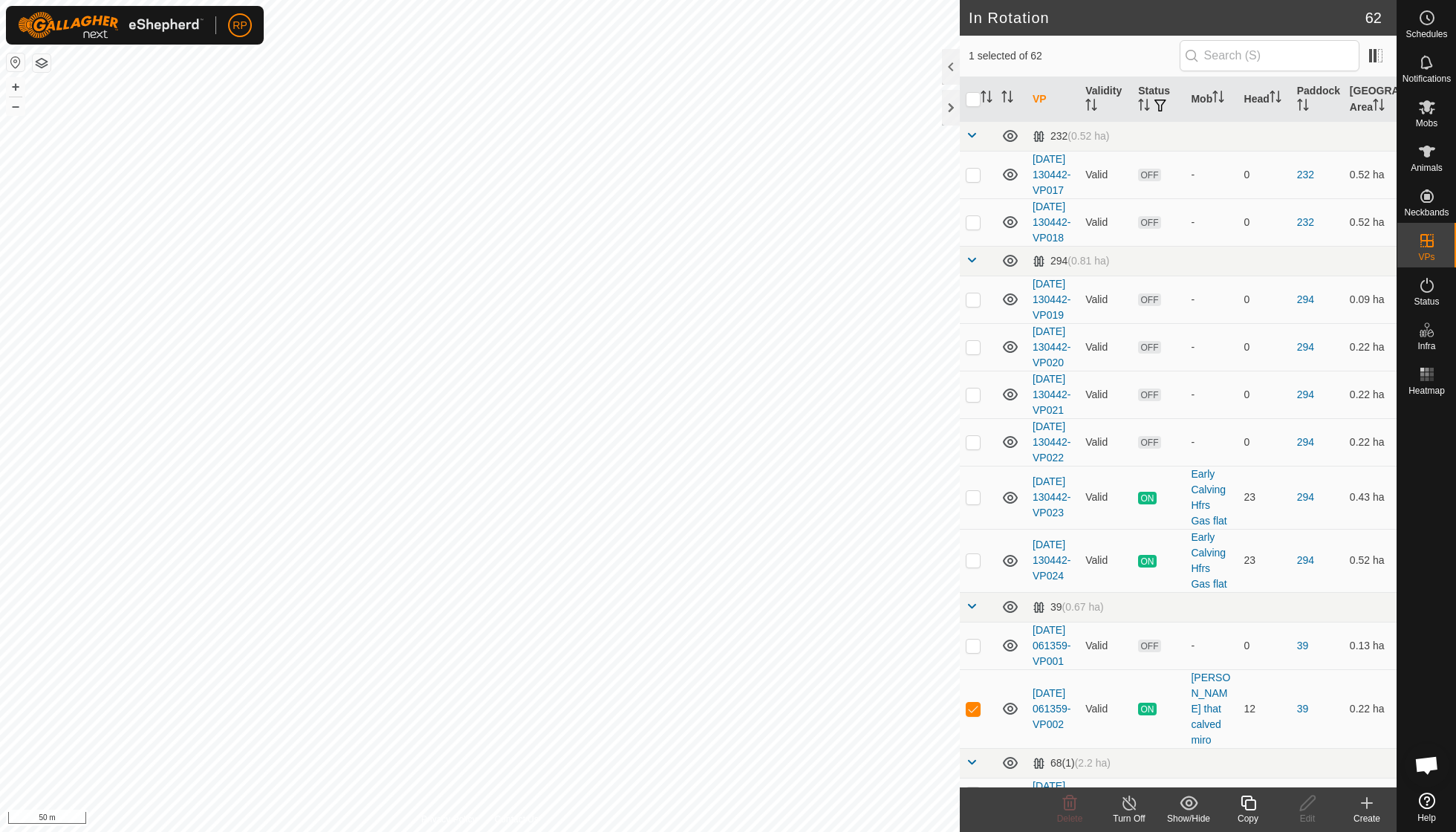
click at [901, 595] on div "Copy" at bounding box center [1248, 818] width 59 height 13
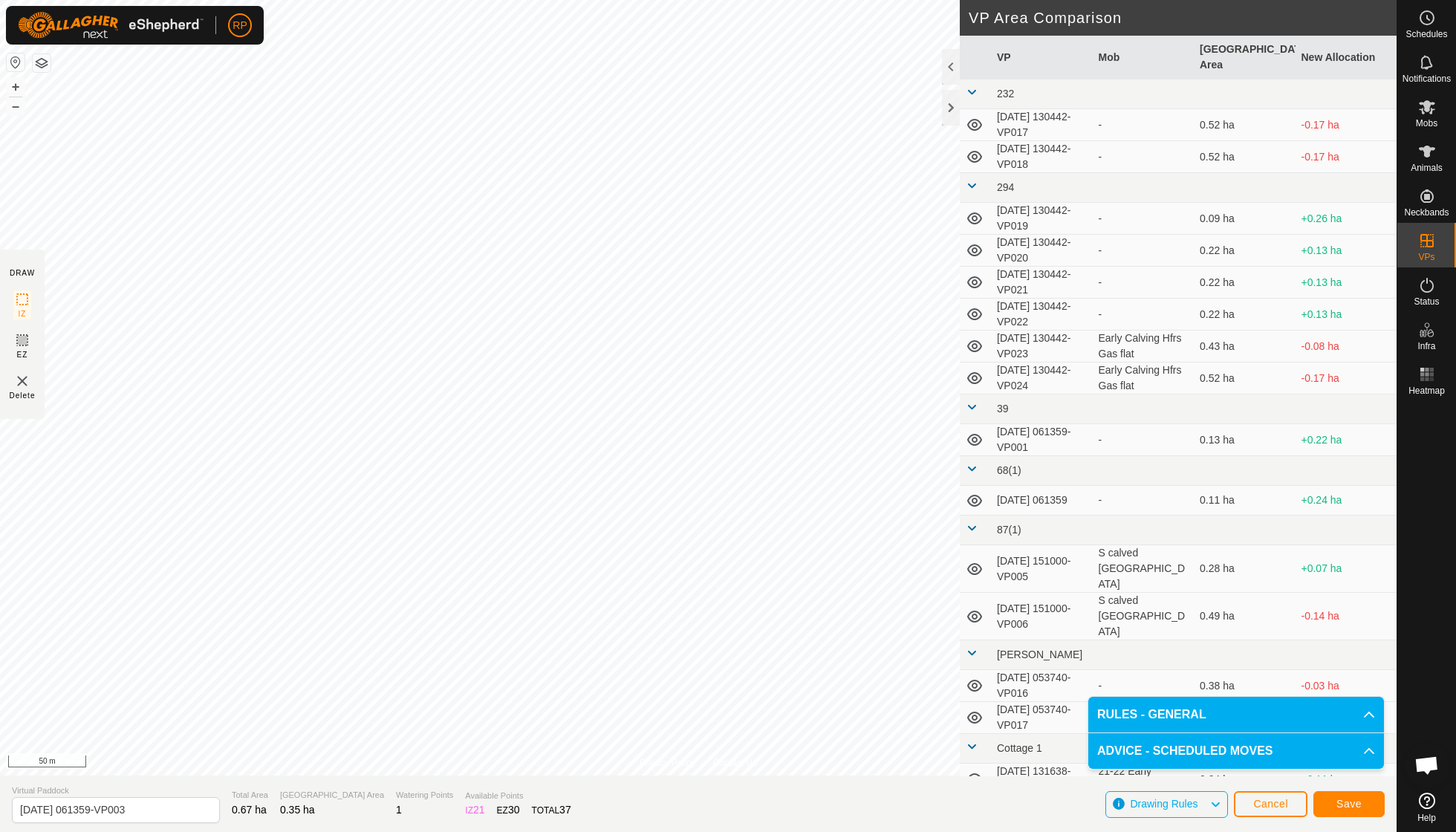
click at [901, 595] on span "Save" at bounding box center [1349, 803] width 25 height 12
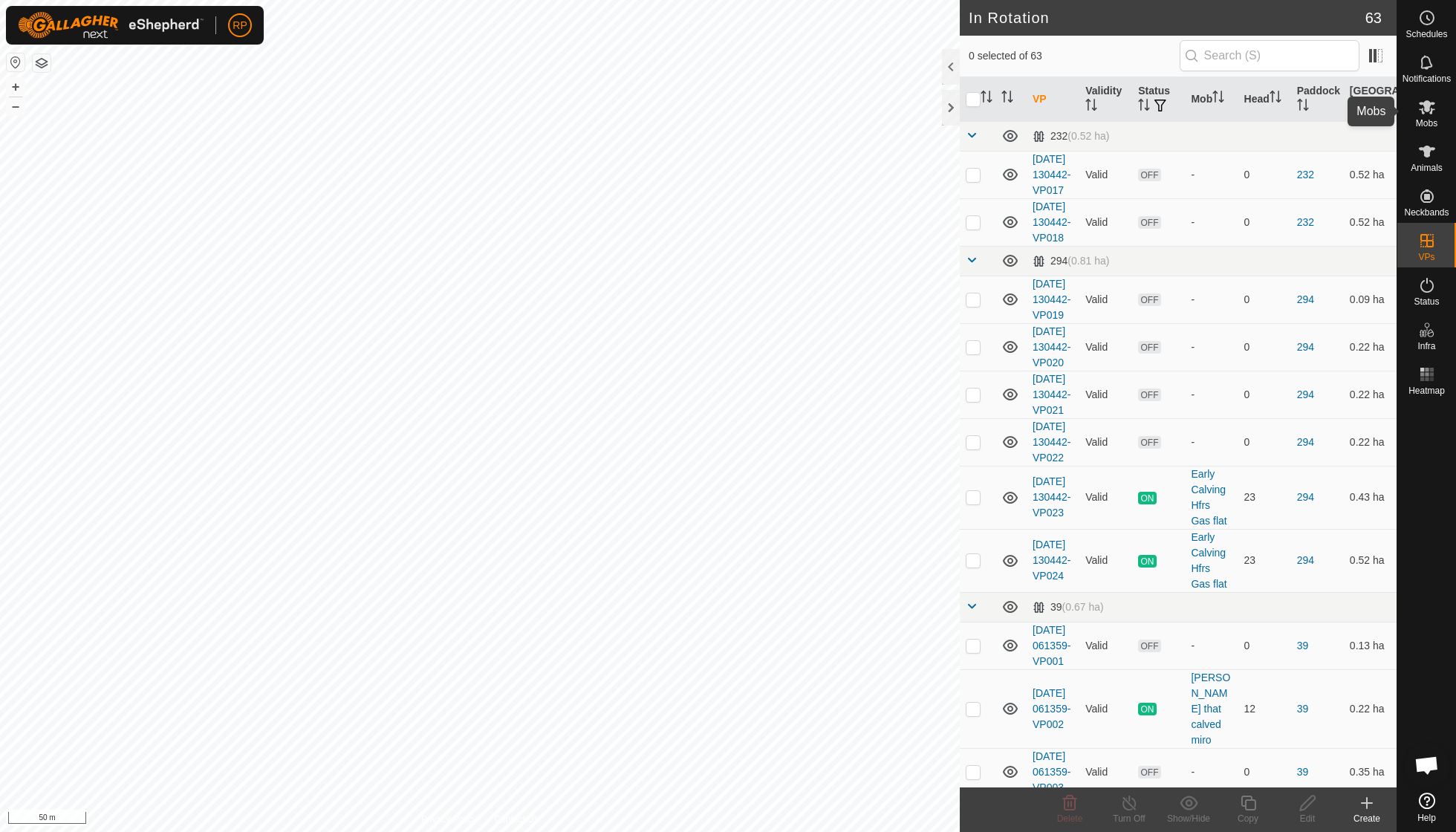
click at [901, 119] on span "Mobs" at bounding box center [1426, 122] width 22 height 8
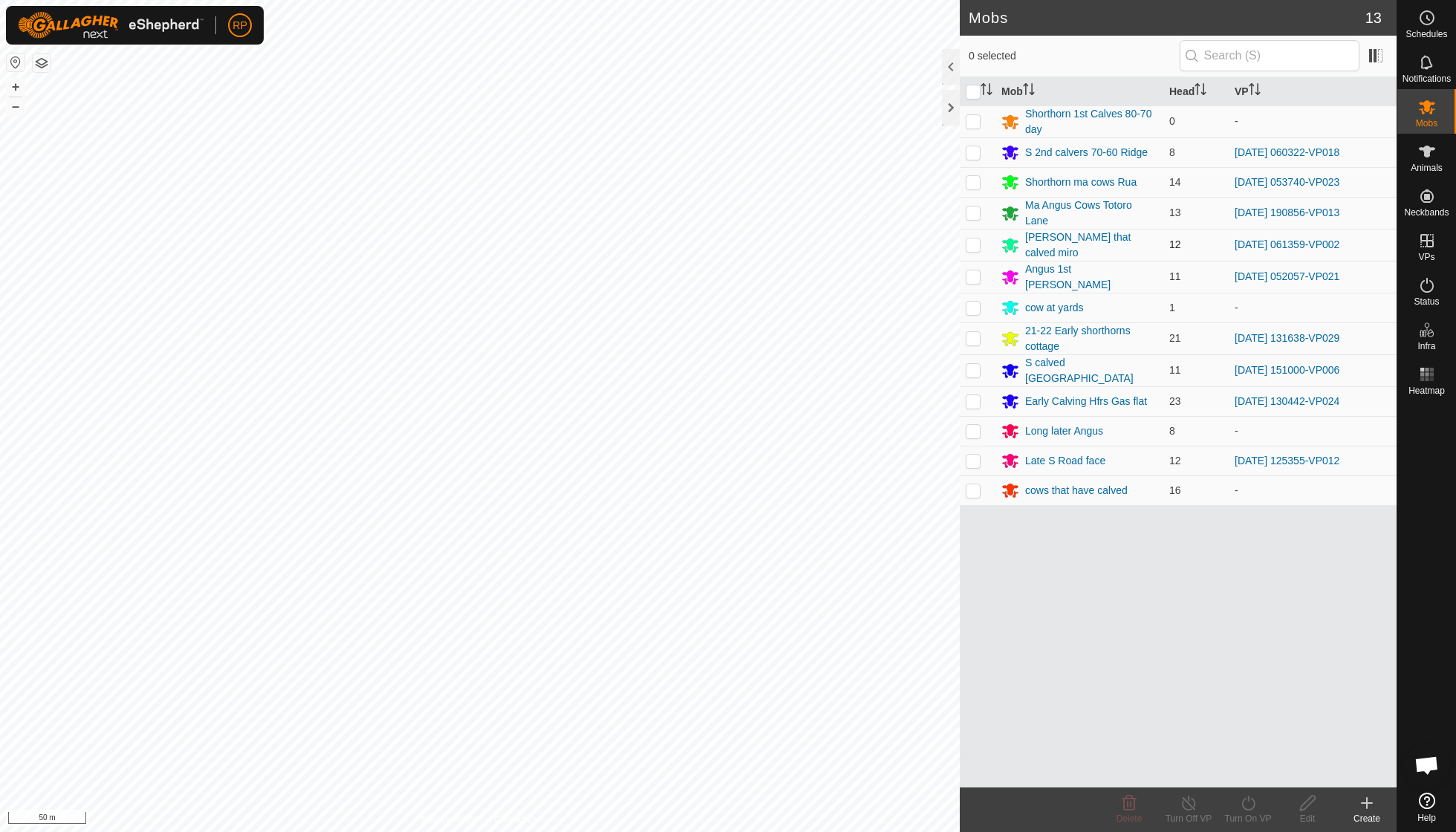
click at [901, 240] on p-checkbox at bounding box center [973, 244] width 15 height 12
checkbox input "true"
click at [901, 595] on icon at bounding box center [1249, 803] width 19 height 18
click at [901, 595] on span "Now" at bounding box center [1239, 769] width 24 height 18
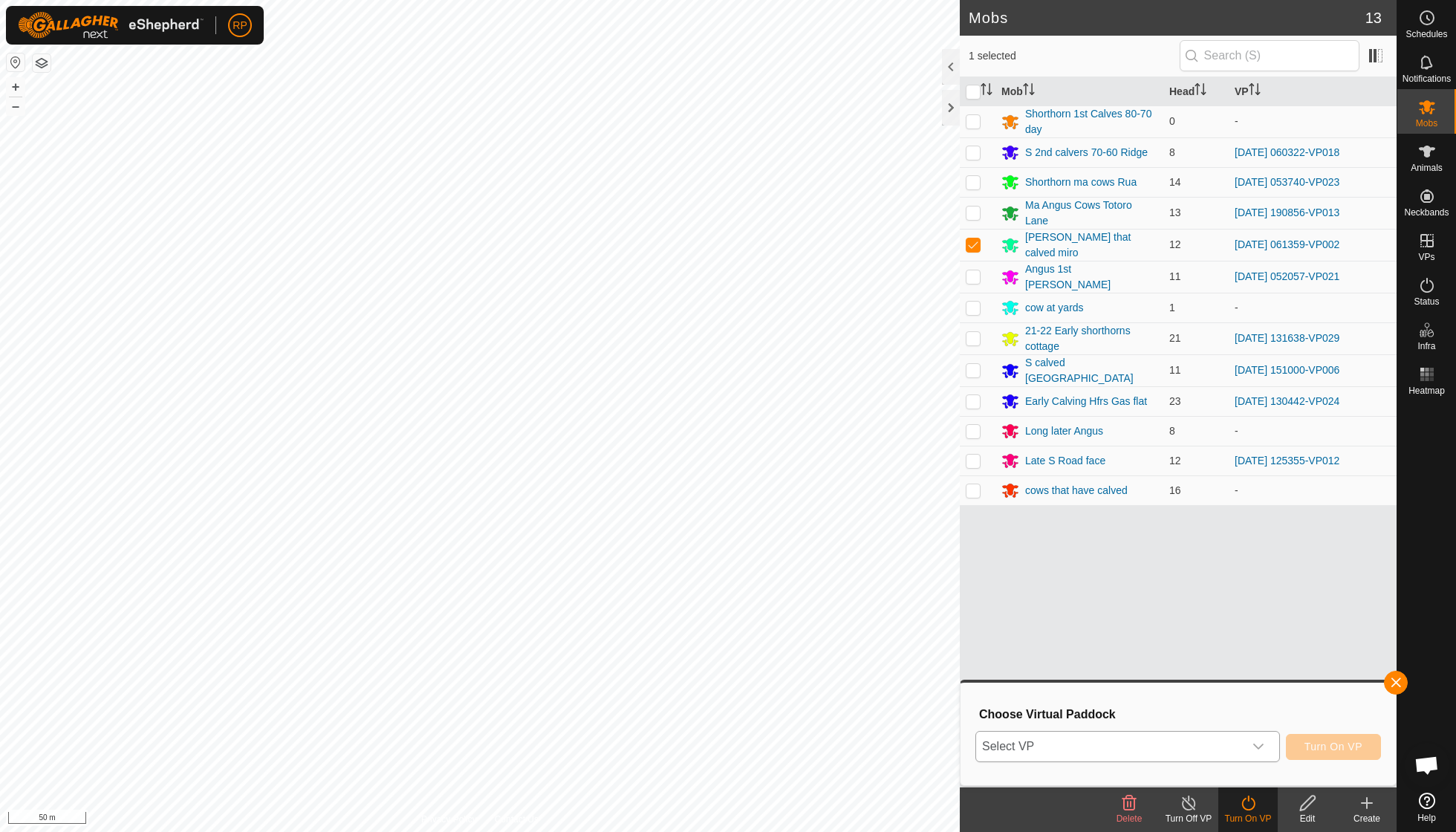
click at [901, 595] on div "dropdown trigger" at bounding box center [1258, 746] width 30 height 30
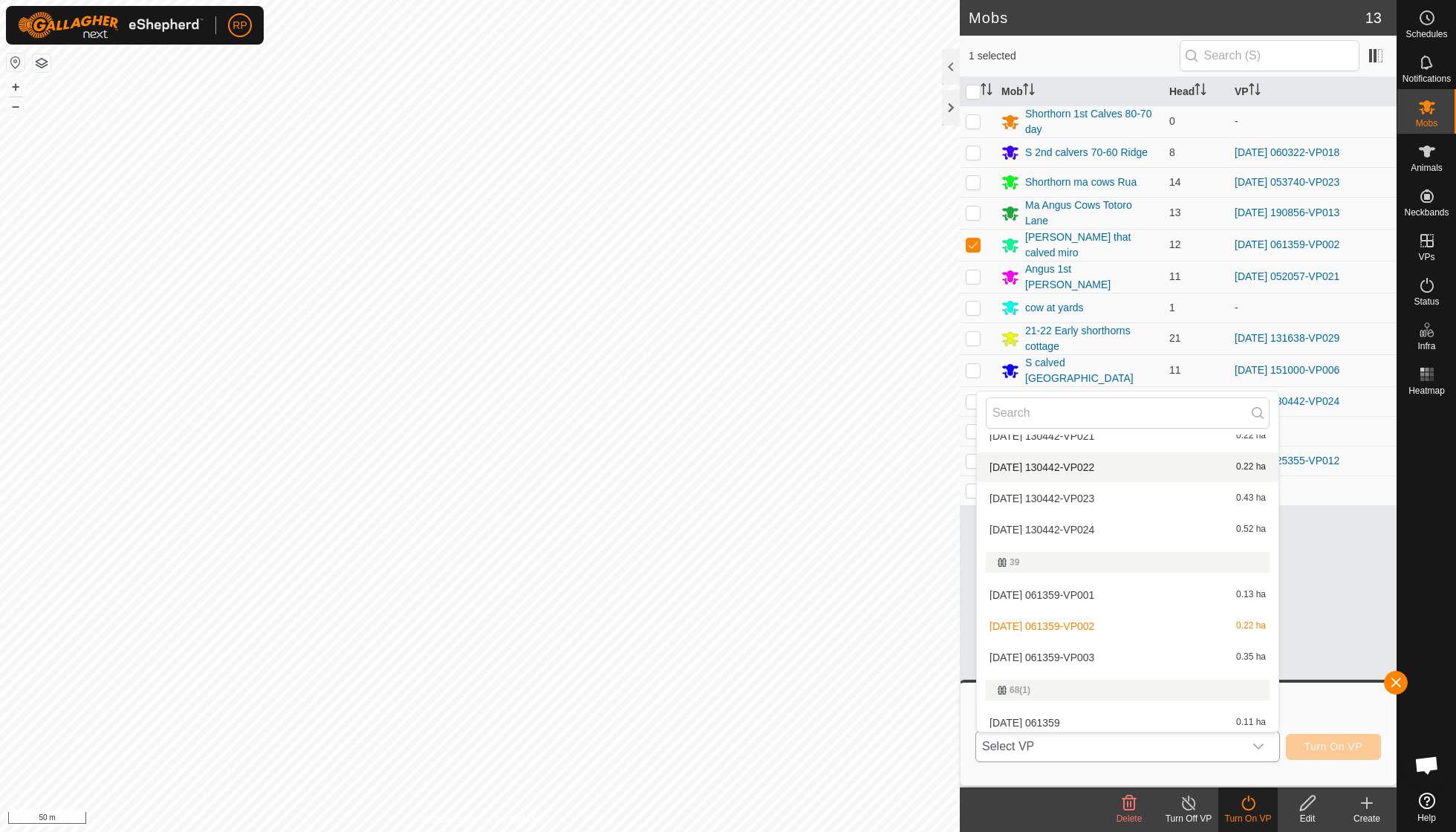
scroll to position [212, 0]
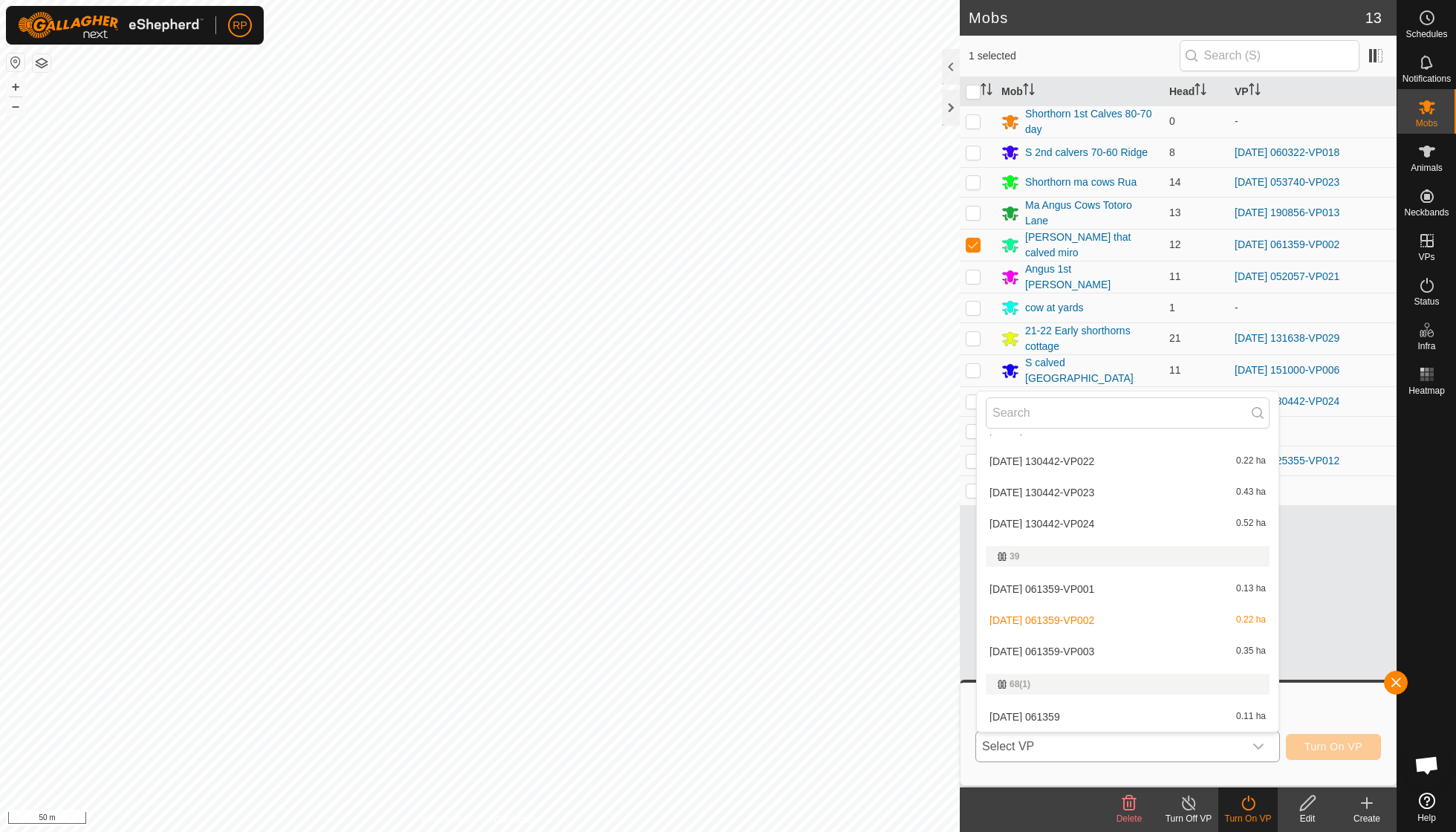
click at [901, 595] on li "2025-09-10 061359-VP003 0.35 ha" at bounding box center [1127, 651] width 302 height 30
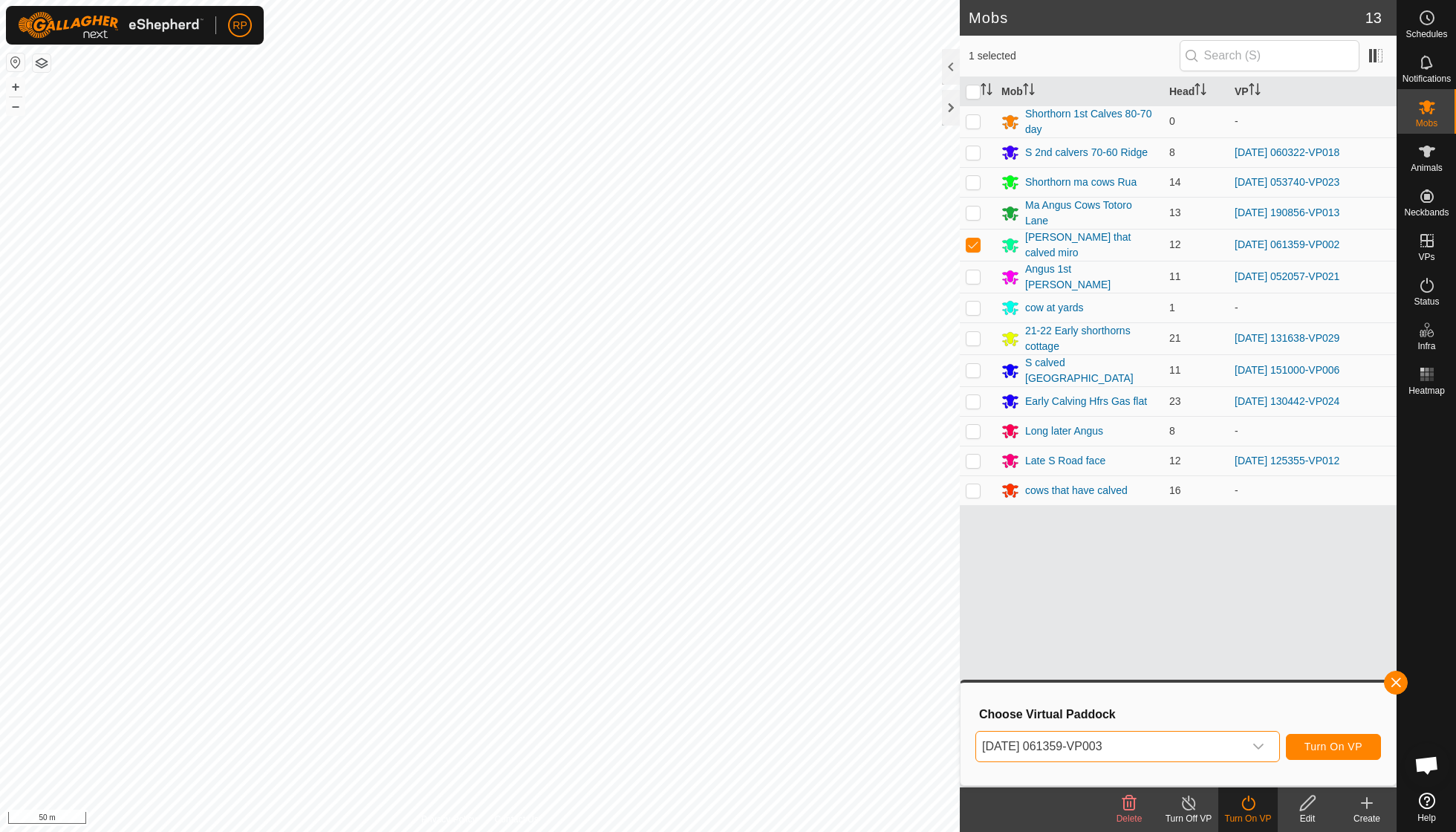
click at [901, 595] on span "Turn On VP" at bounding box center [1333, 746] width 57 height 12
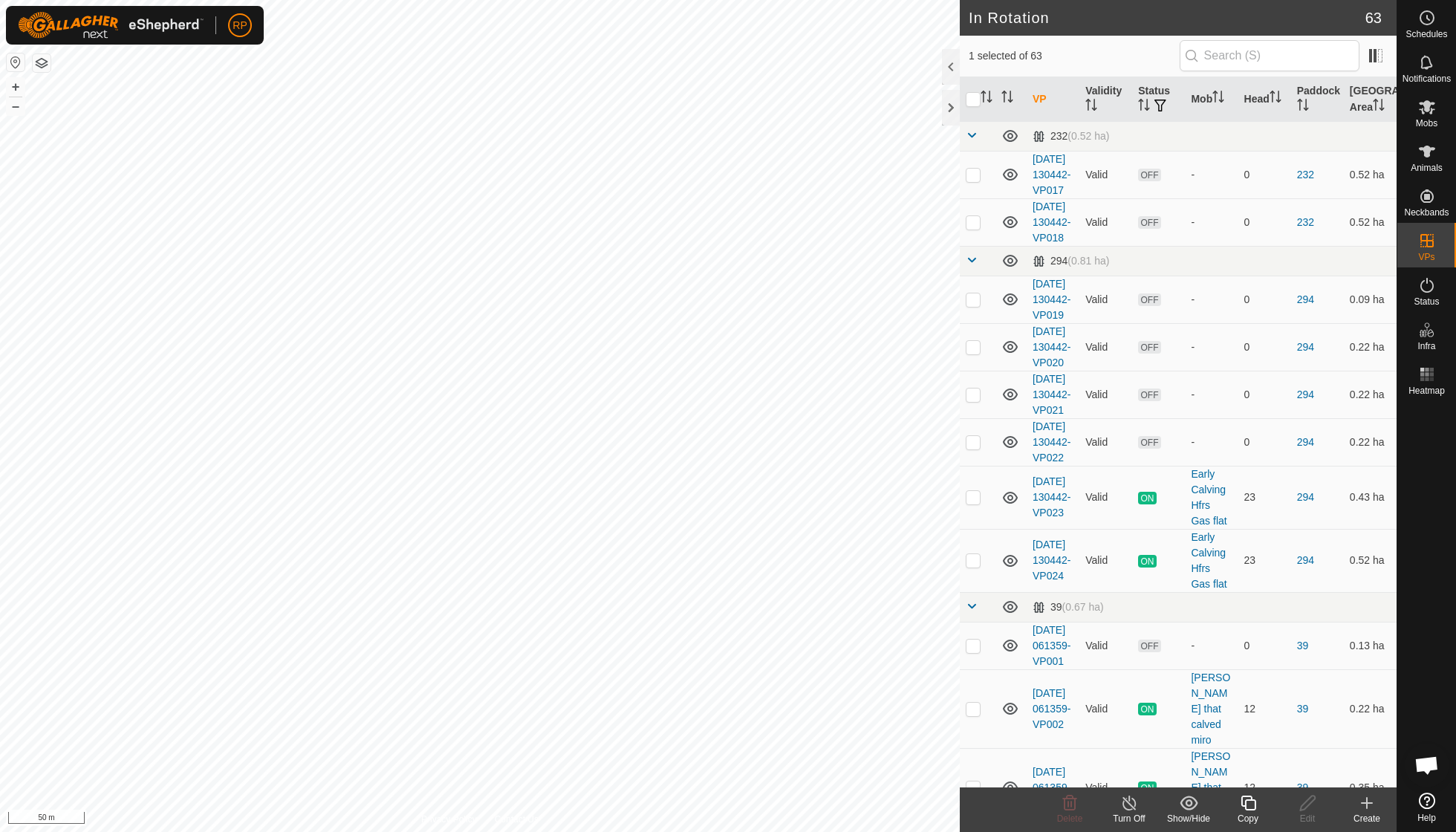
click at [901, 595] on icon at bounding box center [1249, 803] width 19 height 18
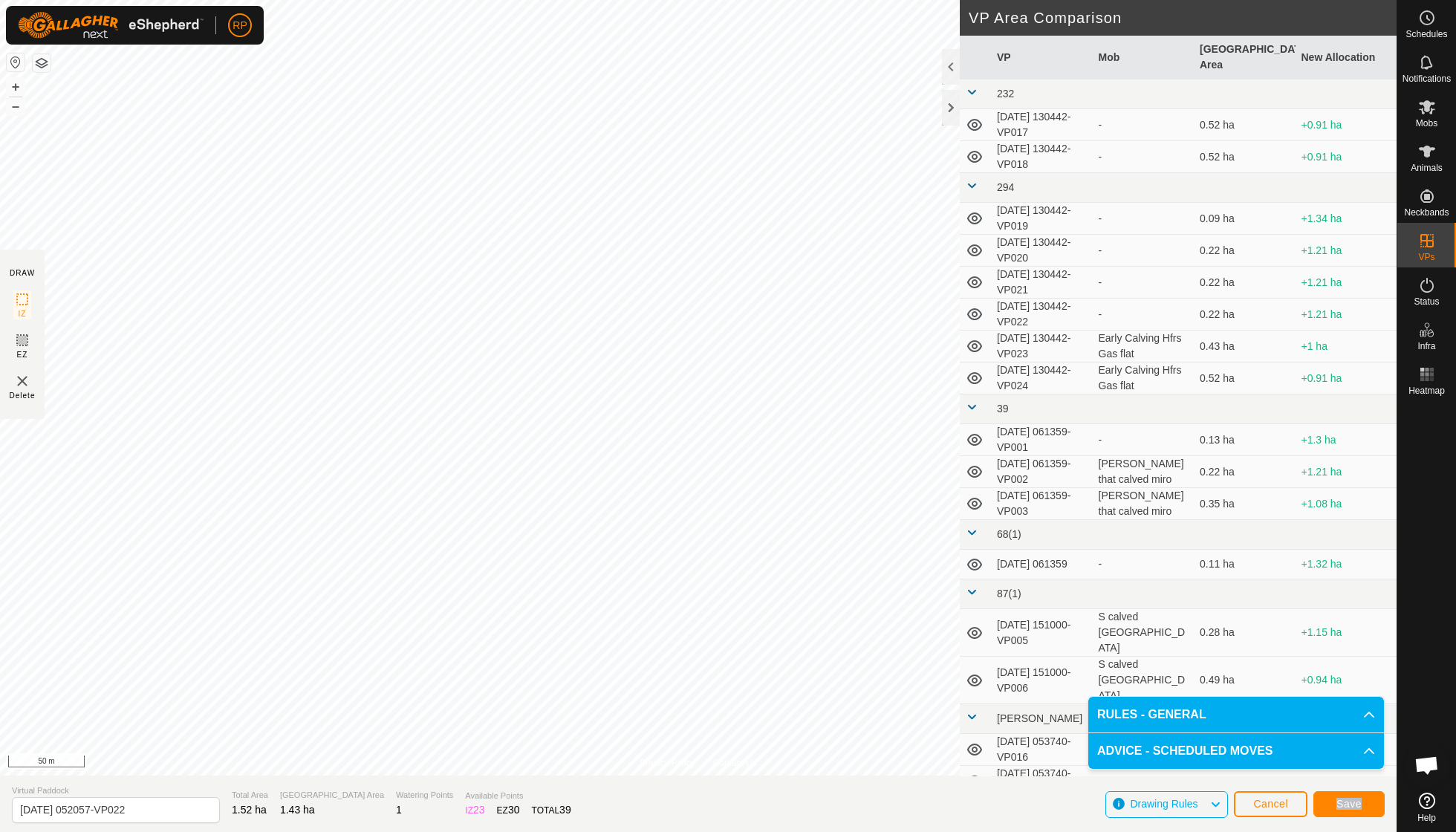
click at [901, 595] on span "Save" at bounding box center [1349, 803] width 25 height 12
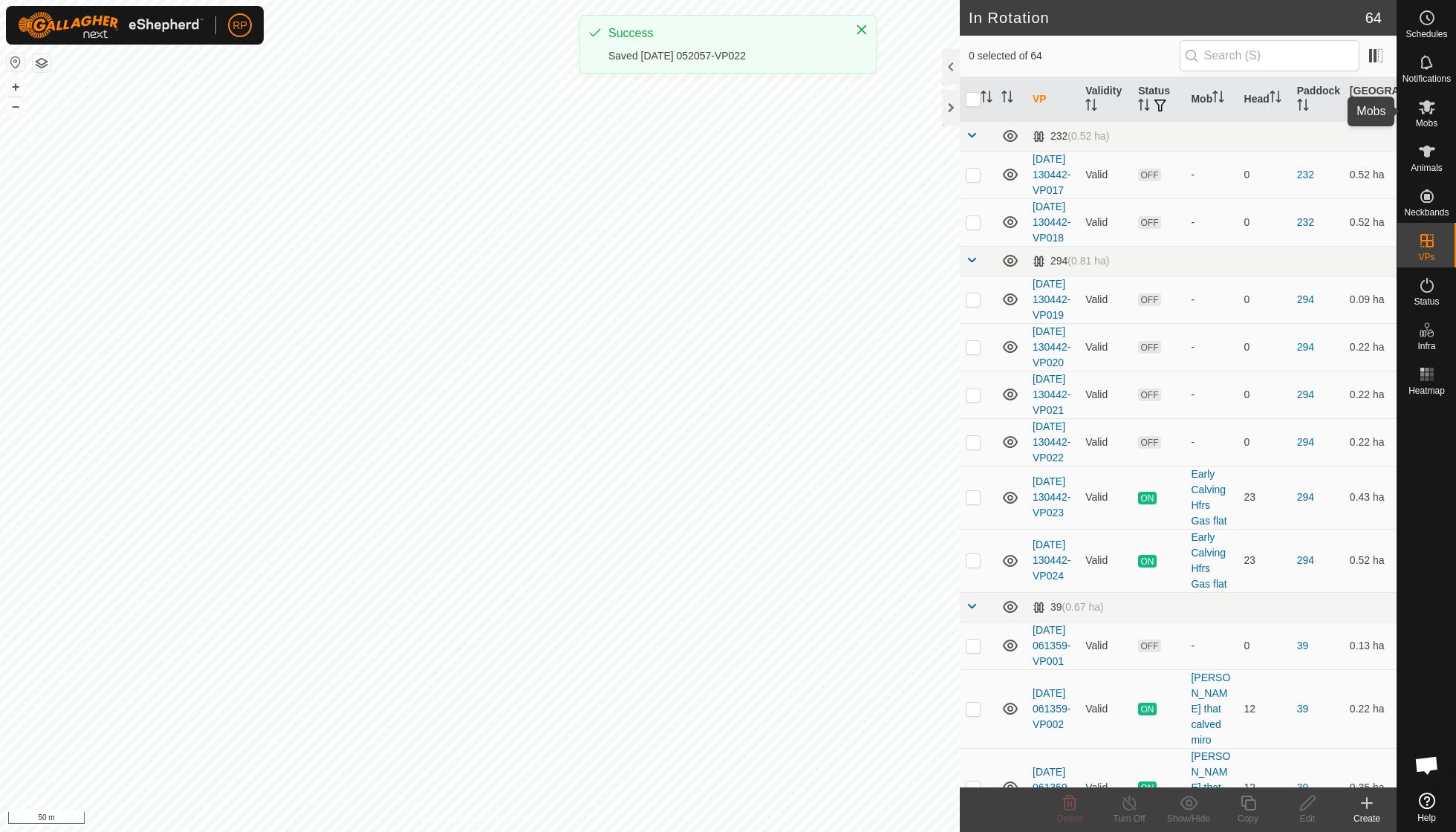
click at [901, 114] on icon at bounding box center [1427, 106] width 18 height 18
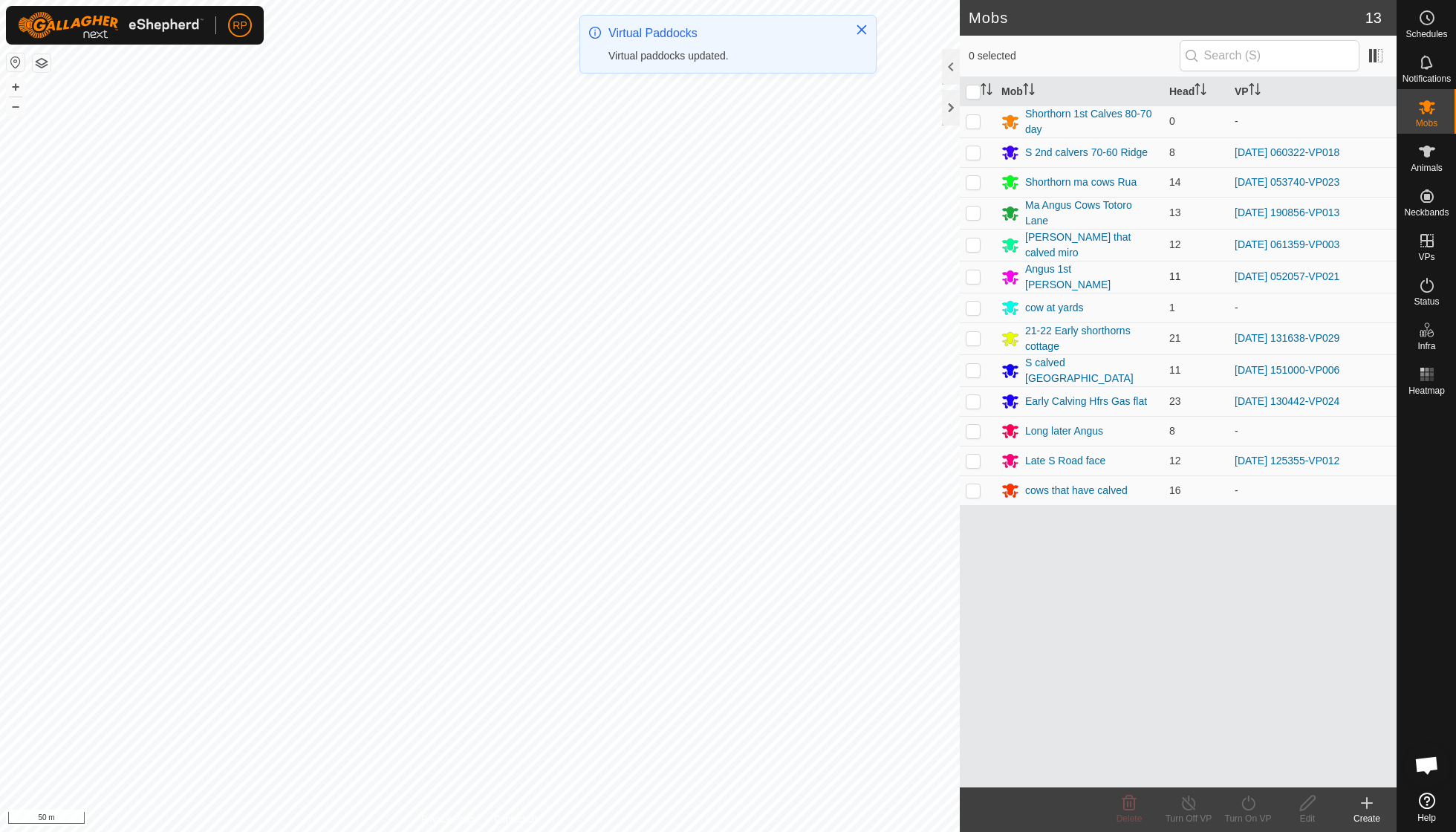
click at [901, 270] on p-checkbox at bounding box center [973, 276] width 15 height 12
checkbox input "true"
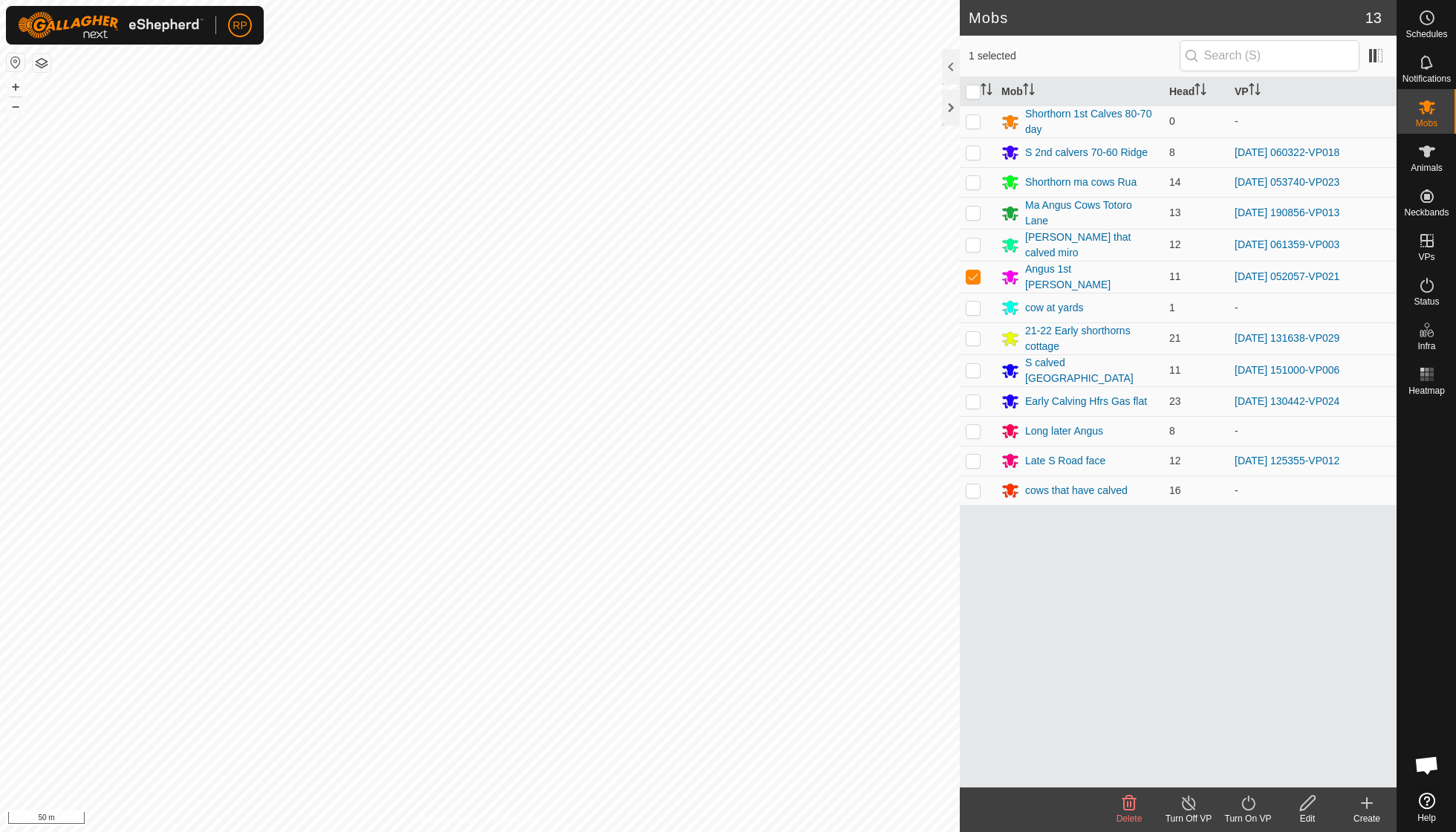
click at [901, 595] on icon at bounding box center [1249, 803] width 19 height 18
click at [901, 595] on link "Now" at bounding box center [1292, 770] width 147 height 30
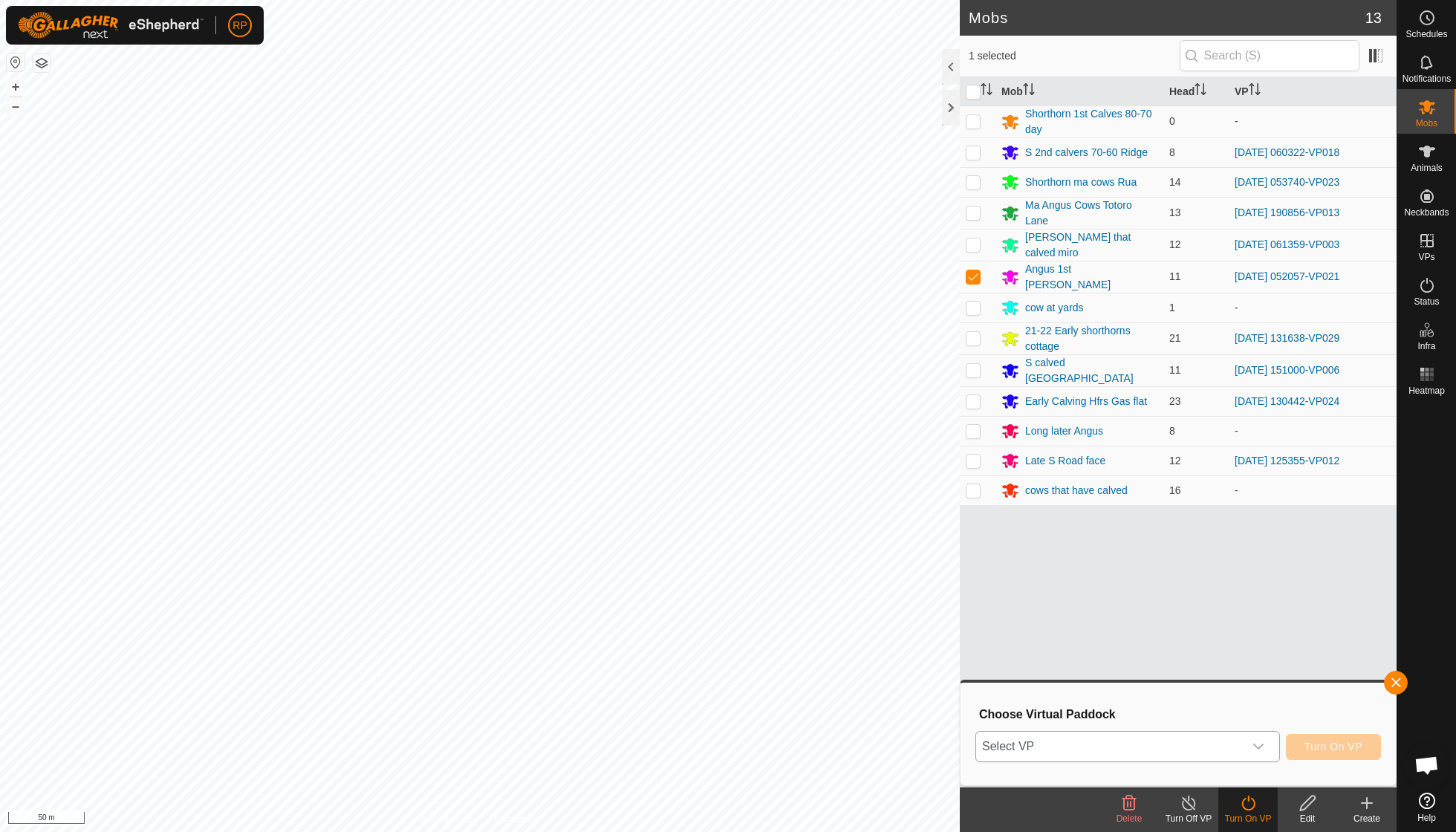
click at [901, 595] on div "dropdown trigger" at bounding box center [1258, 746] width 30 height 30
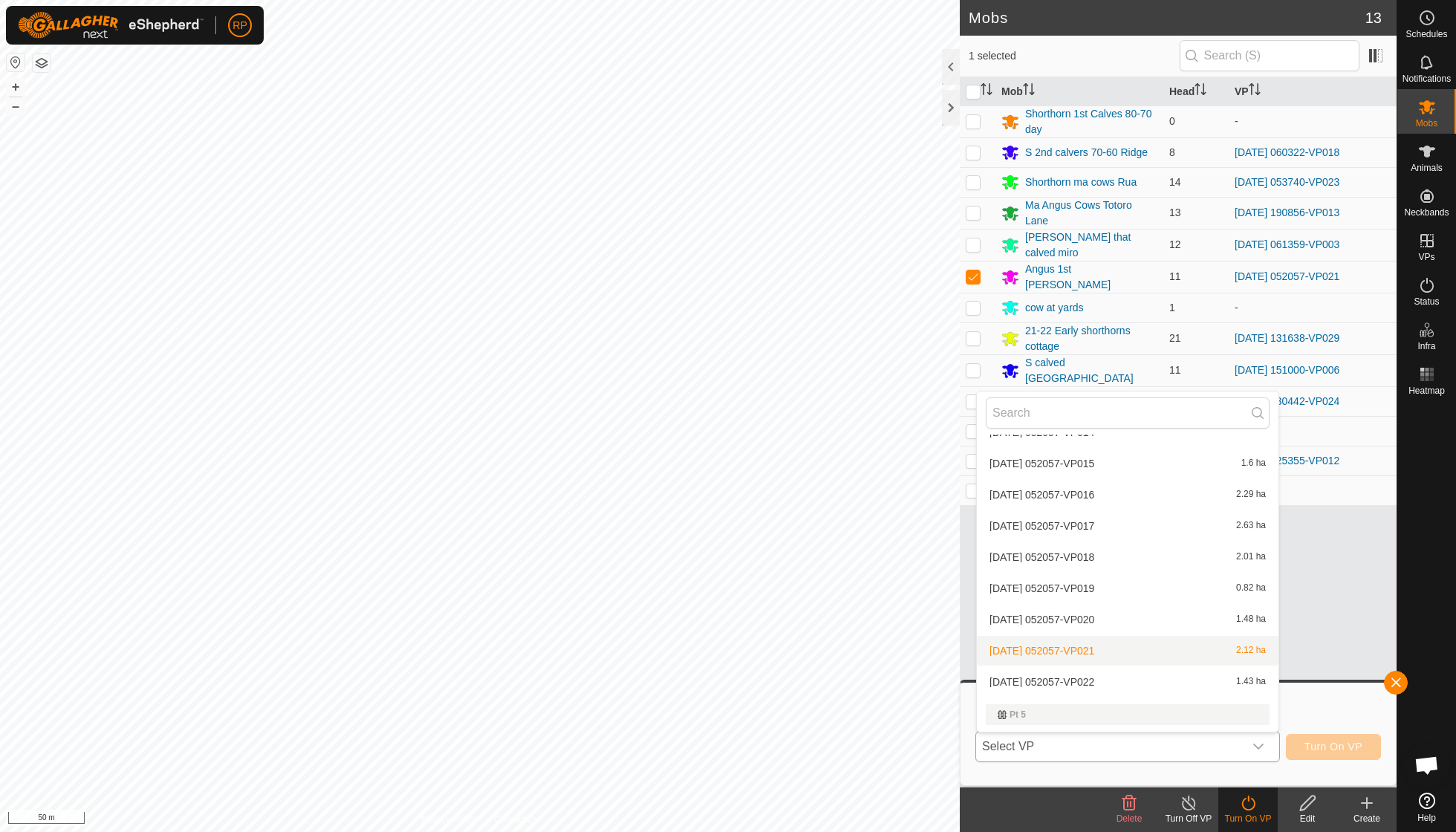
scroll to position [966, 0]
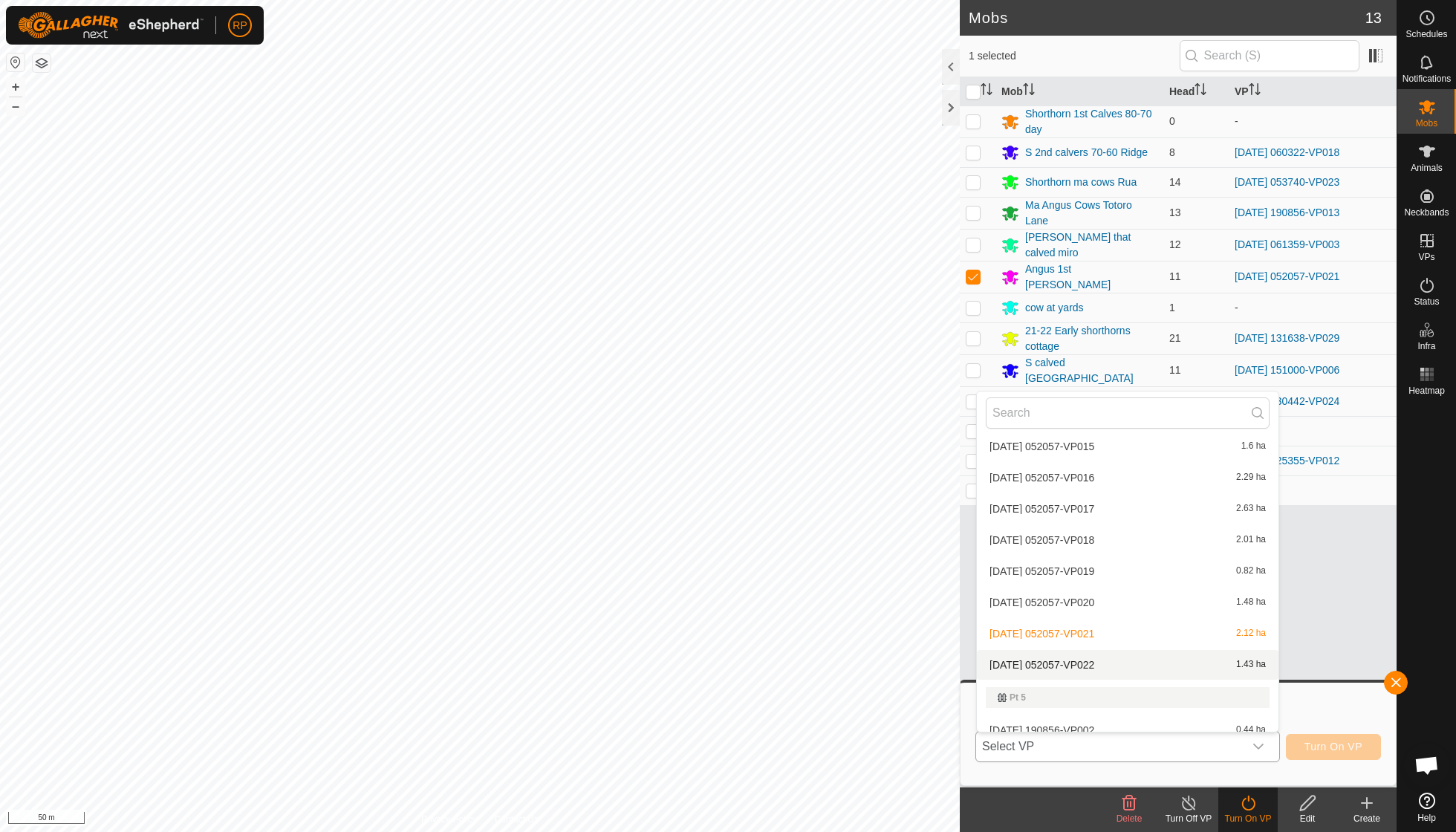
click at [901, 595] on li "2025-08-23 052057-VP022 1.43 ha" at bounding box center [1127, 665] width 302 height 30
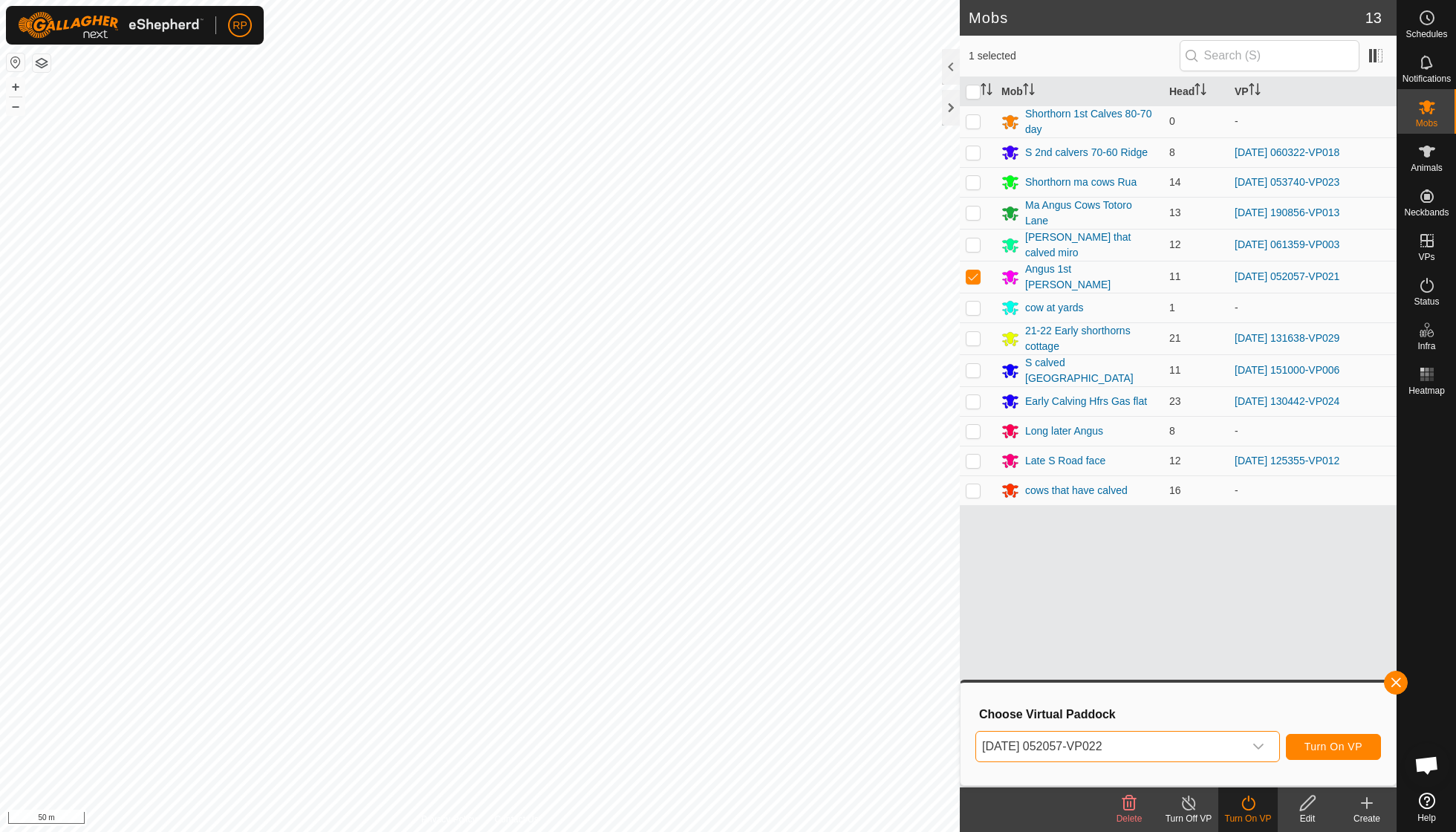
click at [901, 595] on span "Turn On VP" at bounding box center [1333, 746] width 57 height 12
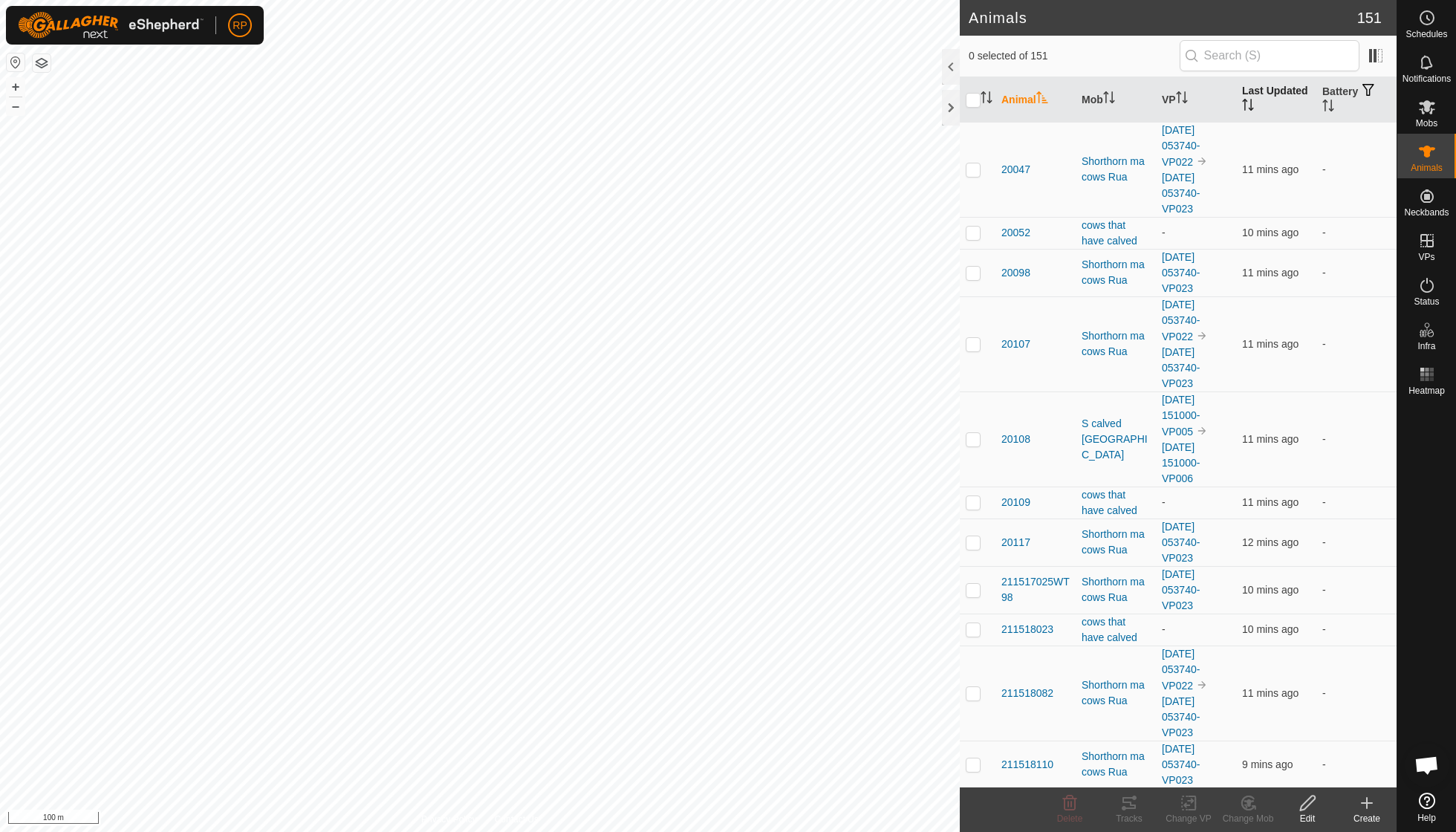
click at [901, 103] on icon "Activate to sort" at bounding box center [1248, 105] width 12 height 12
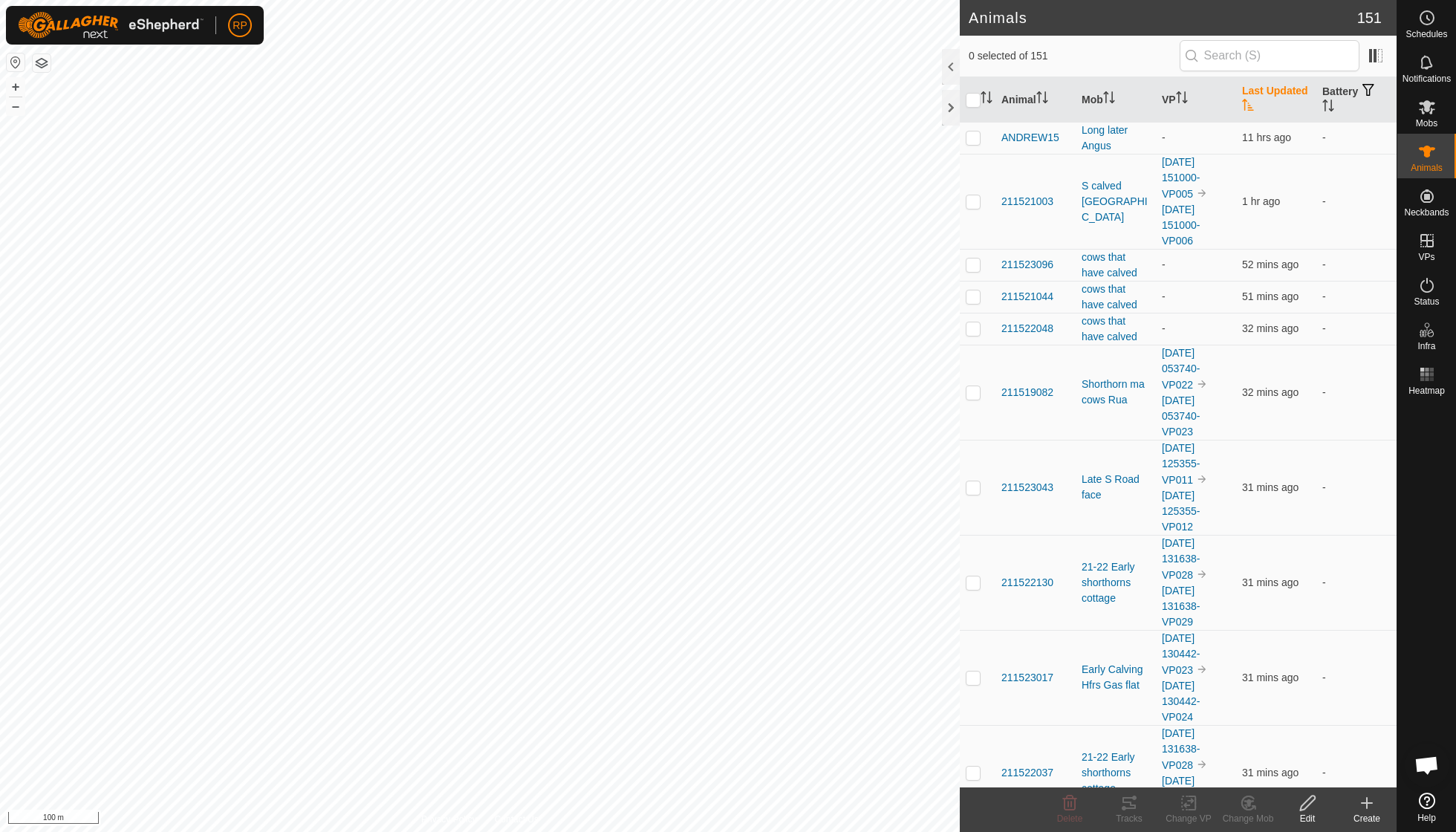
click at [901, 98] on th "Last Updated" at bounding box center [1275, 100] width 80 height 45
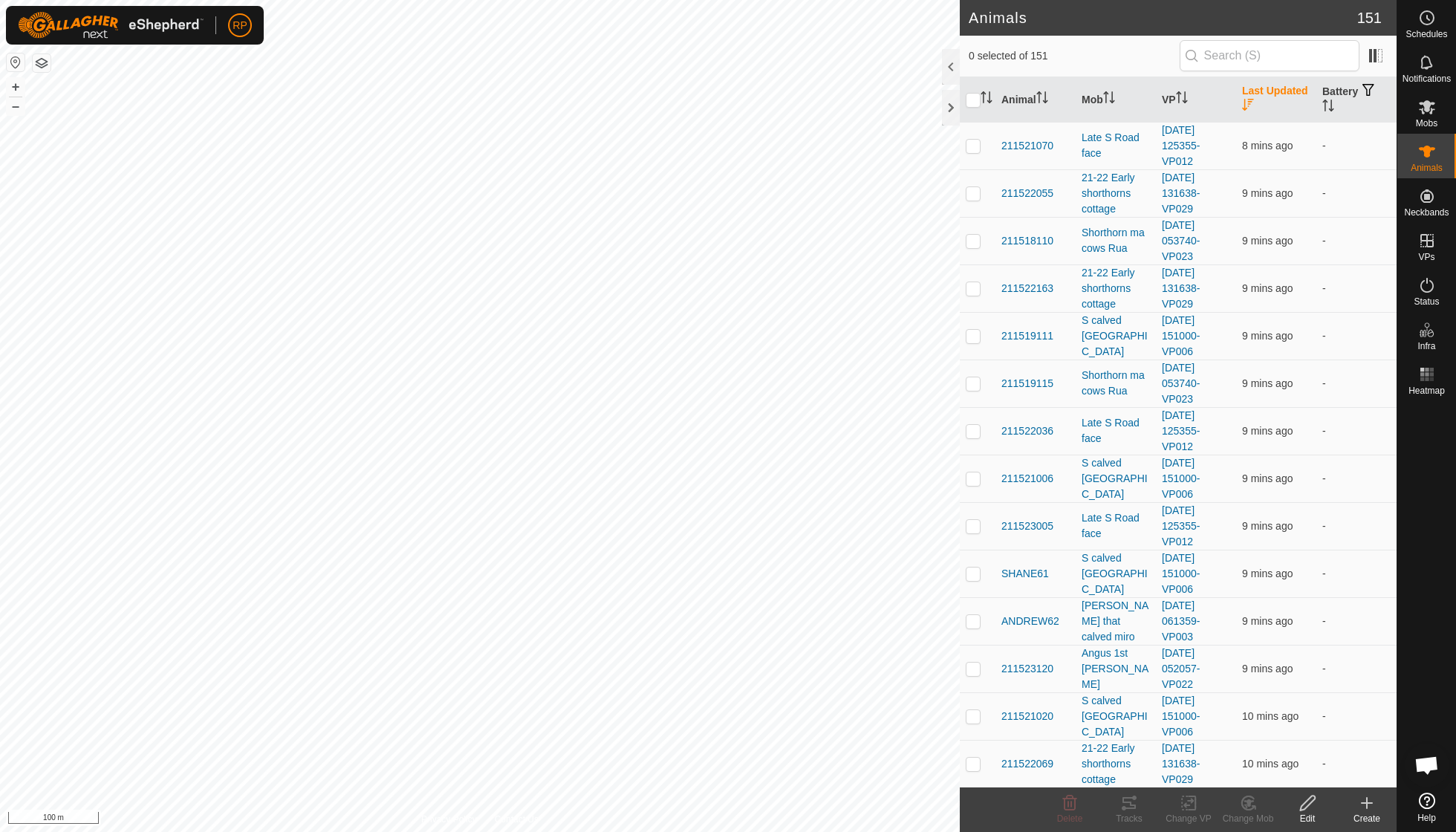
click at [901, 98] on th "Last Updated" at bounding box center [1275, 100] width 80 height 45
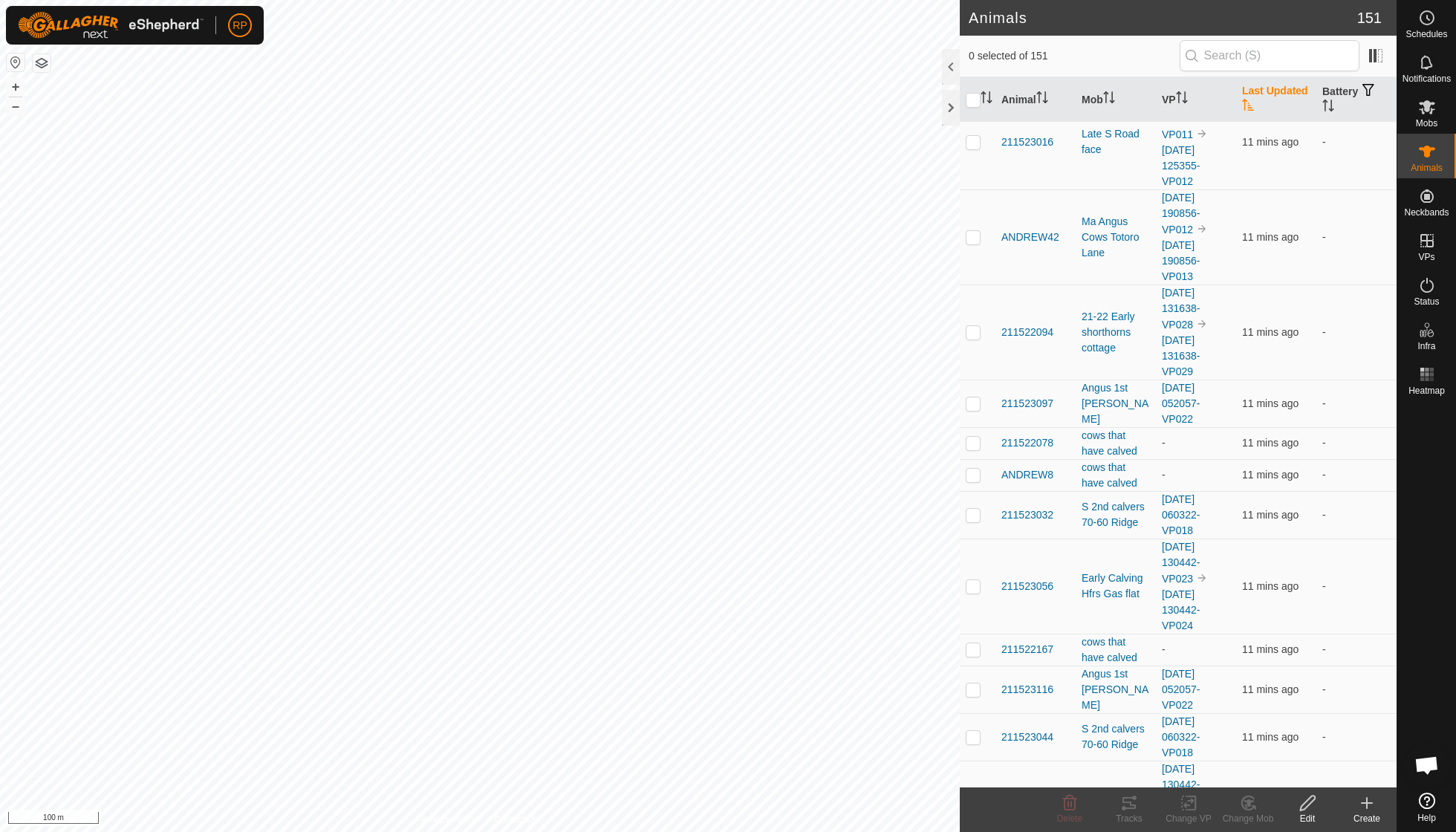
scroll to position [7273, 0]
